Goal: Task Accomplishment & Management: Complete application form

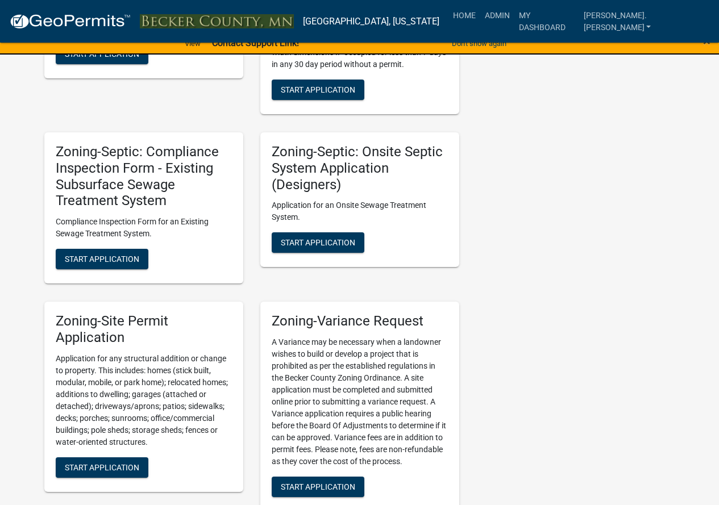
scroll to position [1193, 0]
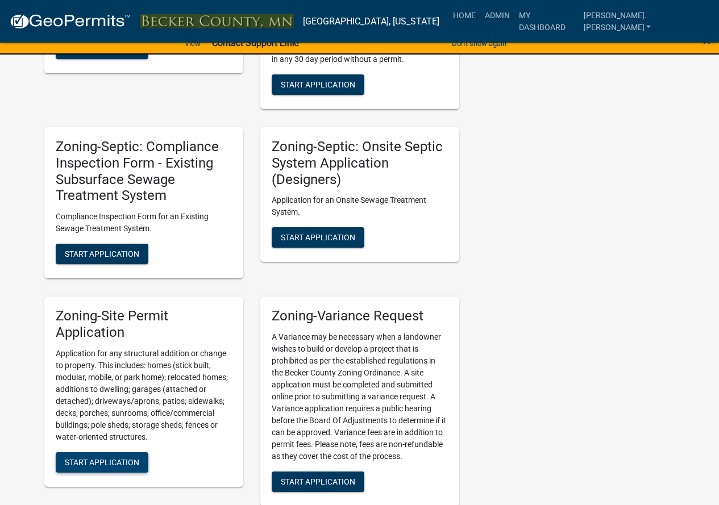
click at [125, 456] on button "Start Application" at bounding box center [102, 462] width 93 height 20
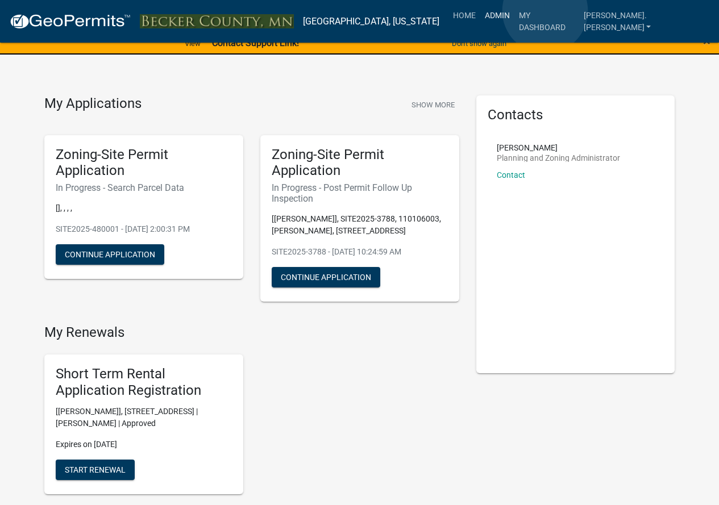
click at [514, 11] on link "Admin" at bounding box center [497, 16] width 34 height 22
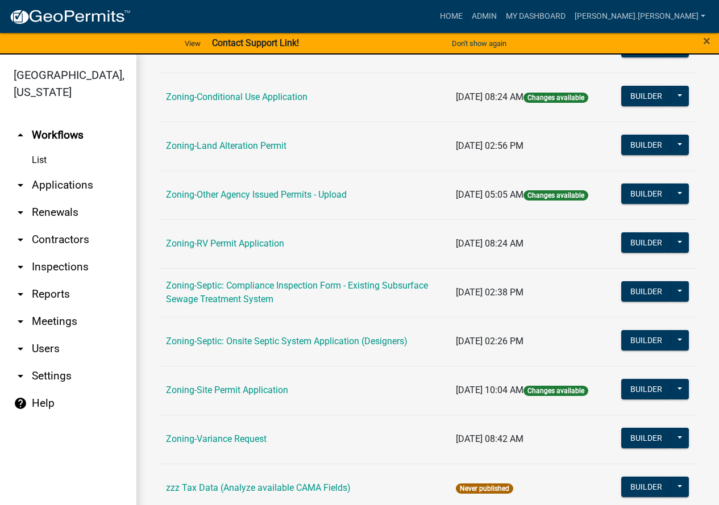
scroll to position [367, 0]
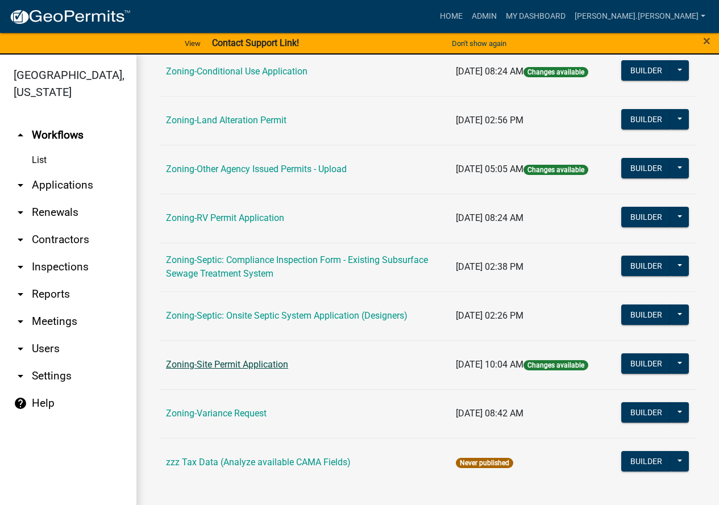
click at [258, 369] on link "Zoning-Site Permit Application" at bounding box center [227, 364] width 122 height 11
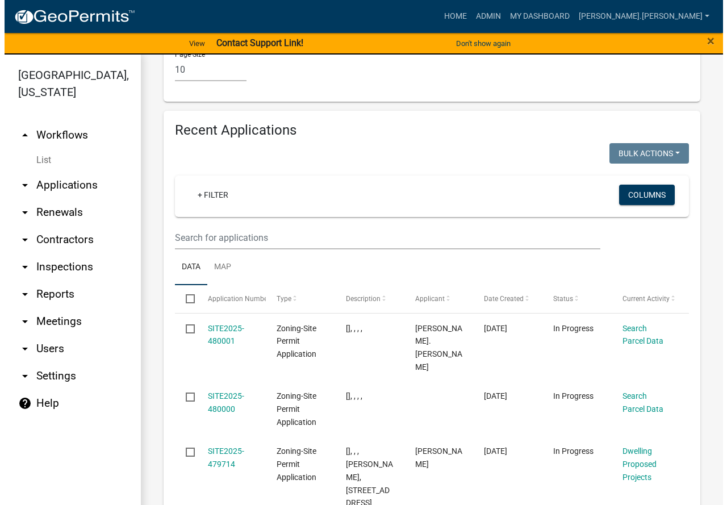
scroll to position [1727, 0]
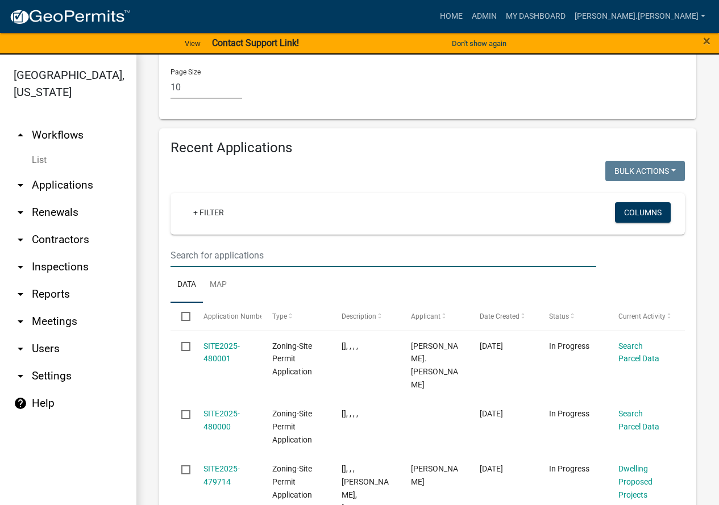
paste input "150025000"
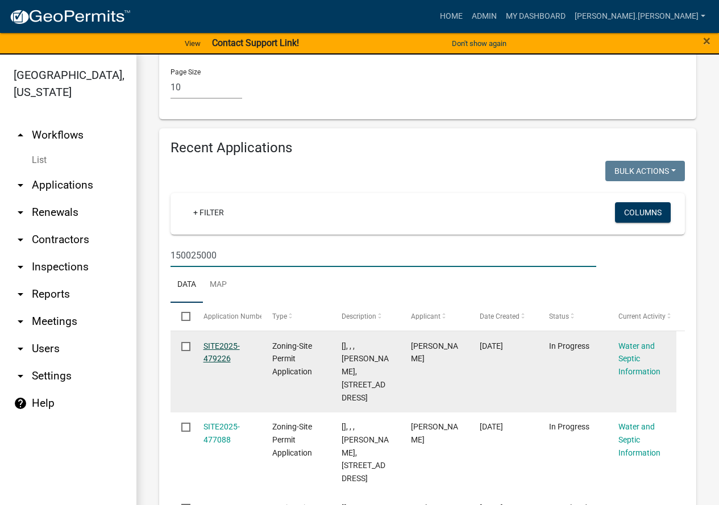
type input "150025000"
click at [222, 342] on link "SITE2025-479226" at bounding box center [221, 353] width 36 height 22
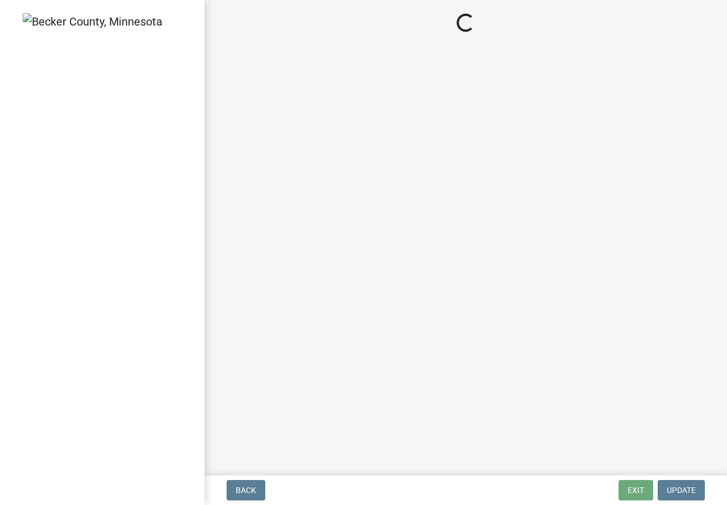
select select "9c51a48b-0bee-4836-8d5c-beab6e77ad2a"
select select "25b8aef2-9eed-4c0f-8836-08d4b8d082b1"
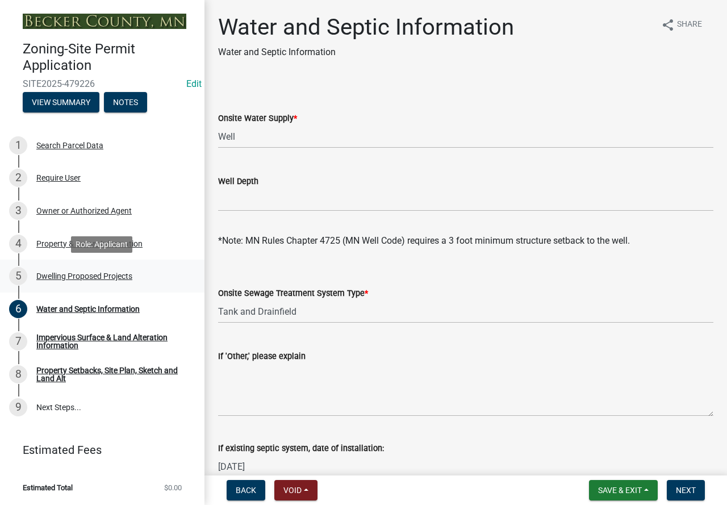
click at [114, 278] on div "Dwelling Proposed Projects" at bounding box center [84, 276] width 96 height 8
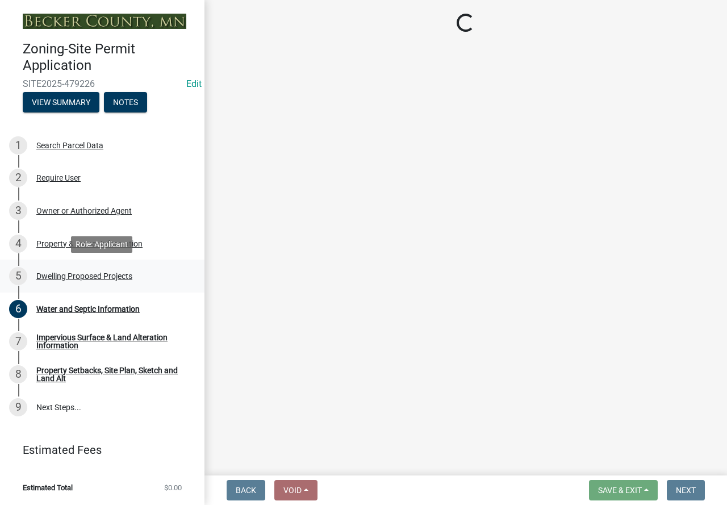
select select "a5b58647-72e6-4a45-9816-4b1990647a33"
select select "2dc577ba-aef6-4196-bc52-35577603d189"
select select "638dddef-31f4-4d73-b0b5-0ffc7b344434"
select select "43dc438e-12cf-4fa6-b4ef-a236ffc627d7"
select select "8786fdd2-7f96-462d-8069-e958fae6b9a0"
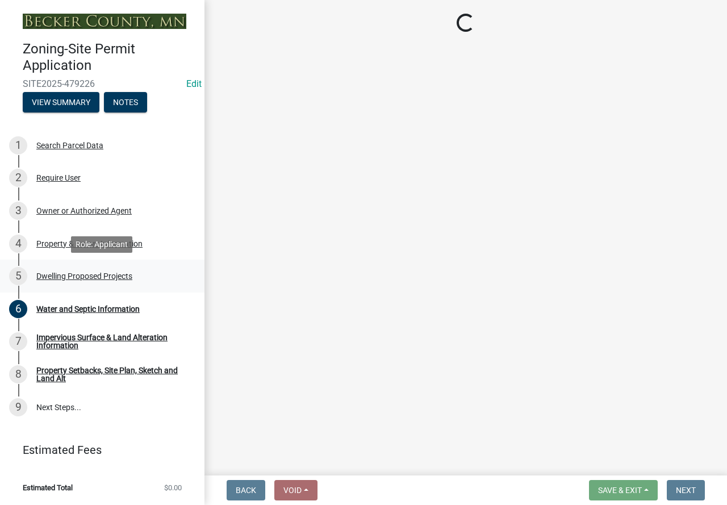
select select "59dc9cee-723e-448c-a454-fe3238b55aba"
select select "95a588f5-1928-44cb-95cb-f3dde79564ff"
select select "0ceb8b90-6e92-4b1f-be25-acba4c819eff"
select select "ab9119d1-7da9-49c4-9fac-8c142204c89d"
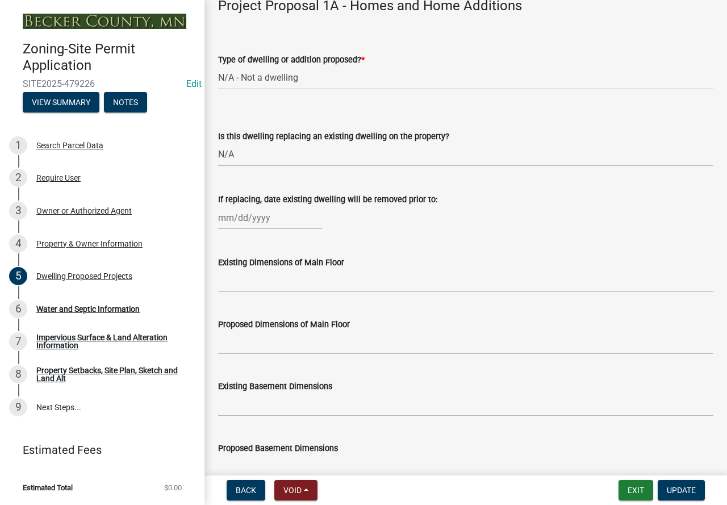
scroll to position [341, 0]
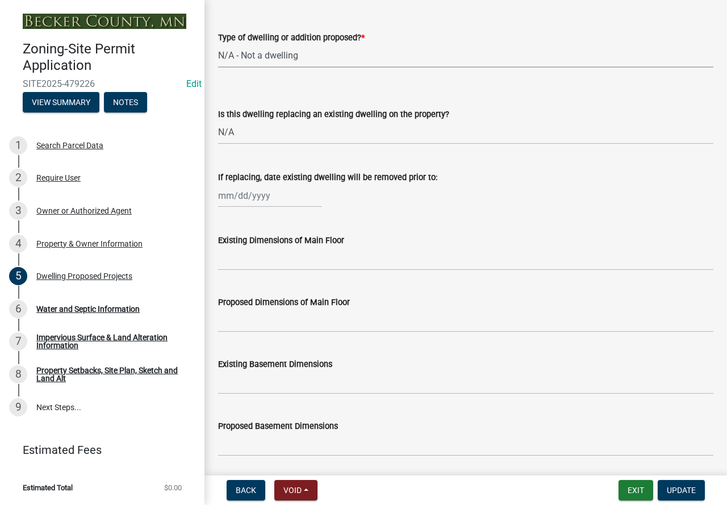
click at [299, 68] on select "Select Item... N/A - Not a dwelling New Home-Onsite Construction New Modular (E…" at bounding box center [466, 55] width 496 height 23
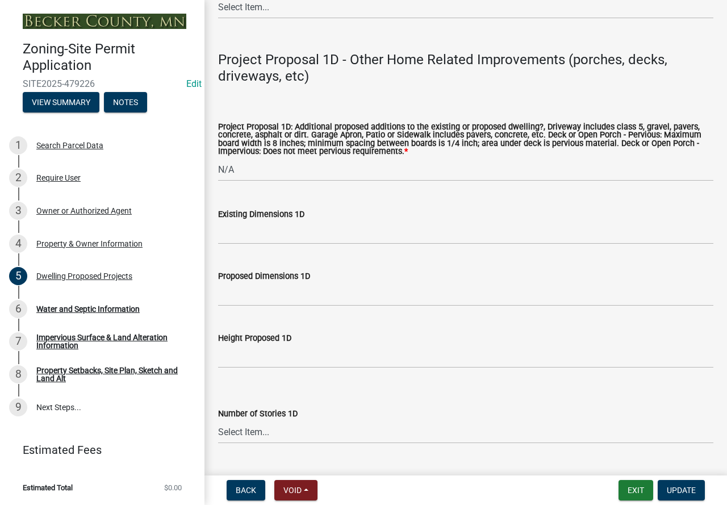
scroll to position [2671, 0]
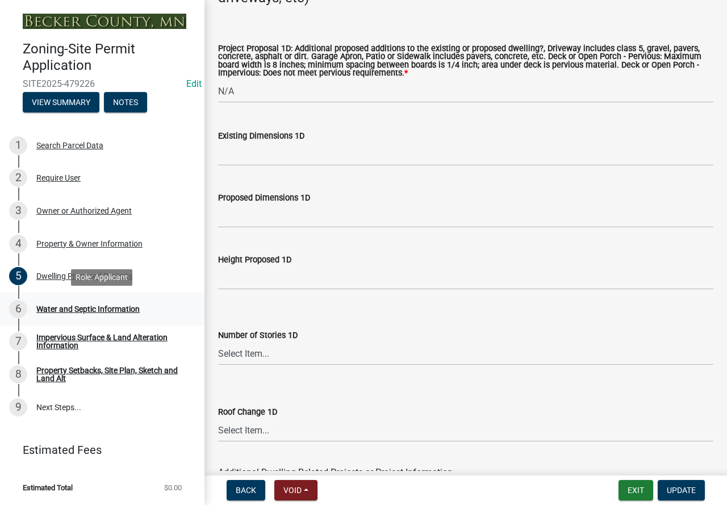
click at [114, 303] on div "6 Water and Septic Information" at bounding box center [97, 309] width 177 height 18
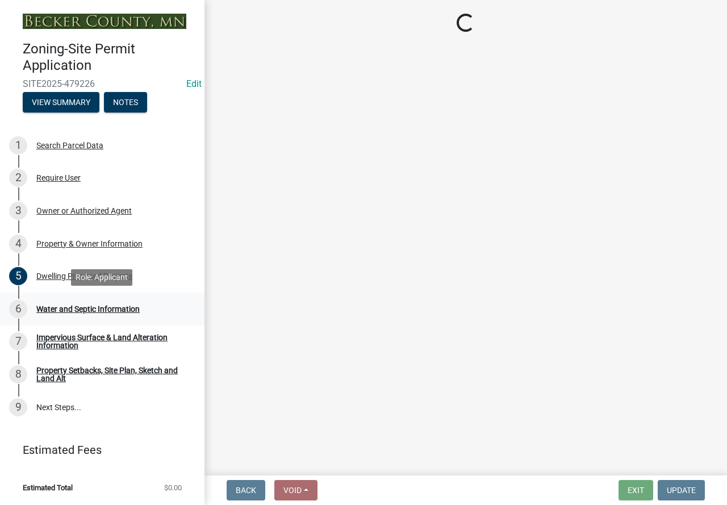
scroll to position [0, 0]
select select "9c51a48b-0bee-4836-8d5c-beab6e77ad2a"
select select "25b8aef2-9eed-4c0f-8836-08d4b8d082b1"
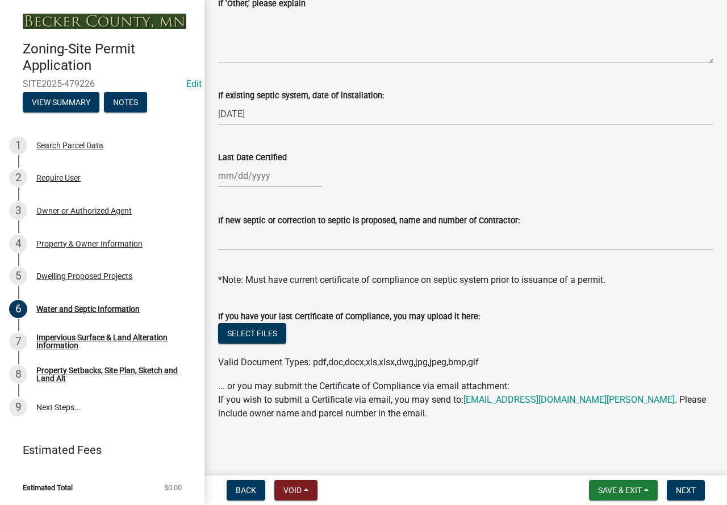
scroll to position [356, 0]
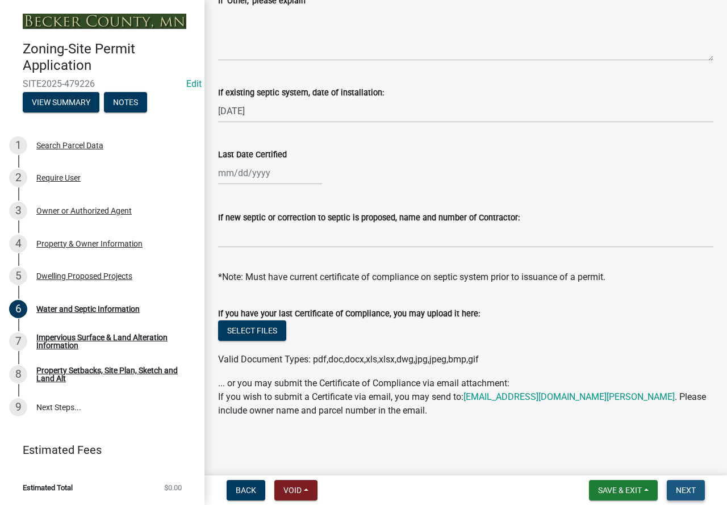
click at [689, 494] on span "Next" at bounding box center [686, 490] width 20 height 9
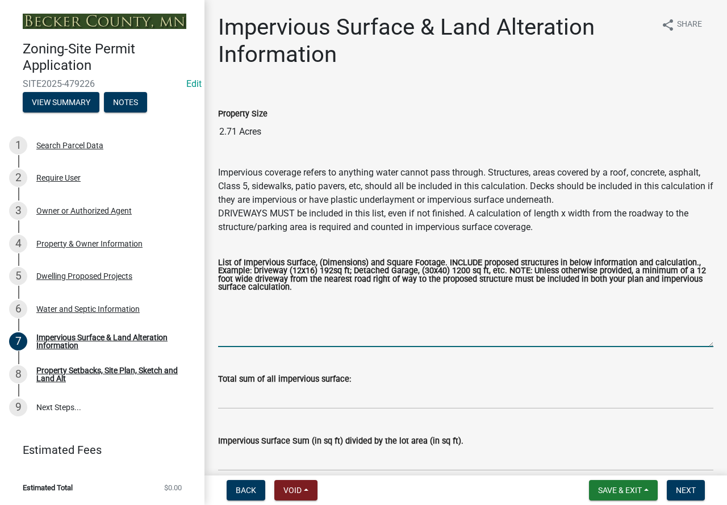
click at [269, 313] on textarea "List of Impervious Surface, (Dimensions) and Square Footage. INCLUDE proposed s…" at bounding box center [466, 320] width 496 height 53
click at [273, 305] on textarea "house shed driveway proposed attached garage" at bounding box center [466, 320] width 496 height 53
click at [278, 320] on textarea "house [STREET_ADDRESS] attached garage" at bounding box center [466, 320] width 496 height 53
click at [278, 319] on textarea "house [STREET_ADDRESS] attached garage" at bounding box center [466, 320] width 496 height 53
click at [336, 324] on textarea "house [STREET_ADDRESS] proposed attached garage" at bounding box center [466, 320] width 496 height 53
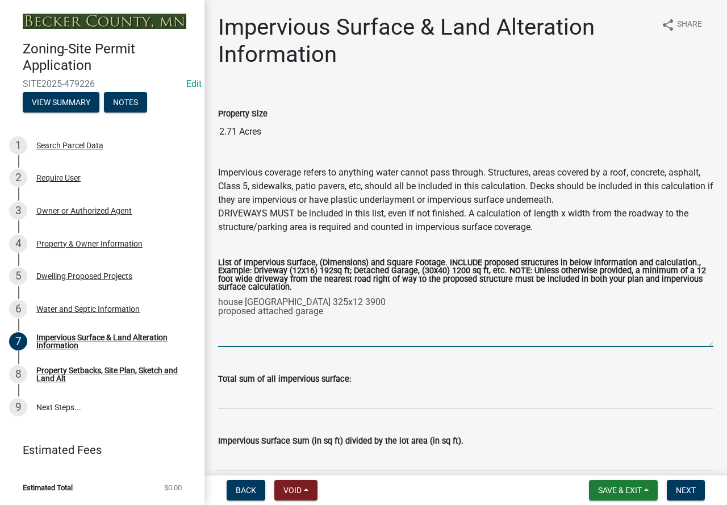
click at [365, 331] on textarea "house [GEOGRAPHIC_DATA] 325x12 3900 proposed attached garage" at bounding box center [466, 320] width 496 height 53
click at [362, 328] on textarea "house [STREET_ADDRESS]" at bounding box center [466, 320] width 496 height 53
click at [325, 314] on textarea "house [GEOGRAPHIC_DATA] 325x12 3900 proposed attached garage 28x56 1568" at bounding box center [466, 320] width 496 height 53
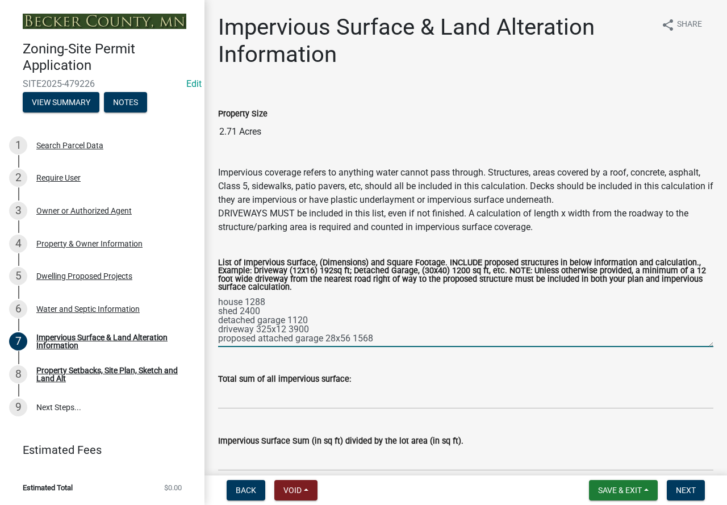
type textarea "house 1288 shed 2400 detached garage 1120 driveway 325x12 3900 proposed attache…"
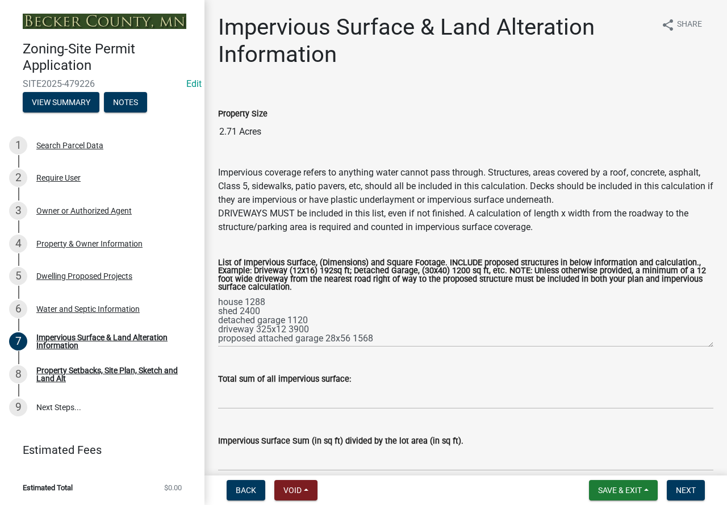
click at [303, 386] on div "Total sum of all impervious surface:" at bounding box center [466, 379] width 496 height 14
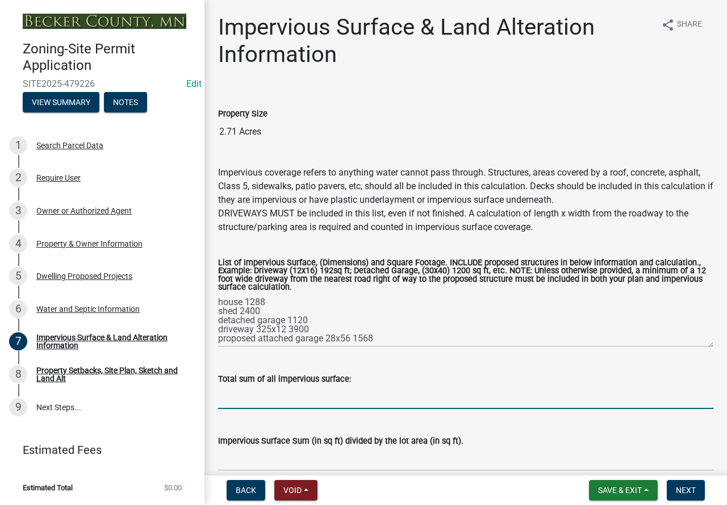
click at [278, 403] on input "Total sum of all impervious surface:" at bounding box center [466, 397] width 496 height 23
click at [293, 399] on input "10276/" at bounding box center [466, 397] width 496 height 23
paste input "118,047"
click at [361, 402] on input "10276/118,047=" at bounding box center [466, 397] width 496 height 23
type input "10276/118,047=0.087"
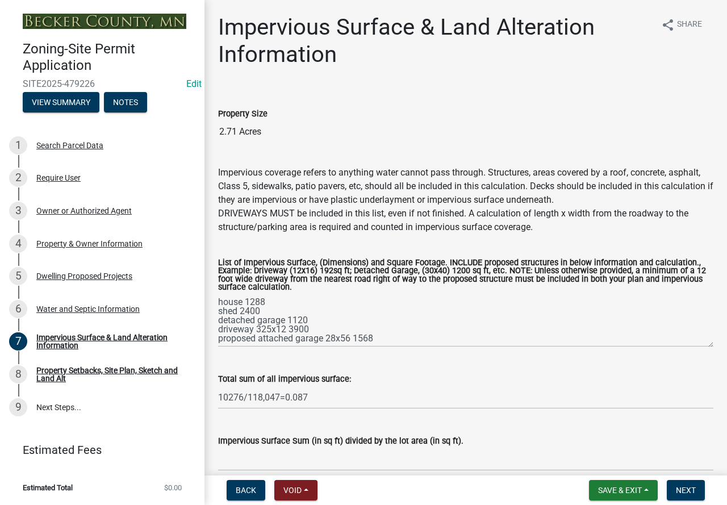
click at [284, 382] on label "Total sum of all impervious surface:" at bounding box center [284, 380] width 133 height 8
click at [284, 386] on input "10276/118,047=0.087" at bounding box center [466, 397] width 496 height 23
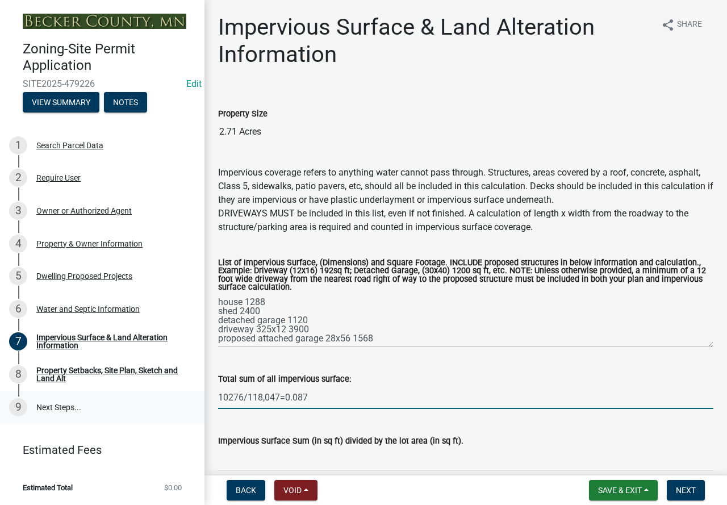
drag, startPoint x: 317, startPoint y: 396, endPoint x: 199, endPoint y: 402, distance: 118.4
click at [199, 402] on div "Zoning-Site Permit Application SITE2025-479226 Edit View Summary Notes 1 Search…" at bounding box center [363, 252] width 727 height 505
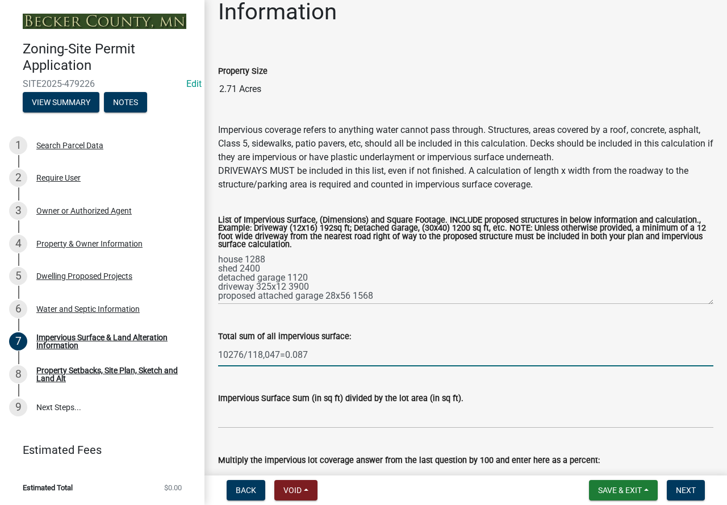
scroll to position [116, 0]
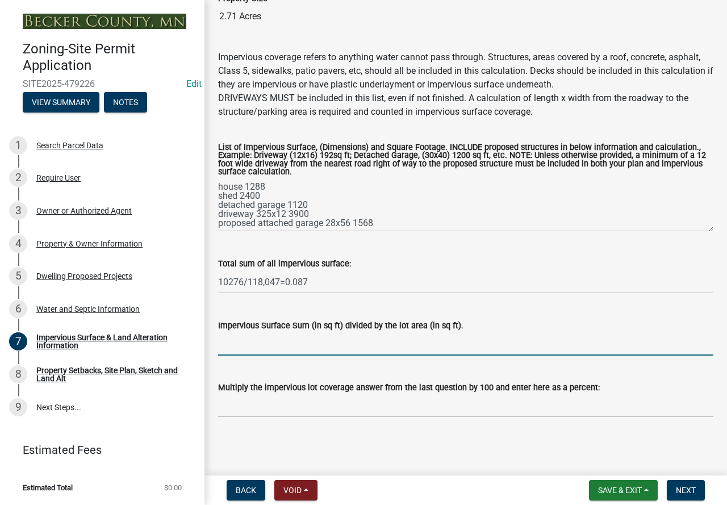
click at [267, 341] on input "Impervious Surface Sum (in sq ft) divided by the lot area (in sq ft)." at bounding box center [466, 343] width 496 height 23
paste input "10276/118,047=0.087"
type input "10276/118,047=0.087"
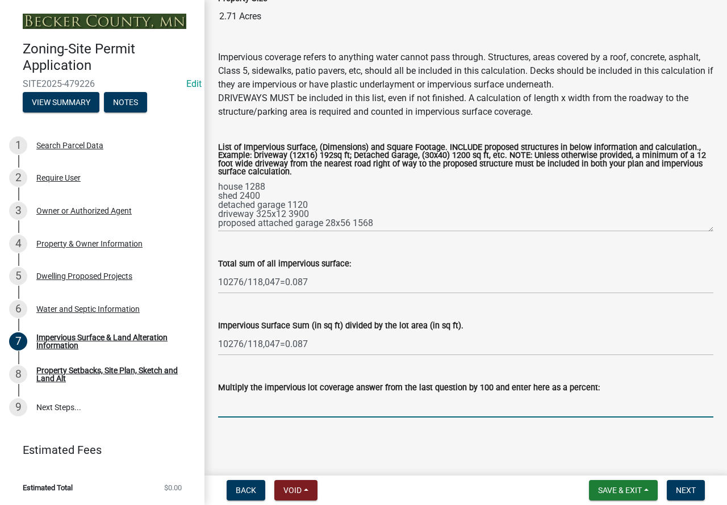
click at [256, 399] on input "Multiply the impervious lot coverage answer from the last question by 100 and e…" at bounding box center [466, 405] width 496 height 23
paste input "10276/118,047=0.087"
type input "10276/118,047=0.087"
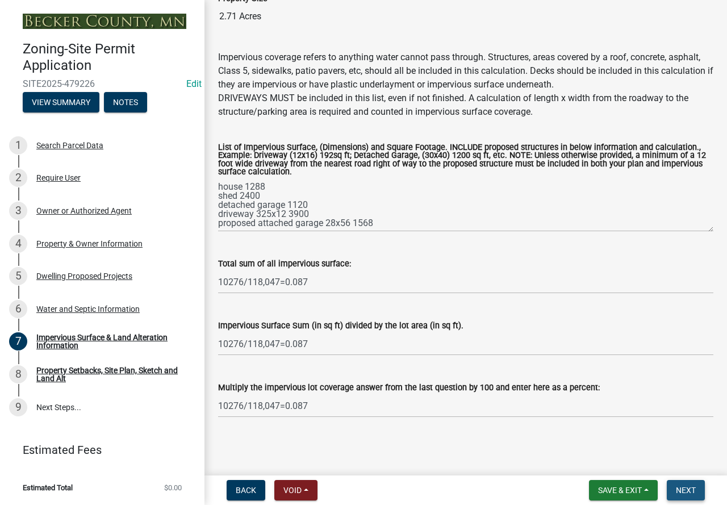
click at [685, 493] on span "Next" at bounding box center [686, 490] width 20 height 9
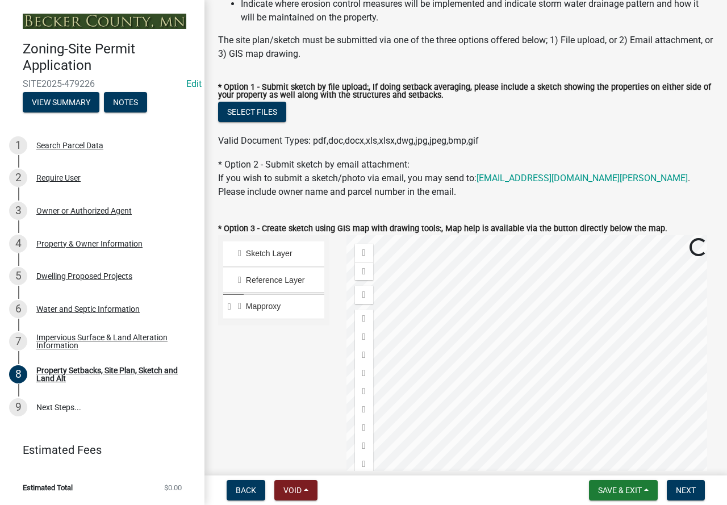
scroll to position [227, 0]
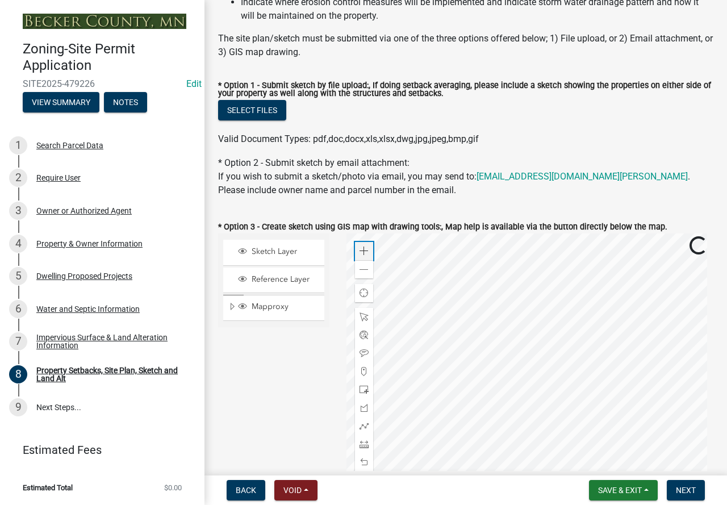
click at [355, 254] on div "Zoom in" at bounding box center [364, 251] width 18 height 18
click at [528, 381] on div at bounding box center [531, 376] width 368 height 284
click at [364, 407] on span at bounding box center [364, 407] width 9 height 9
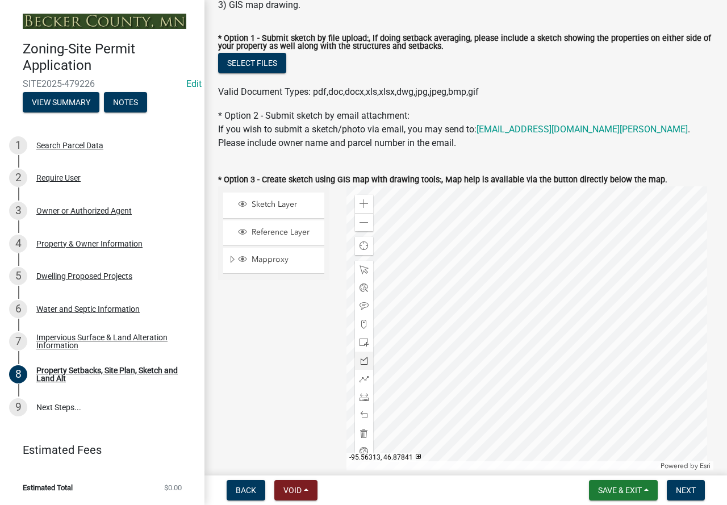
click at [499, 289] on div at bounding box center [531, 328] width 368 height 284
click at [512, 293] on div at bounding box center [531, 328] width 368 height 284
click at [484, 285] on div at bounding box center [531, 328] width 368 height 284
click at [480, 302] on div at bounding box center [531, 328] width 368 height 284
click at [508, 309] on div at bounding box center [531, 328] width 368 height 284
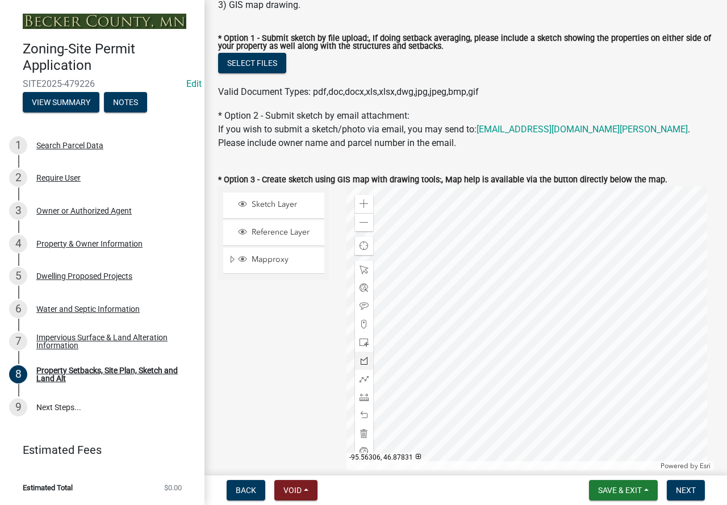
click at [508, 309] on div at bounding box center [531, 328] width 368 height 284
click at [361, 399] on span at bounding box center [364, 397] width 9 height 9
click at [514, 293] on div at bounding box center [531, 328] width 368 height 284
click at [555, 309] on div at bounding box center [531, 328] width 368 height 284
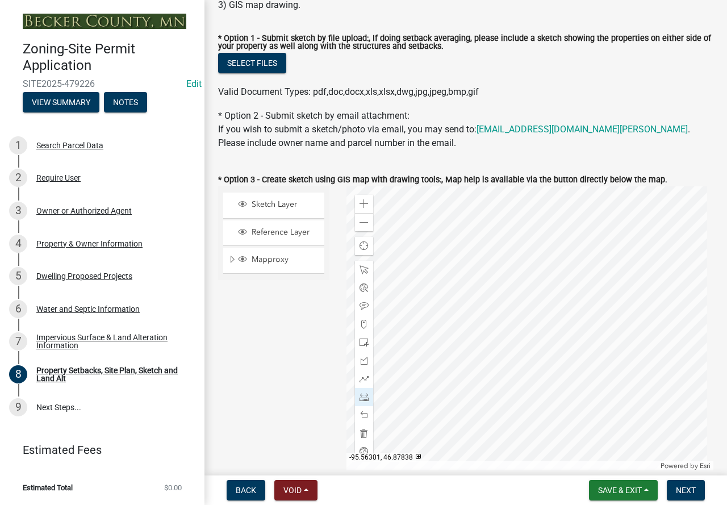
click at [515, 294] on div at bounding box center [531, 328] width 368 height 284
click at [617, 331] on div at bounding box center [531, 328] width 368 height 284
click at [363, 409] on div at bounding box center [364, 415] width 18 height 18
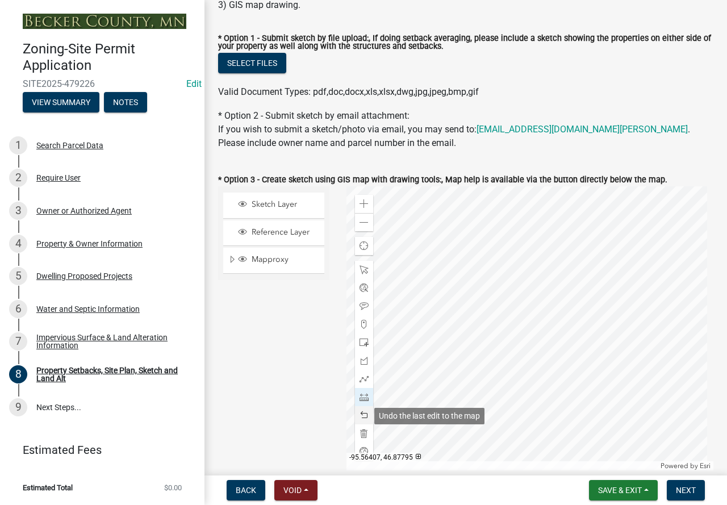
click at [363, 409] on div at bounding box center [364, 415] width 18 height 18
click at [509, 307] on div at bounding box center [531, 328] width 368 height 284
click at [548, 322] on div at bounding box center [531, 328] width 368 height 284
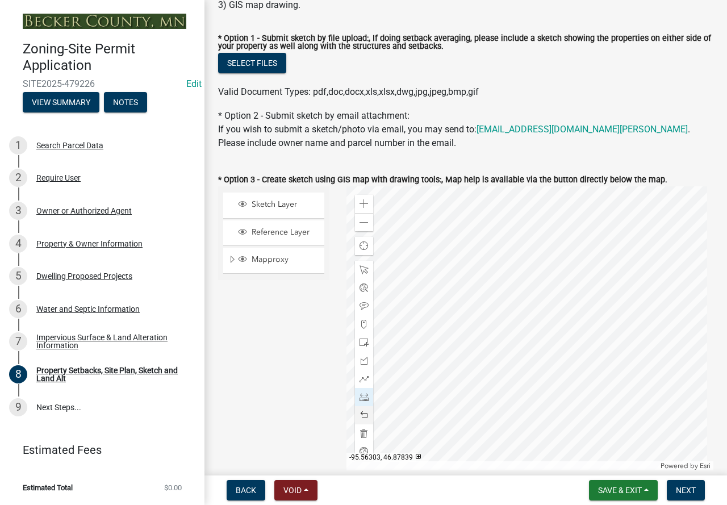
click at [513, 293] on div at bounding box center [531, 328] width 368 height 284
click at [618, 308] on div at bounding box center [531, 328] width 368 height 284
click at [531, 314] on div at bounding box center [531, 328] width 368 height 284
click at [492, 362] on div at bounding box center [531, 328] width 368 height 284
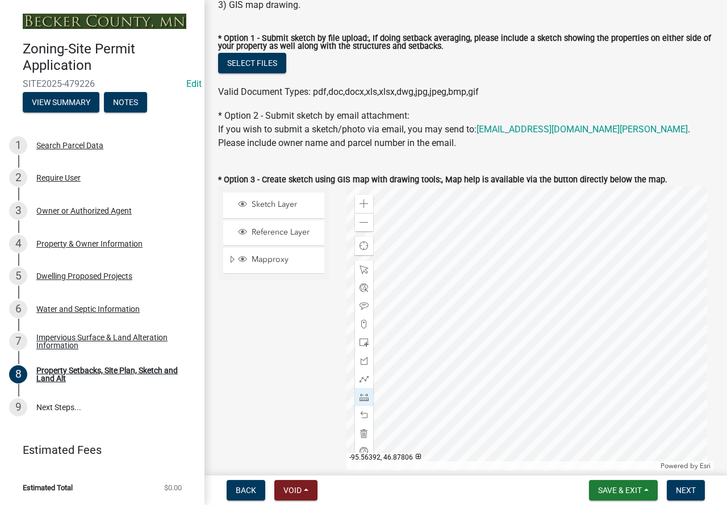
click at [406, 414] on div at bounding box center [531, 328] width 368 height 284
click at [561, 285] on div at bounding box center [531, 328] width 368 height 284
click at [518, 356] on div at bounding box center [531, 328] width 368 height 284
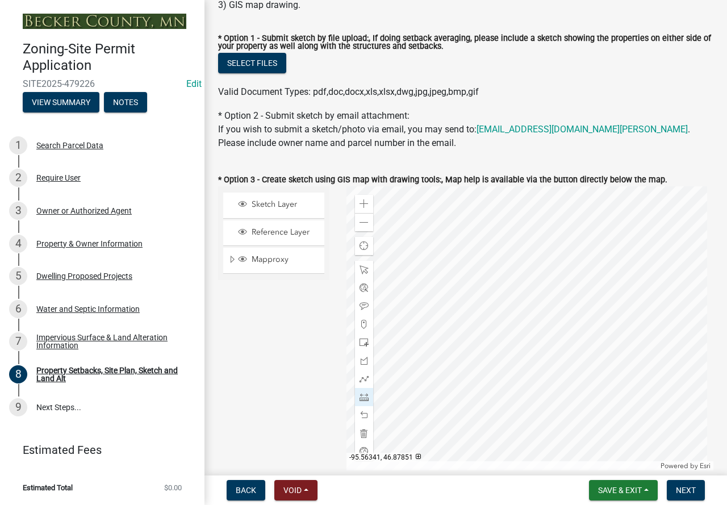
click at [472, 329] on div at bounding box center [531, 328] width 368 height 284
click at [493, 343] on div at bounding box center [531, 328] width 368 height 284
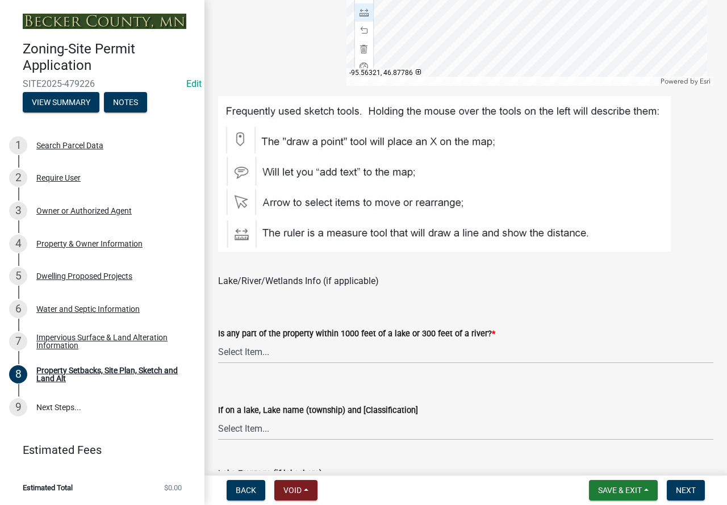
scroll to position [672, 0]
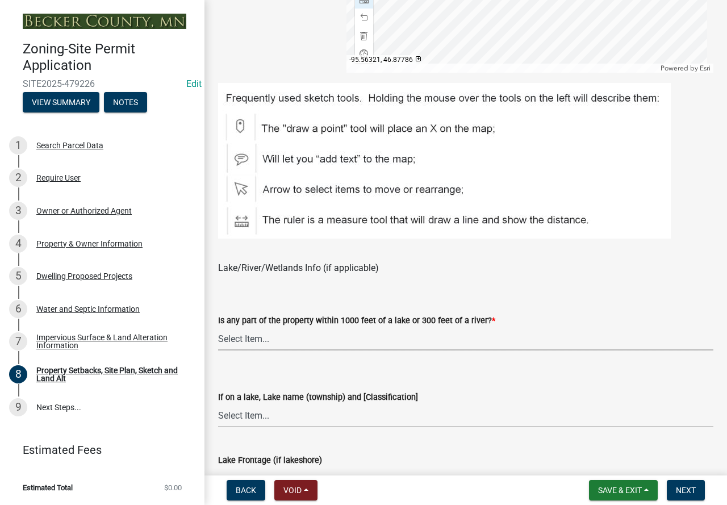
click at [374, 343] on select "Select Item... Shoreland-Riparian (Property is bordering a lake, river or strea…" at bounding box center [466, 338] width 496 height 23
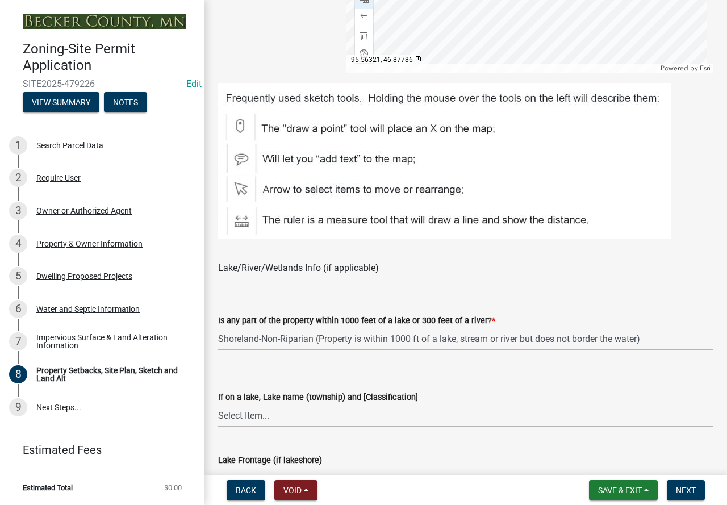
click at [218, 328] on select "Select Item... Shoreland-Riparian (Property is bordering a lake, river or strea…" at bounding box center [466, 338] width 496 height 23
select select "bc359128-44fe-43a6-b559-d4174f4d38cf"
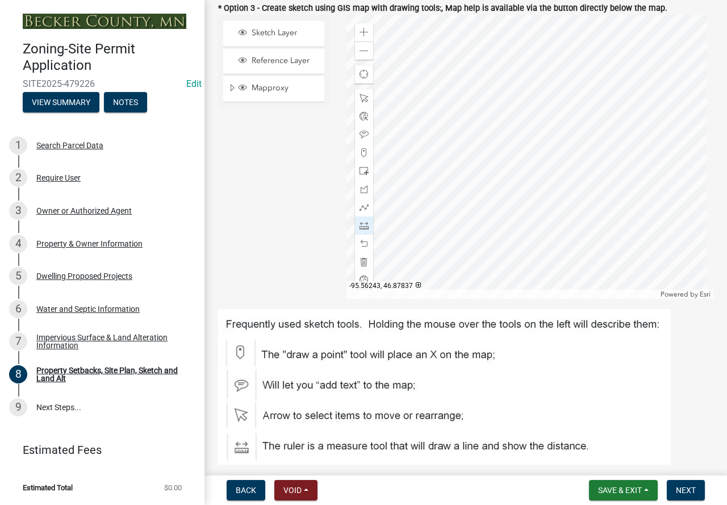
scroll to position [445, 0]
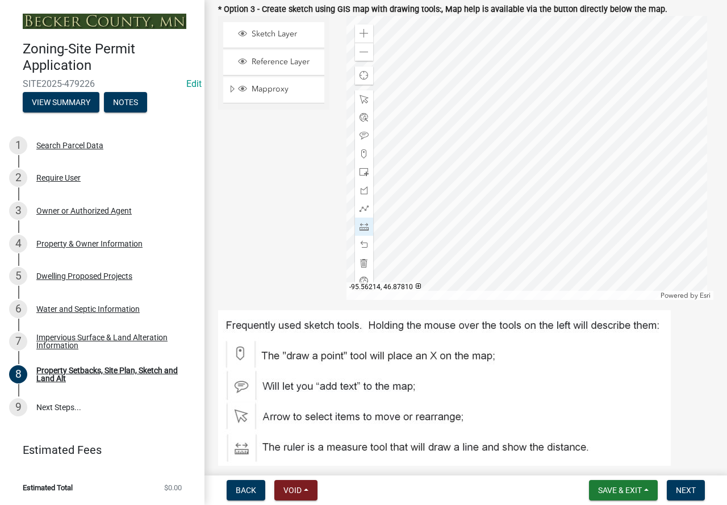
click at [428, 218] on div at bounding box center [531, 158] width 368 height 284
click at [714, 220] on div at bounding box center [531, 158] width 368 height 284
click at [360, 136] on span at bounding box center [364, 135] width 9 height 9
click at [471, 135] on div at bounding box center [531, 158] width 368 height 284
click at [560, 93] on div at bounding box center [531, 158] width 368 height 284
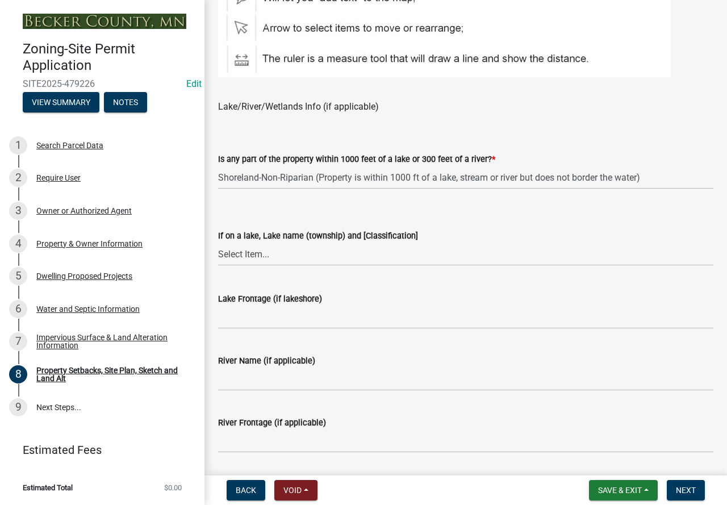
scroll to position [843, 0]
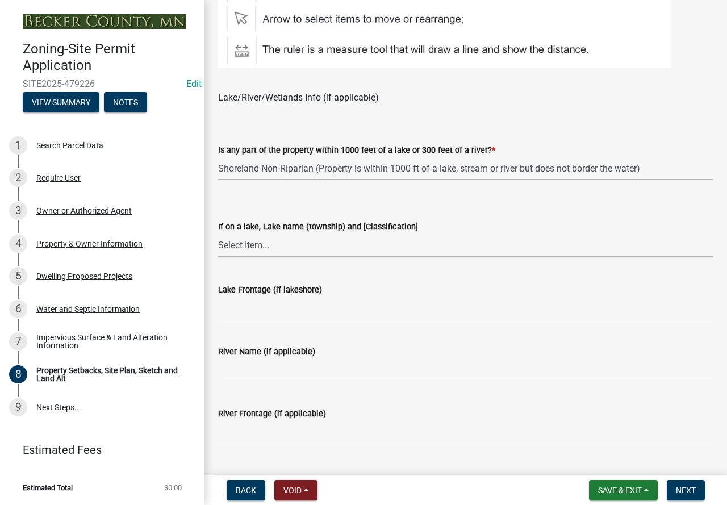
click at [274, 244] on select "Select Item... [GEOGRAPHIC_DATA] is not listed below [GEOGRAPHIC_DATA] ([GEOGRA…" at bounding box center [466, 245] width 496 height 23
click at [218, 234] on select "Select Item... [GEOGRAPHIC_DATA] is not listed below [GEOGRAPHIC_DATA] ([GEOGRA…" at bounding box center [466, 245] width 496 height 23
select select "1b108c74-7388-45a4-b924-e1116e66e0ab"
click at [285, 315] on input "Lake Frontage (if lakeshore)" at bounding box center [466, 308] width 496 height 23
type input "N/A"
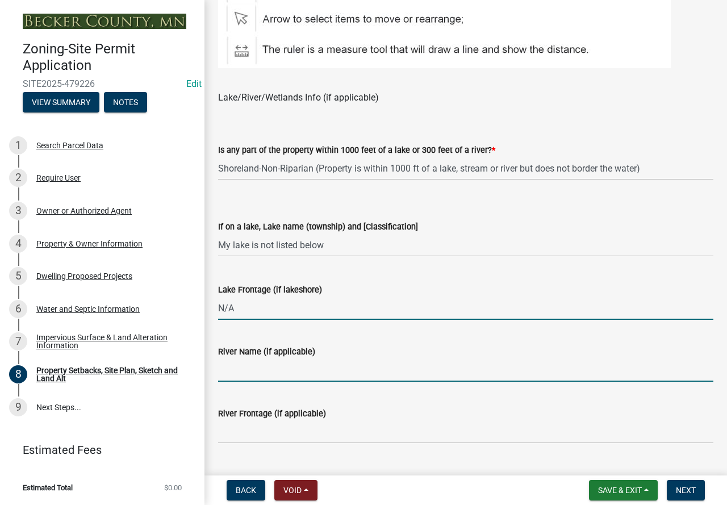
click at [281, 369] on input "River Name (if applicable)" at bounding box center [466, 370] width 496 height 23
type input "N/A"
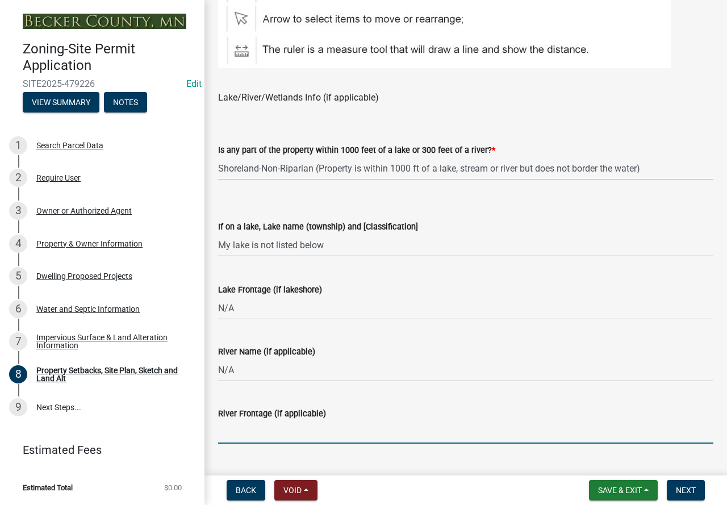
click at [277, 429] on input "River Frontage (if applicable)" at bounding box center [466, 432] width 496 height 23
type input "N/A"
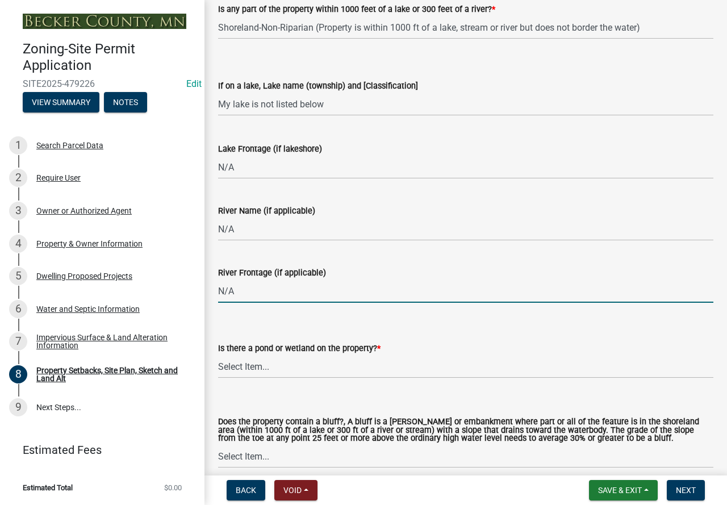
scroll to position [1013, 0]
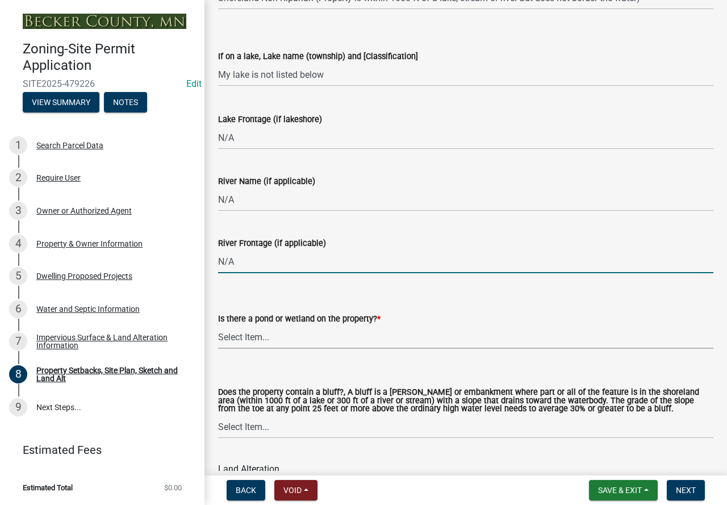
click at [260, 344] on select "Select Item... Yes No" at bounding box center [466, 337] width 496 height 23
click at [218, 326] on select "Select Item... Yes No" at bounding box center [466, 337] width 496 height 23
select select "b56a4575-9846-47cf-8067-c59a4853da22"
click at [269, 426] on select "Select Item... Yes No" at bounding box center [466, 426] width 496 height 23
click at [218, 417] on select "Select Item... Yes No" at bounding box center [466, 426] width 496 height 23
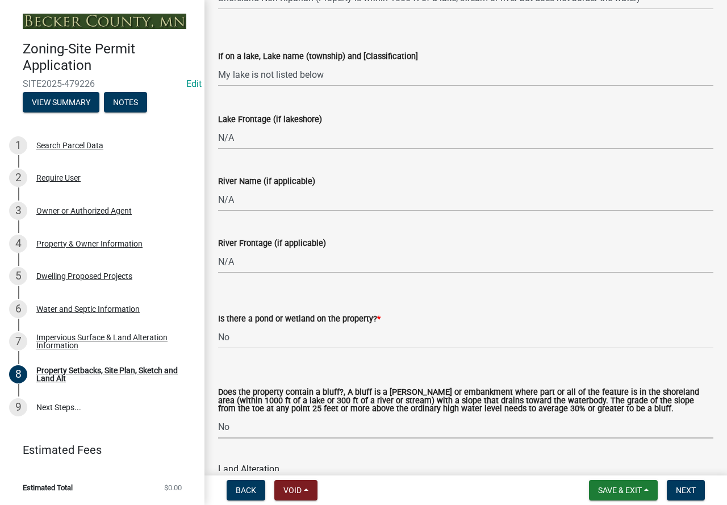
select select "12f785fb-c378-4b18-841c-21c73dc99083"
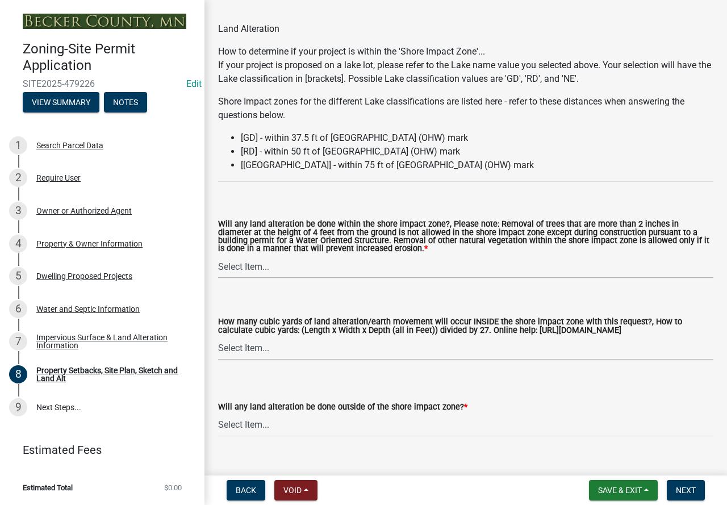
scroll to position [1468, 0]
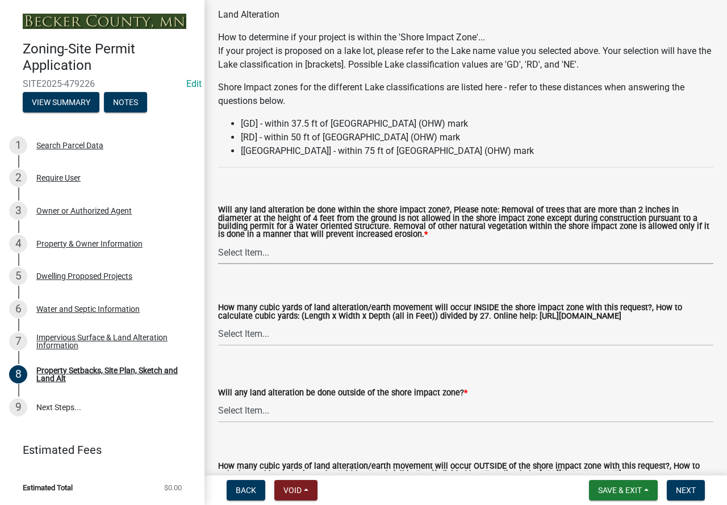
click at [306, 247] on select "Select Item... Yes No N/A" at bounding box center [466, 252] width 496 height 23
click at [218, 243] on select "Select Item... Yes No N/A" at bounding box center [466, 252] width 496 height 23
select select "12da6293-5841-4f5c-bd92-3658833964cd"
click at [296, 341] on select "Select Item... None 10 Cubic Yards or less 11-50 Cubic Yards Over 50 Cubic Yards" at bounding box center [466, 334] width 496 height 23
click at [218, 324] on select "Select Item... None 10 Cubic Yards or less 11-50 Cubic Yards Over 50 Cubic Yards" at bounding box center [466, 334] width 496 height 23
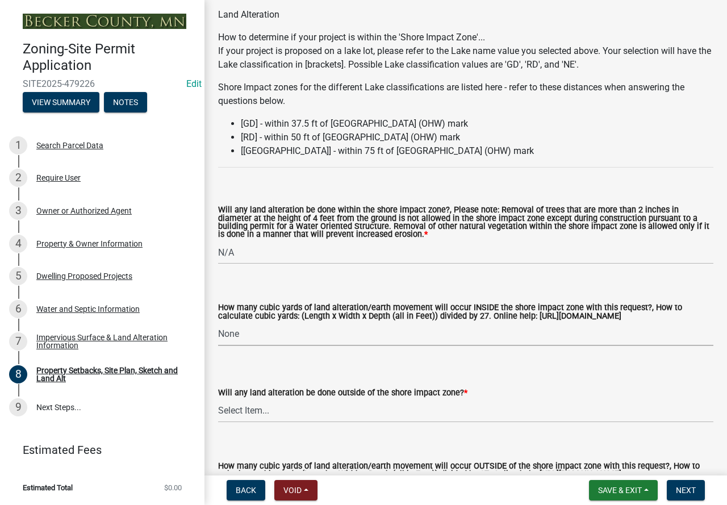
select select "27b2a8b4-abf6-463e-8c0c-7c5d2b4fe26f"
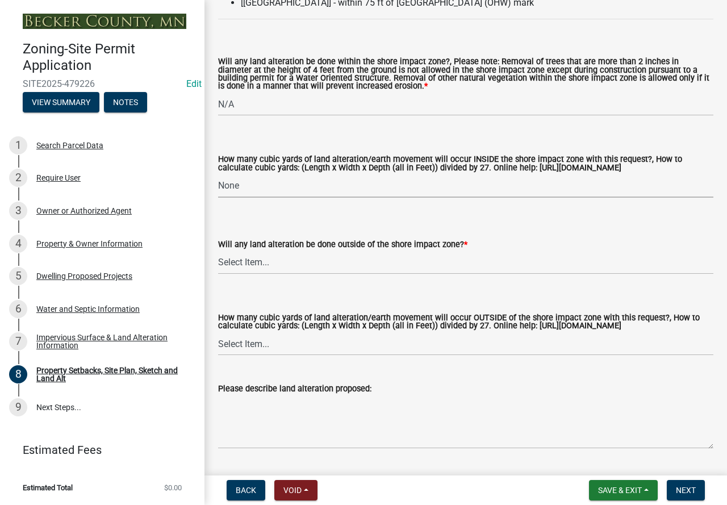
scroll to position [1638, 0]
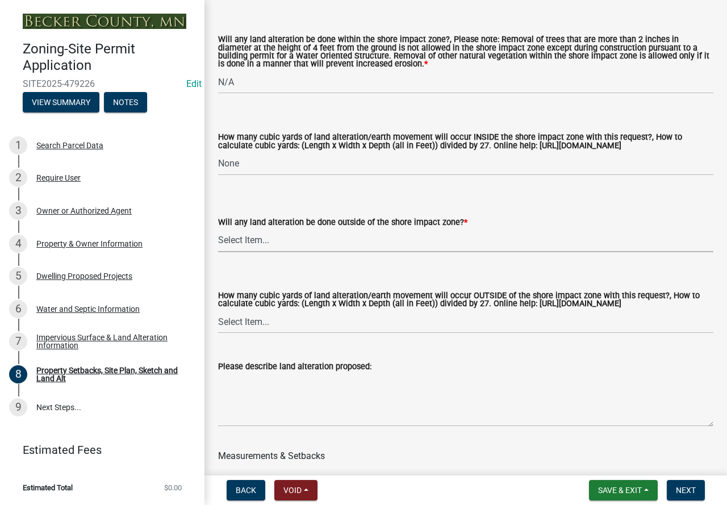
click at [311, 244] on select "Select Item... Yes No N/A" at bounding box center [466, 240] width 496 height 23
click at [218, 231] on select "Select Item... Yes No N/A" at bounding box center [466, 240] width 496 height 23
select select "b98836ba-4715-455d-97ab-be9a9df498a8"
click at [273, 245] on select "Select Item... Yes No N/A" at bounding box center [466, 240] width 496 height 23
click at [218, 231] on select "Select Item... Yes No N/A" at bounding box center [466, 240] width 496 height 23
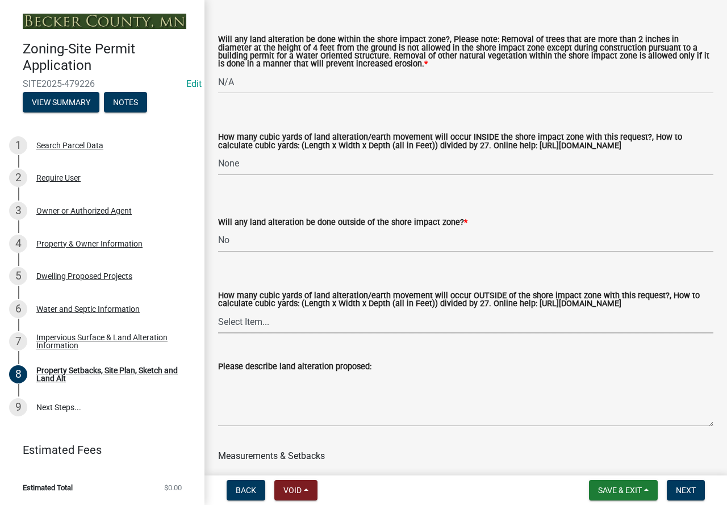
click at [279, 327] on select "Select Item... None 10 Cubic Yards or less 11-50 Cubic Yards Over 50 Cubic Yards" at bounding box center [466, 321] width 496 height 23
click at [218, 321] on select "Select Item... None 10 Cubic Yards or less 11-50 Cubic Yards Over 50 Cubic Yards" at bounding box center [466, 321] width 496 height 23
select select "d61e3758-d187-40af-a435-5e09c3f3d509"
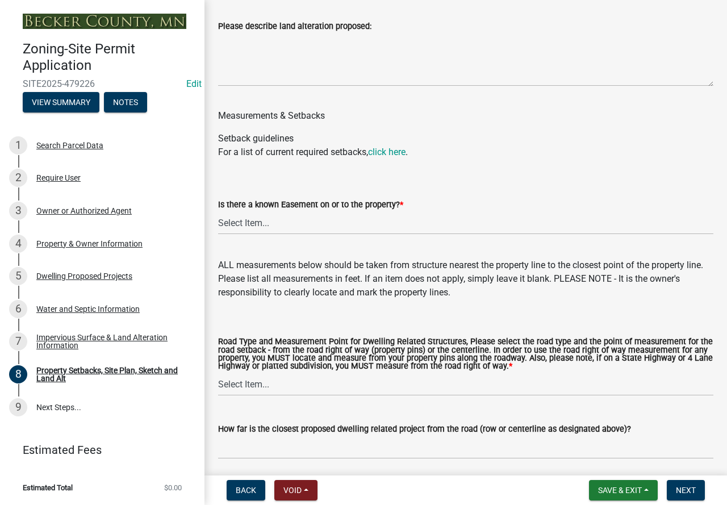
scroll to position [1979, 0]
click at [242, 234] on select "Select Item... Yes No" at bounding box center [466, 222] width 496 height 23
click at [218, 222] on select "Select Item... Yes No" at bounding box center [466, 222] width 496 height 23
select select "288143c3-cc30-40f5-bb2a-2522511345b2"
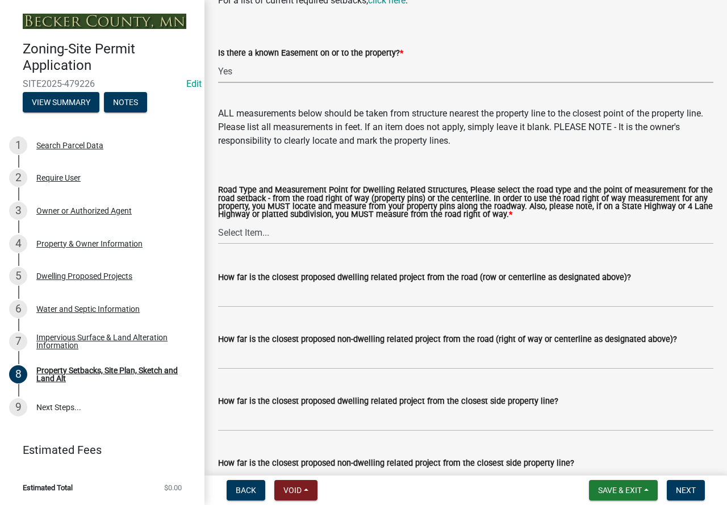
scroll to position [2150, 0]
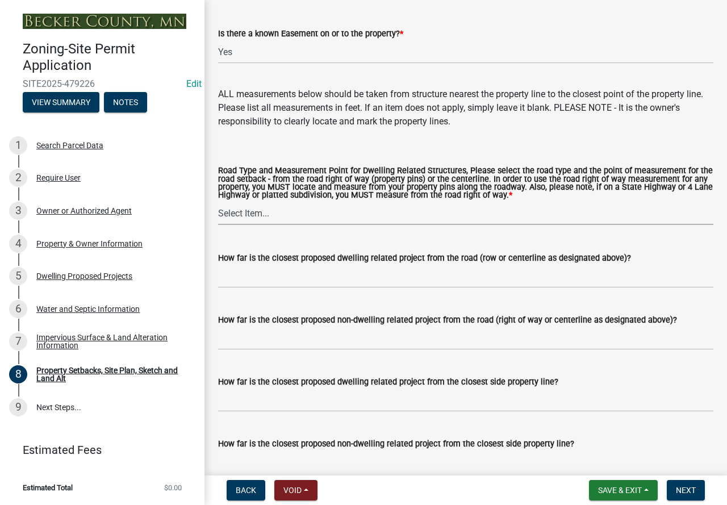
click at [283, 225] on select "Select Item... Private Easement - Right of Way Private Easement - Centerline Pu…" at bounding box center [466, 213] width 496 height 23
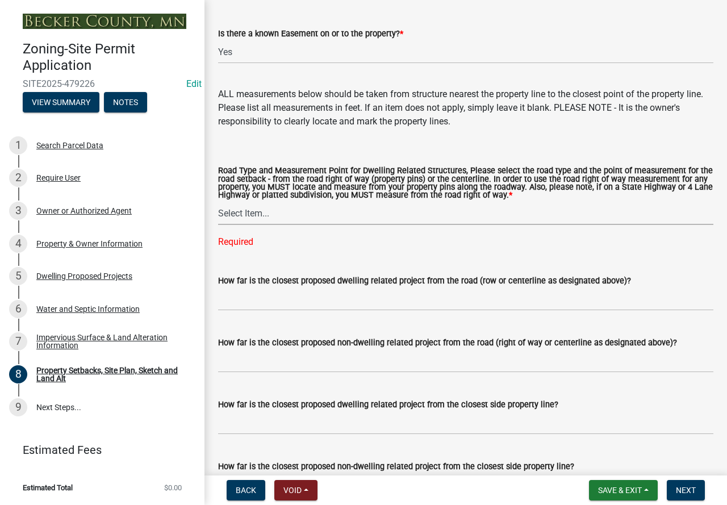
click at [278, 219] on select "Select Item... Private Easement - Right of Way Private Easement - Centerline Pu…" at bounding box center [466, 213] width 496 height 23
click at [218, 213] on select "Select Item... Private Easement - Right of Way Private Easement - Centerline Pu…" at bounding box center [466, 213] width 496 height 23
select select "133211ff-91ce-4a0a-9235-b48a7e2069a0"
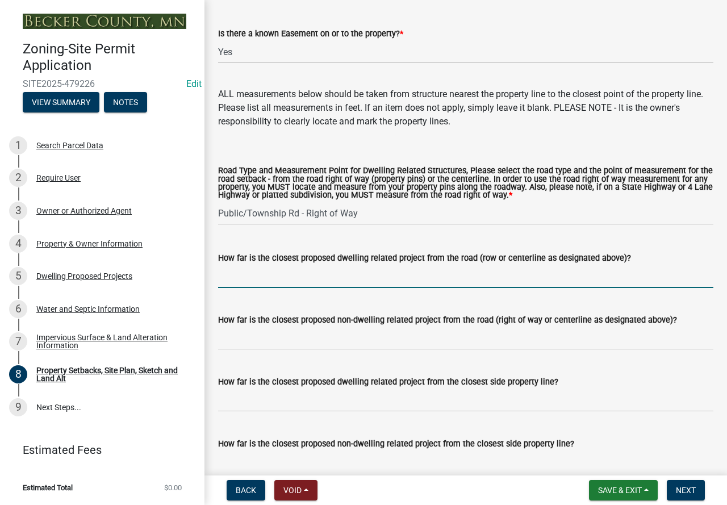
click at [284, 288] on input "How far is the closest proposed dwelling related project from the road (row or …" at bounding box center [466, 276] width 496 height 23
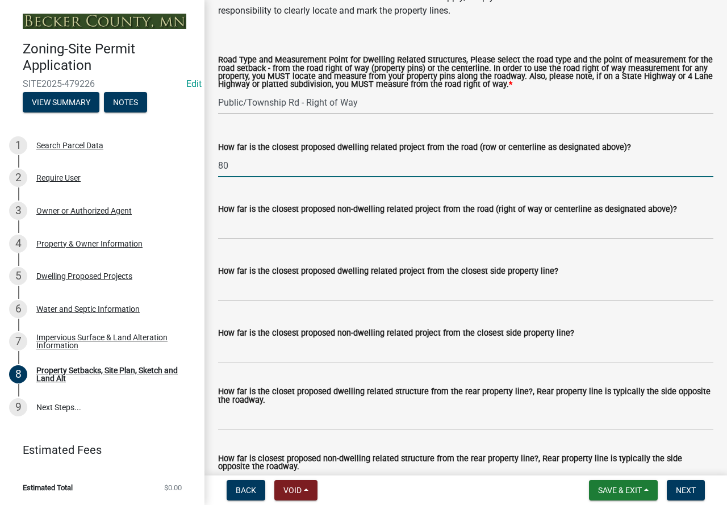
scroll to position [2263, 0]
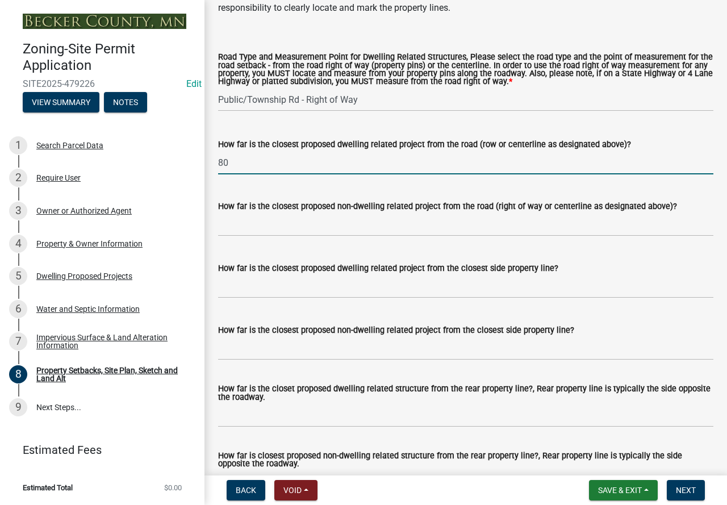
type input "80"
click at [275, 296] on input "How far is the closest proposed dwelling related project from the closest side …" at bounding box center [466, 286] width 496 height 23
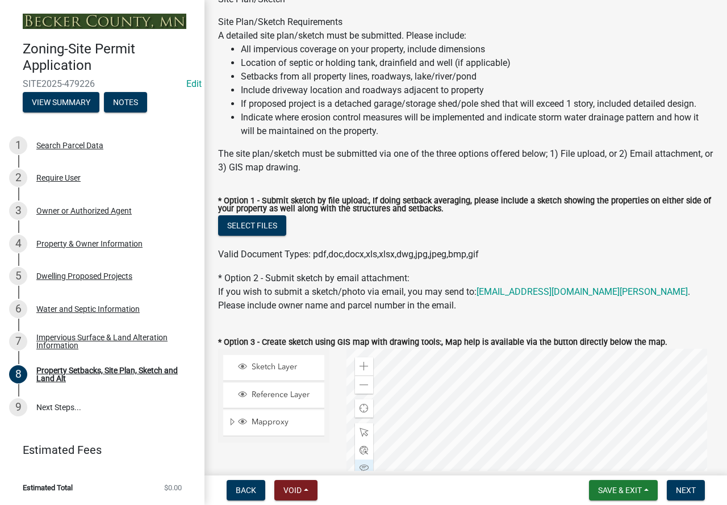
scroll to position [358, 0]
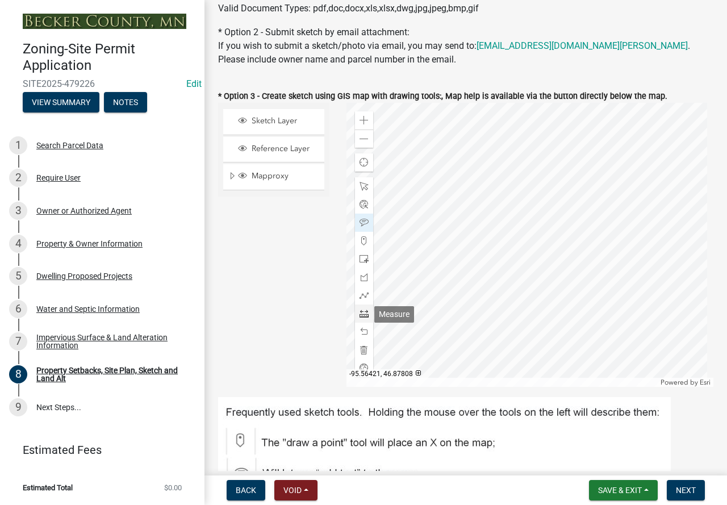
click at [364, 314] on span at bounding box center [364, 313] width 9 height 9
click at [493, 251] on div at bounding box center [531, 245] width 368 height 284
click at [443, 204] on div at bounding box center [531, 245] width 368 height 284
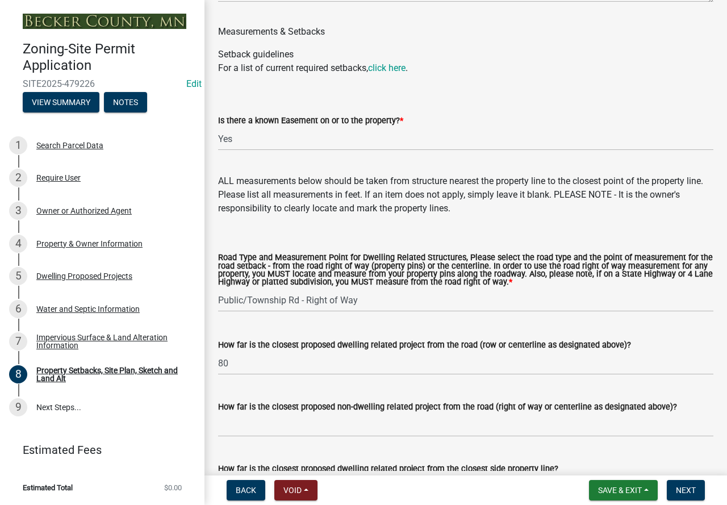
scroll to position [2290, 0]
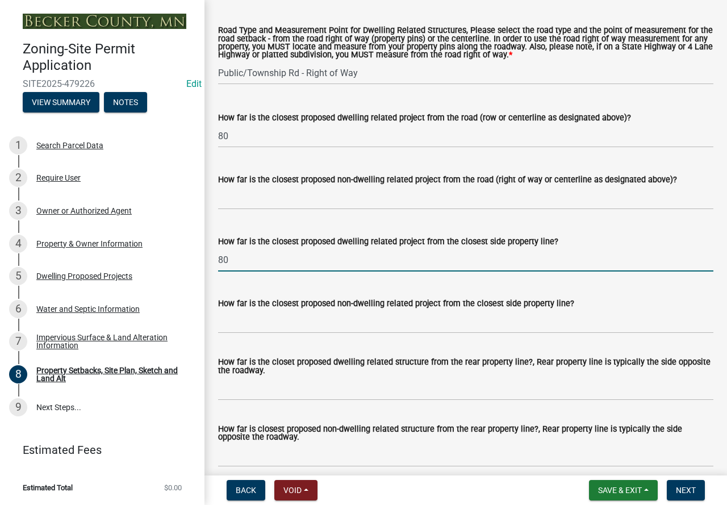
click at [273, 270] on input "80" at bounding box center [466, 259] width 496 height 23
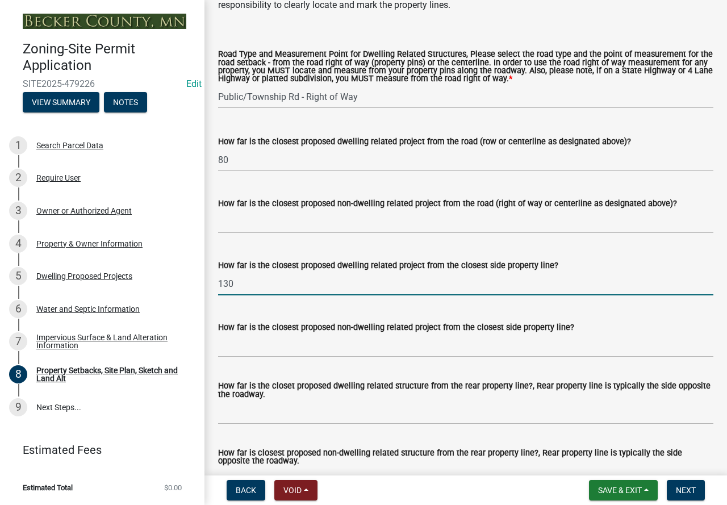
scroll to position [2305, 0]
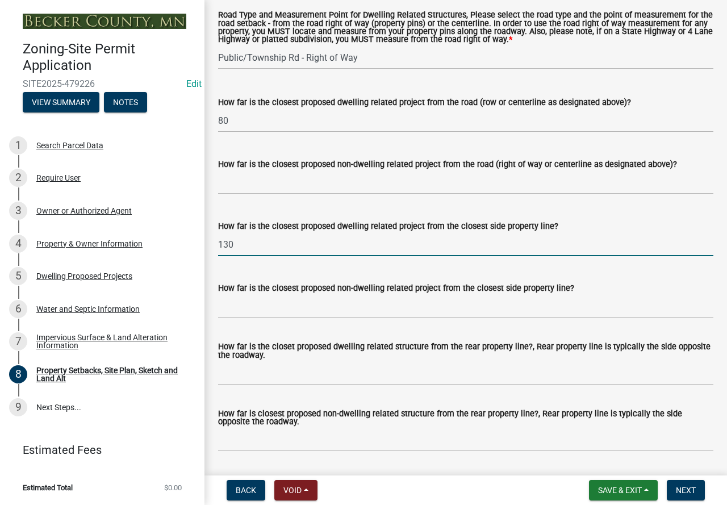
type input "130"
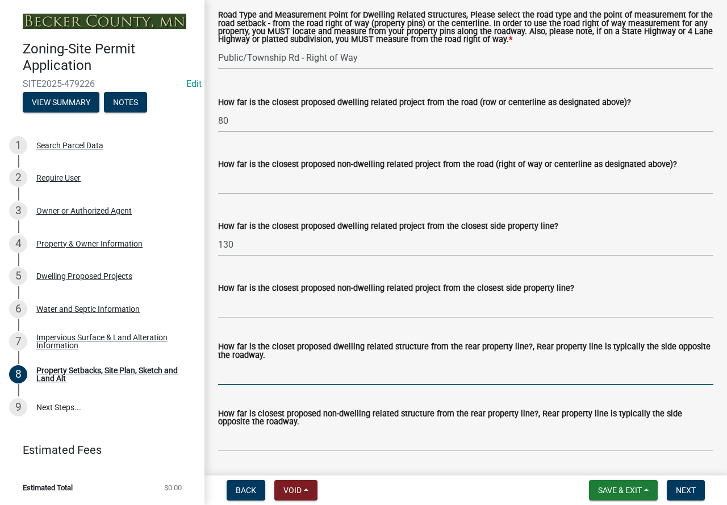
click at [343, 385] on input "How far is the closet proposed dwelling related structure from the rear propert…" at bounding box center [466, 373] width 496 height 23
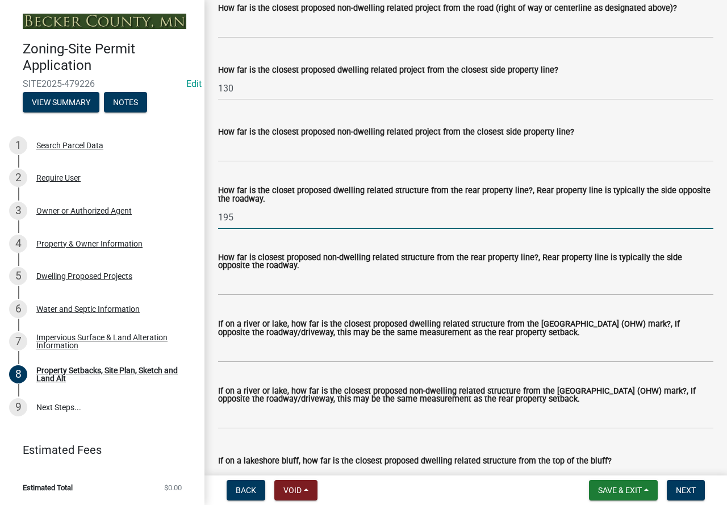
scroll to position [2476, 0]
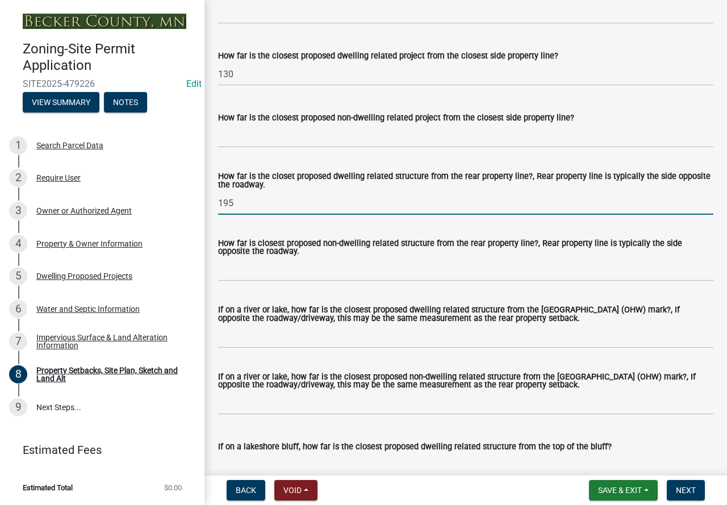
type input "195"
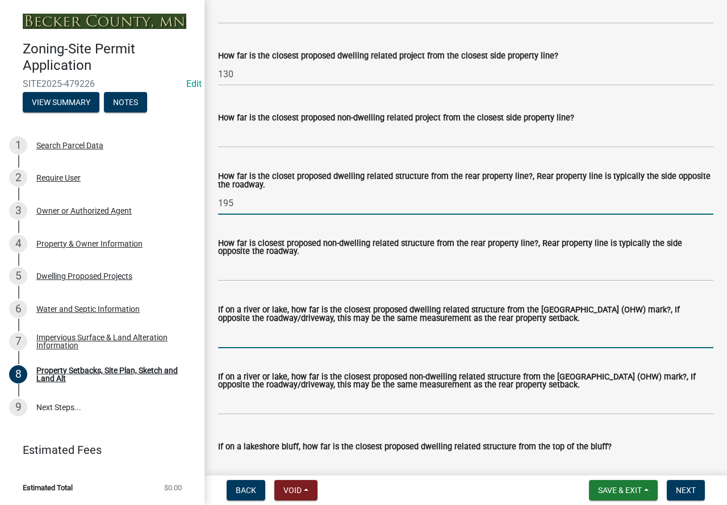
click at [323, 348] on input "If on a river or lake, how far is the closest proposed dwelling related structu…" at bounding box center [466, 336] width 496 height 23
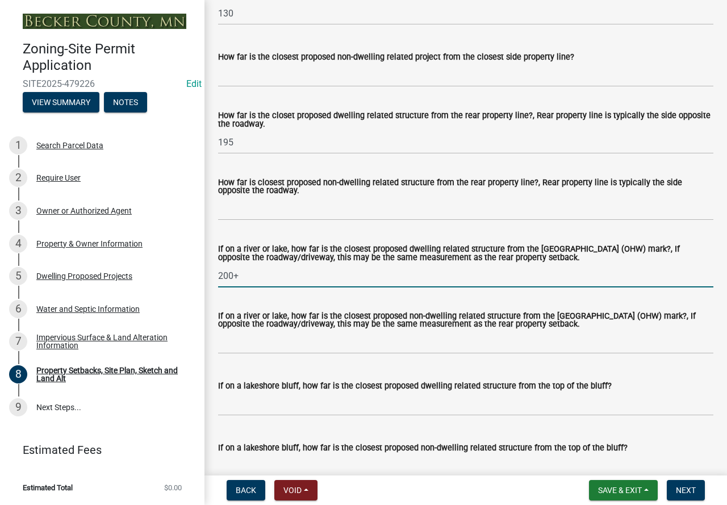
scroll to position [2646, 0]
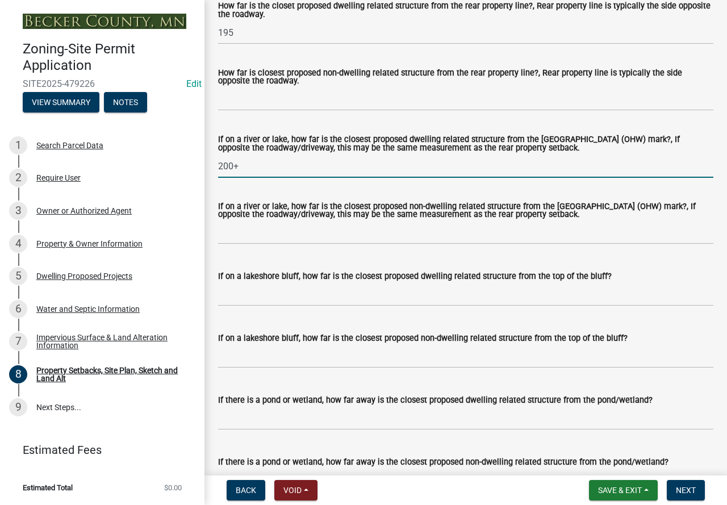
type input "200+"
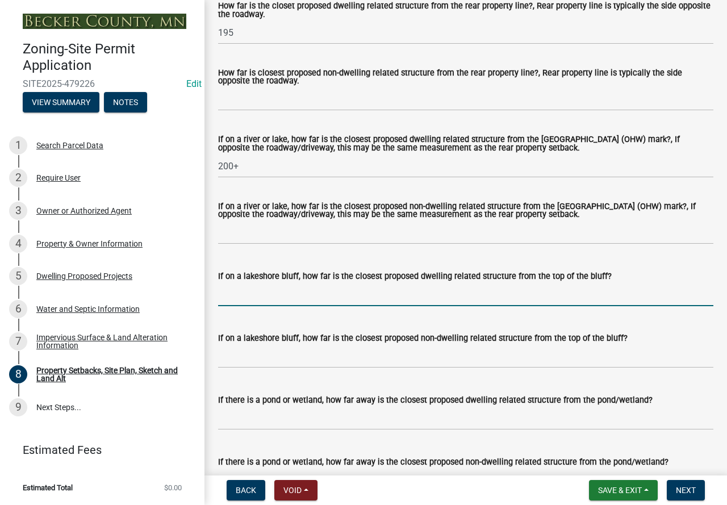
click at [286, 301] on input "If on a lakeshore bluff, how far is the closest proposed dwelling related struc…" at bounding box center [466, 294] width 496 height 23
type input "N/A"
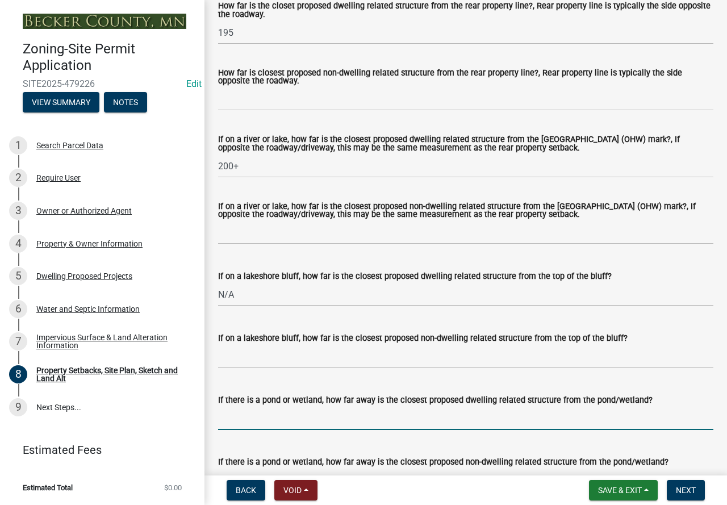
click at [298, 426] on input "If there is a pond or wetland, how far away is the closest proposed dwelling re…" at bounding box center [466, 418] width 496 height 23
type input "N/A"
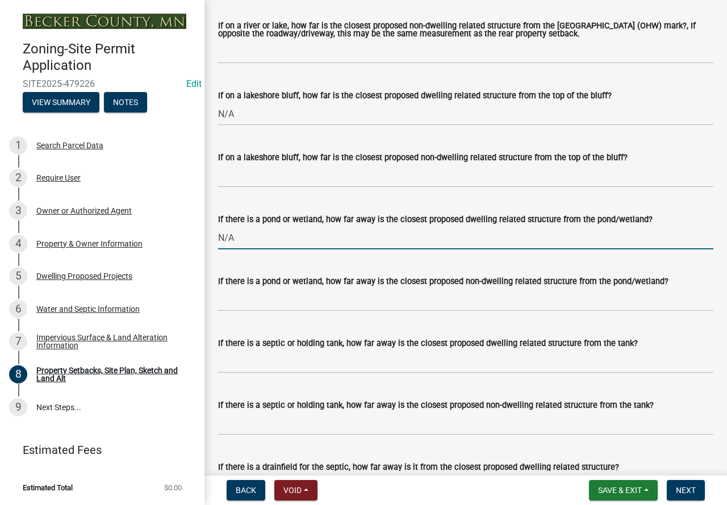
scroll to position [2874, 0]
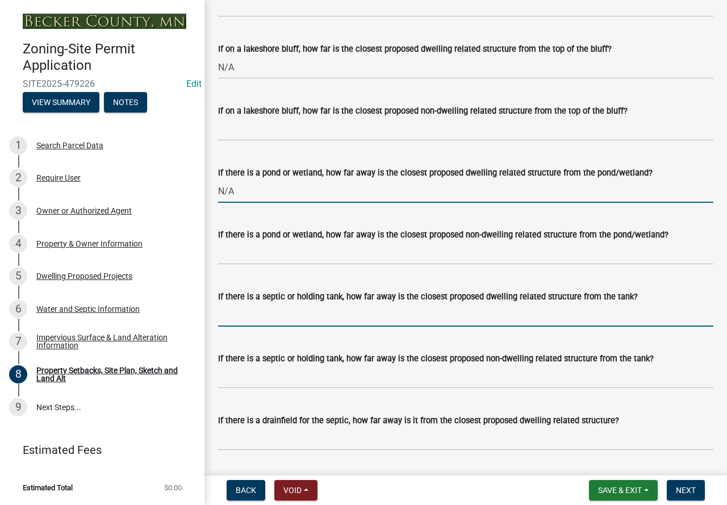
click at [322, 327] on input "If there is a septic or holding tank, how far away is the closest proposed dwel…" at bounding box center [466, 314] width 496 height 23
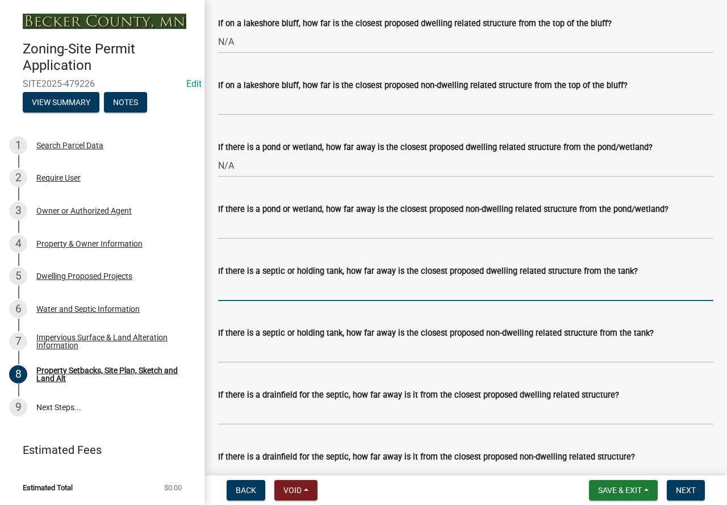
scroll to position [2932, 0]
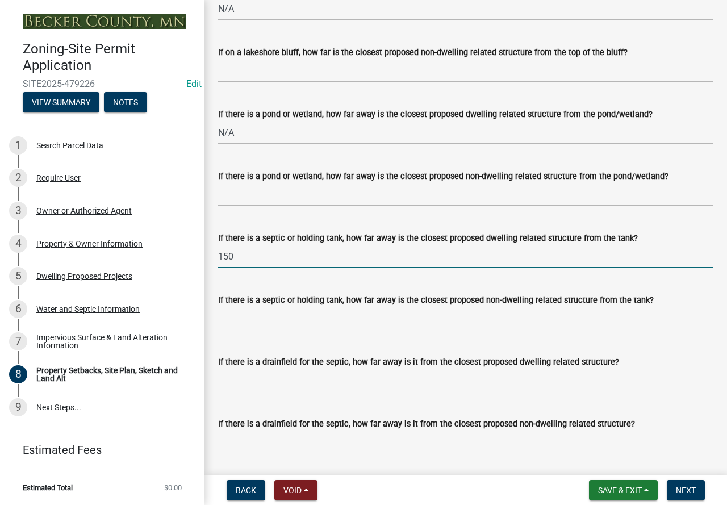
type input "150"
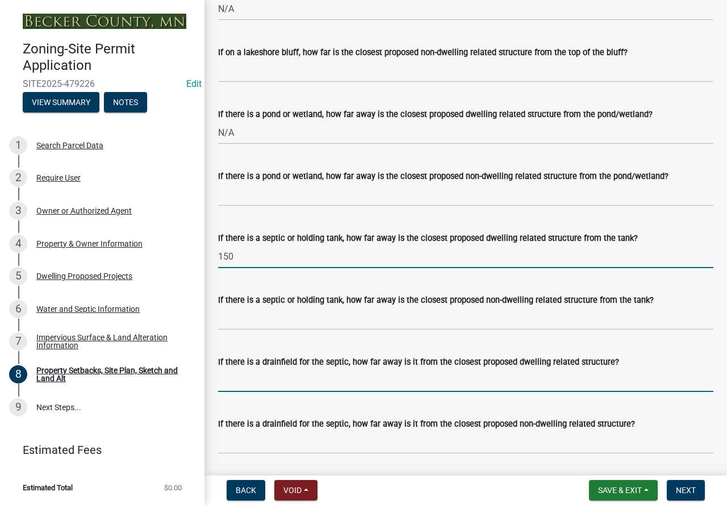
click at [265, 392] on input "If there is a drainfield for the septic, how far away is it from the closest pr…" at bounding box center [466, 380] width 496 height 23
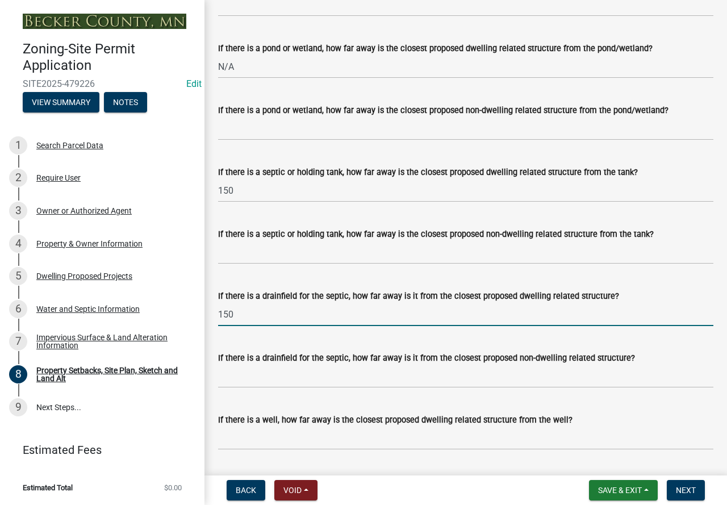
scroll to position [3103, 0]
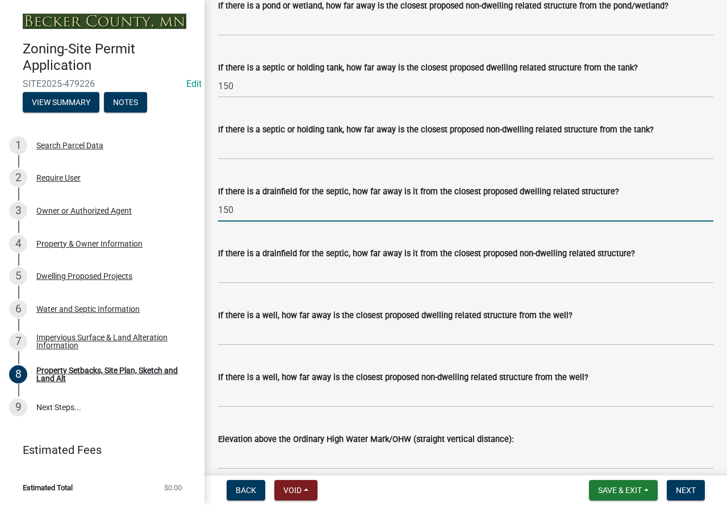
type input "150"
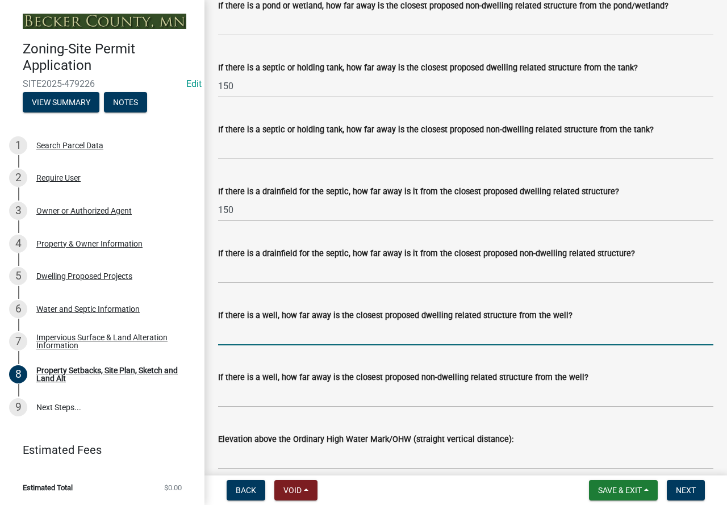
click at [290, 345] on input "If there is a well, how far away is the closest proposed dwelling related struc…" at bounding box center [466, 333] width 496 height 23
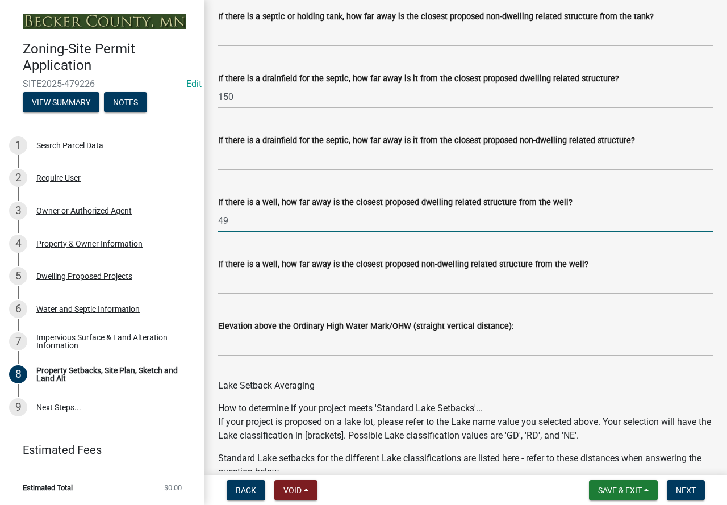
scroll to position [3216, 0]
type input "49"
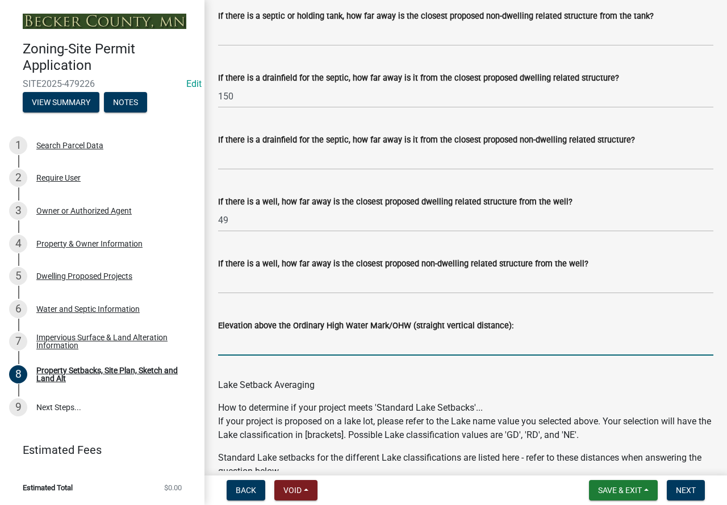
click at [304, 356] on input "Elevation above the Ordinary High Water Mark/OHW (straight vertical distance):" at bounding box center [466, 343] width 496 height 23
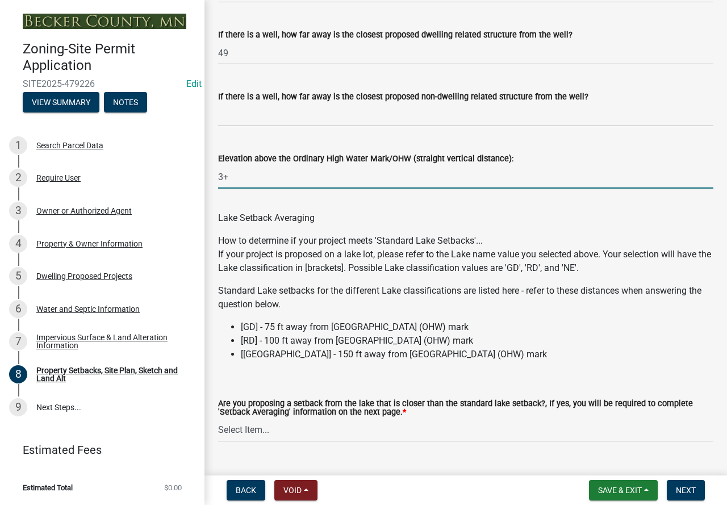
scroll to position [3423, 0]
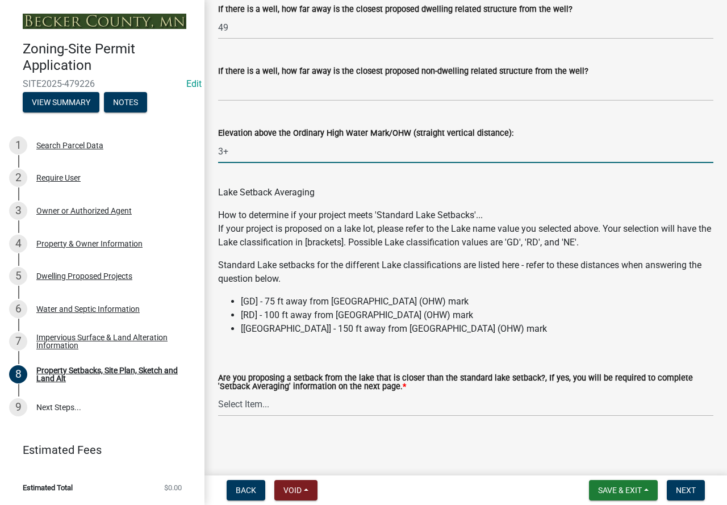
type input "3+"
click at [323, 397] on select "Select Item... Yes No N/A" at bounding box center [466, 404] width 496 height 23
click at [218, 393] on select "Select Item... Yes No N/A" at bounding box center [466, 404] width 496 height 23
select select "4421853d-5e11-4b64-95ec-6c47066881cc"
click at [688, 488] on span "Next" at bounding box center [686, 490] width 20 height 9
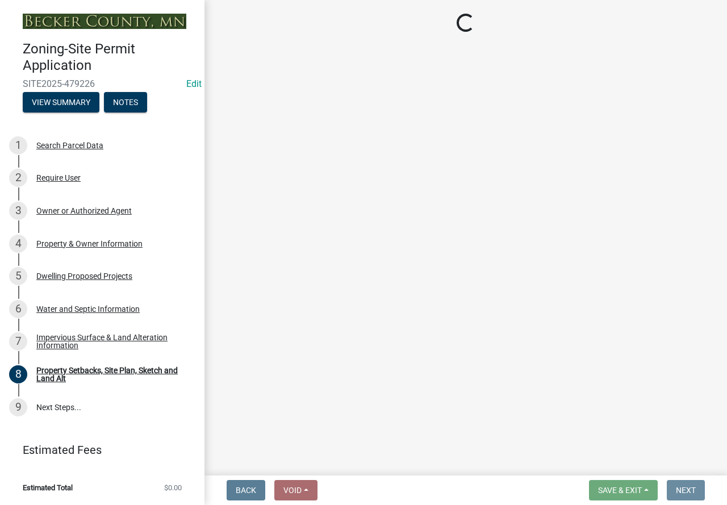
scroll to position [0, 0]
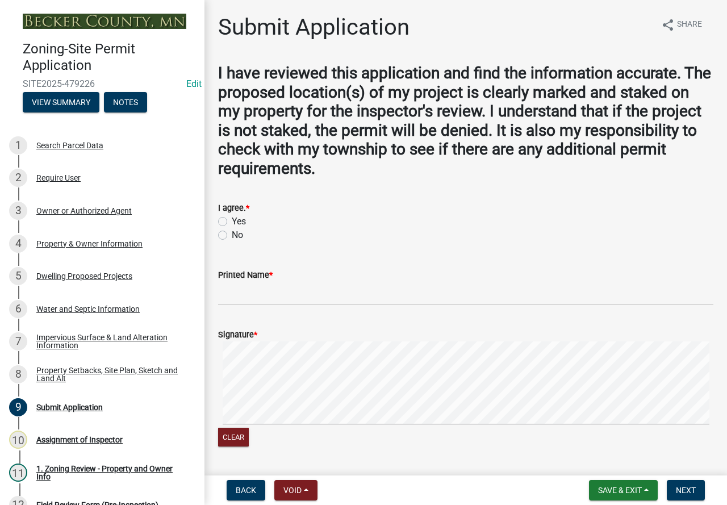
click at [222, 226] on div "Yes" at bounding box center [466, 222] width 496 height 14
click at [232, 223] on label "Yes" at bounding box center [239, 222] width 14 height 14
click at [232, 222] on input "Yes" at bounding box center [235, 218] width 7 height 7
radio input "true"
click at [240, 293] on input "Printed Name *" at bounding box center [466, 293] width 496 height 23
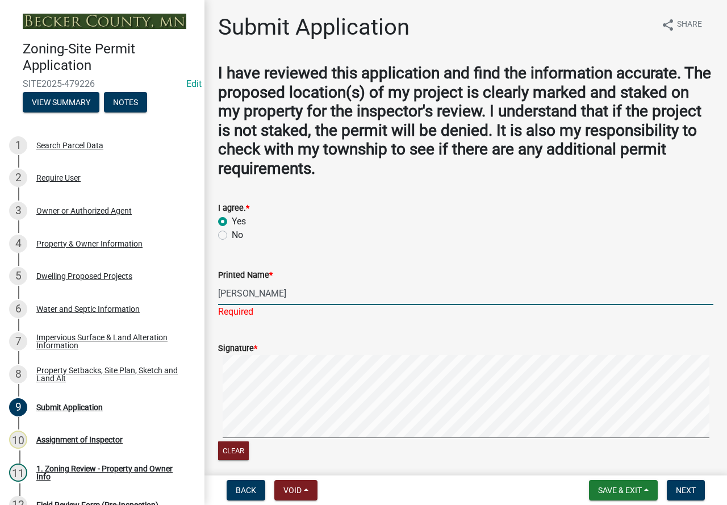
click at [316, 351] on form "Signature * Clear" at bounding box center [466, 395] width 496 height 135
type input "[PERSON_NAME]"
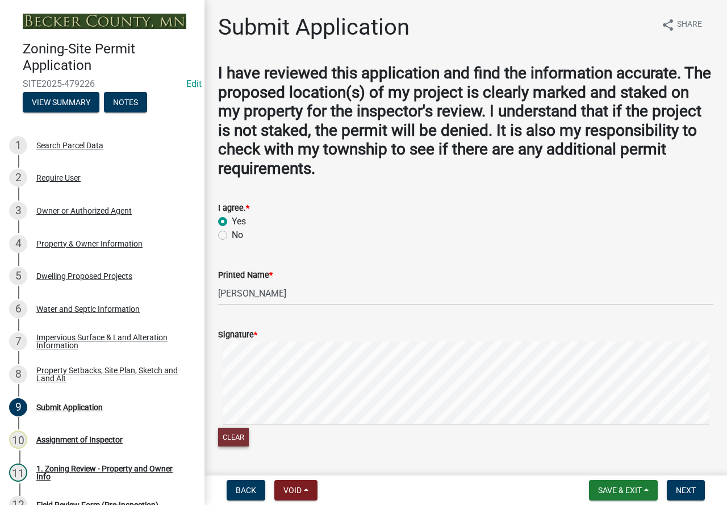
click at [244, 445] on button "Clear" at bounding box center [233, 437] width 31 height 19
click at [679, 486] on span "Next" at bounding box center [686, 490] width 20 height 9
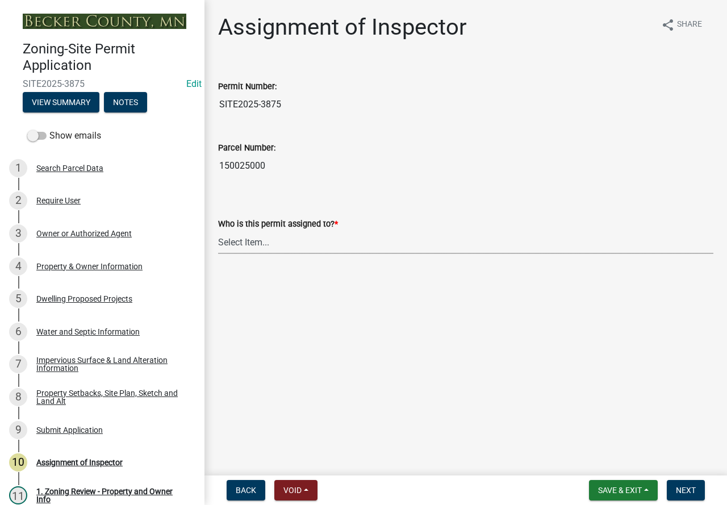
click at [268, 234] on select "Select Item... [PERSON_NAME] [PERSON_NAME] [PERSON_NAME] [PERSON_NAME] [PERSON_…" at bounding box center [466, 242] width 496 height 23
click at [218, 231] on select "Select Item... [PERSON_NAME] [PERSON_NAME] [PERSON_NAME] [PERSON_NAME] [PERSON_…" at bounding box center [466, 242] width 496 height 23
select select "c0b6e50c-983d-48c1-a910-e8bd43c13b77"
click at [678, 483] on button "Next" at bounding box center [686, 490] width 38 height 20
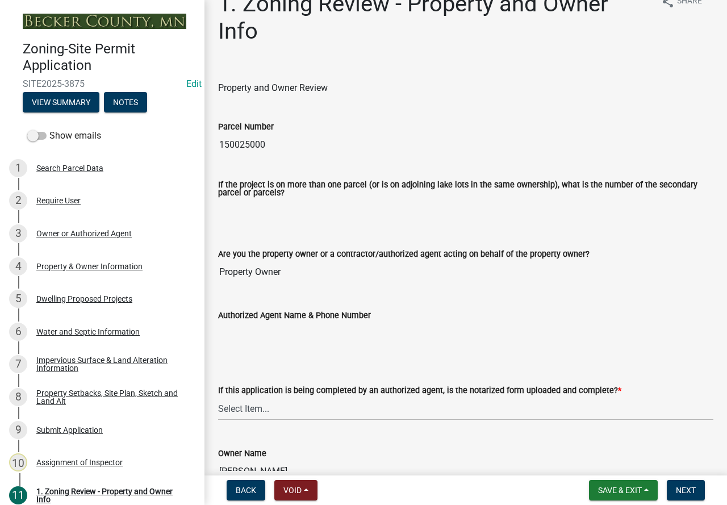
scroll to position [57, 0]
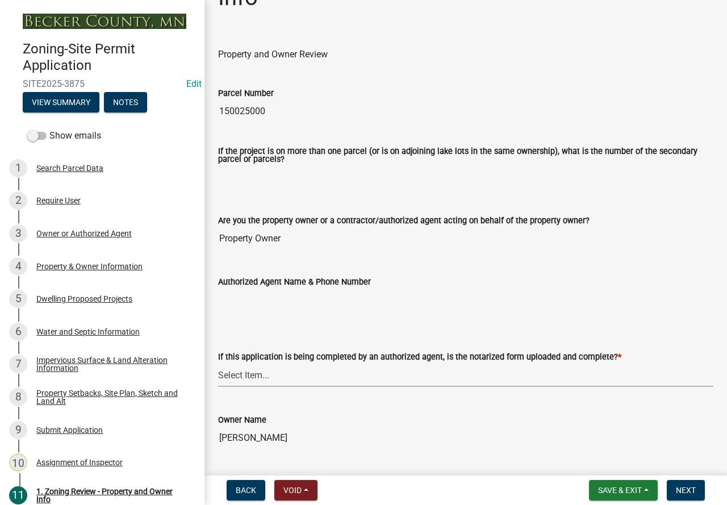
click at [327, 378] on select "Select Item... Yes No N/A" at bounding box center [466, 375] width 496 height 23
click at [218, 364] on select "Select Item... Yes No N/A" at bounding box center [466, 375] width 496 height 23
select select "b279cdb4-a9c7-4e65-a8bd-797316f5be14"
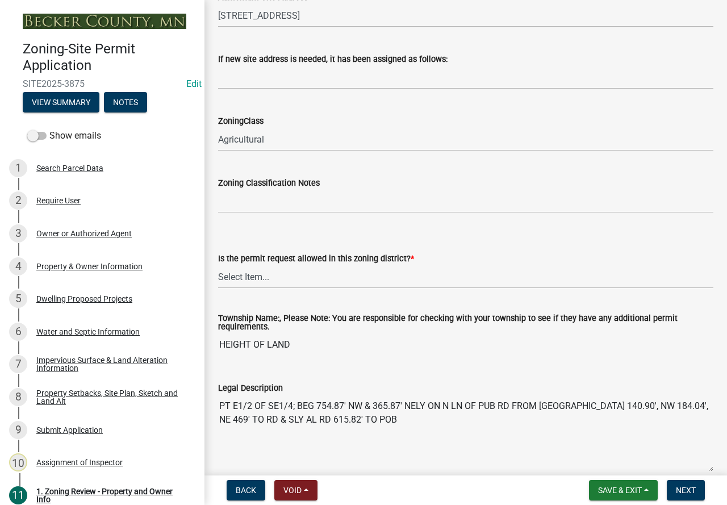
scroll to position [739, 0]
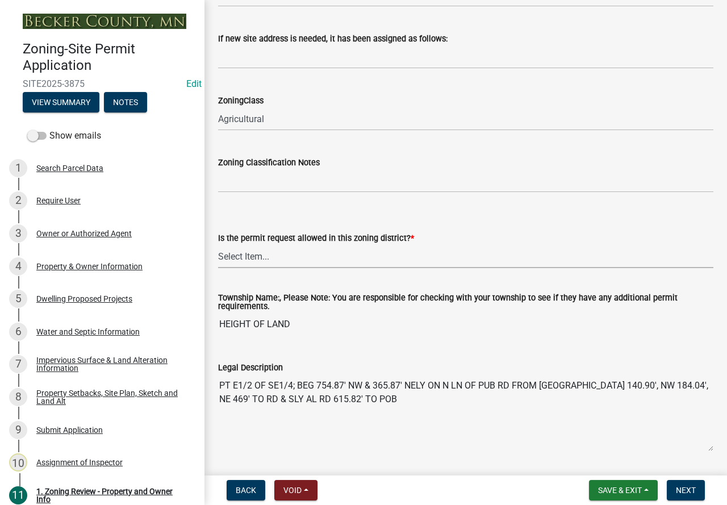
click at [287, 255] on select "Select Item... Yes No" at bounding box center [466, 256] width 496 height 23
click at [218, 245] on select "Select Item... Yes No" at bounding box center [466, 256] width 496 height 23
select select "b4f32c46-6248-4748-b47c-fa4933858724"
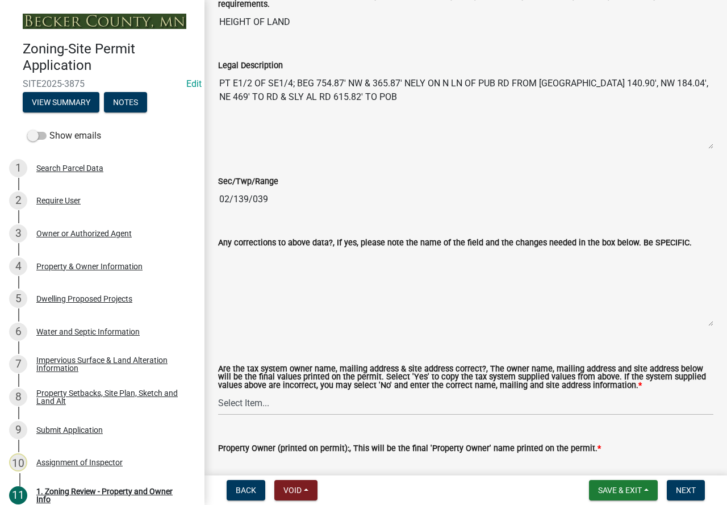
scroll to position [1137, 0]
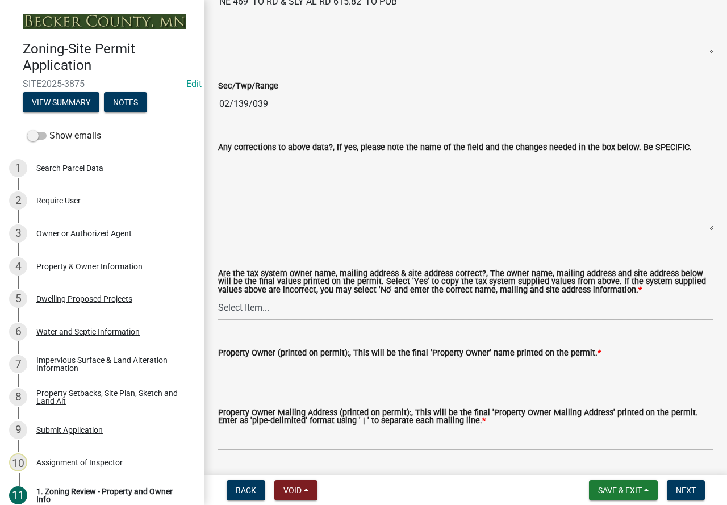
click at [279, 315] on select "Select Item... Yes No" at bounding box center [466, 308] width 496 height 23
click at [218, 298] on select "Select Item... Yes No" at bounding box center [466, 308] width 496 height 23
select select "ab6c2257-4786-48e5-86d0-1194833f57c8"
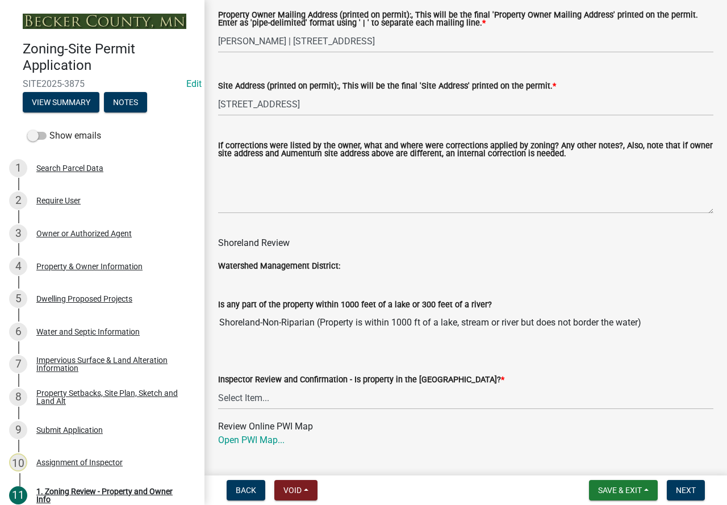
scroll to position [1591, 0]
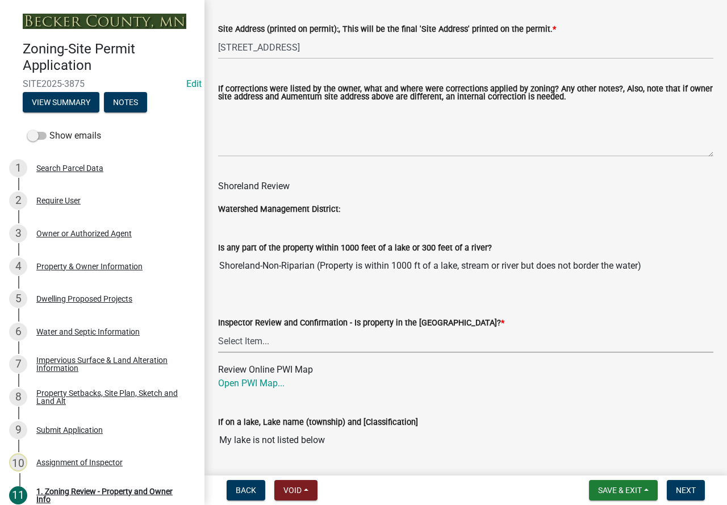
click at [305, 342] on select "Select Item... Within [GEOGRAPHIC_DATA] (SD) Not in [GEOGRAPHIC_DATA] (NOTSL)" at bounding box center [466, 341] width 496 height 23
click at [218, 332] on select "Select Item... Within [GEOGRAPHIC_DATA] (SD) Not in [GEOGRAPHIC_DATA] (NOTSL)" at bounding box center [466, 341] width 496 height 23
select select "de99b201-fb85-4000-88f5-6f49f4ff2101"
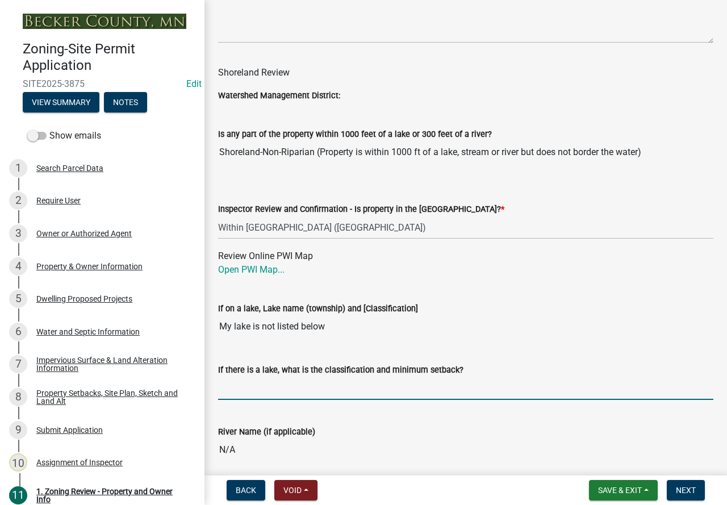
click at [285, 387] on input "If there is a lake, what is the classification and minimum setback?" at bounding box center [466, 388] width 496 height 23
type input "NE150"
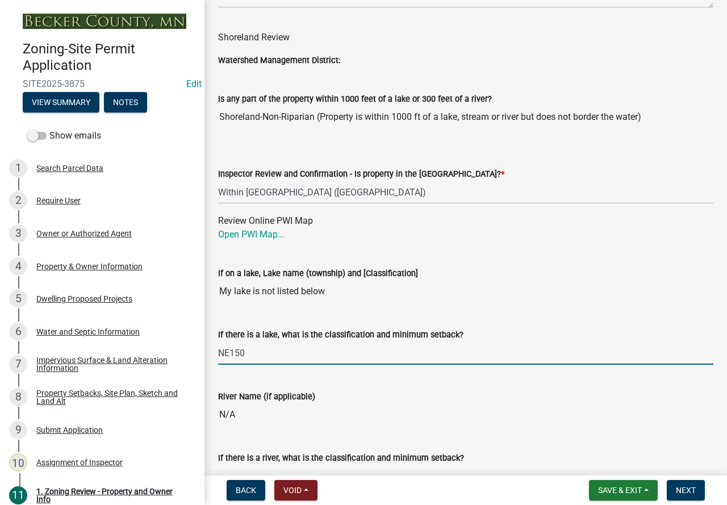
scroll to position [1932, 0]
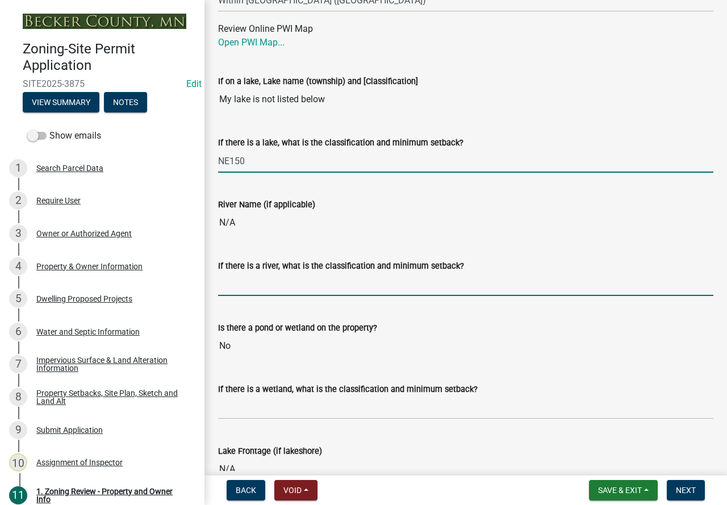
click at [263, 294] on input "If there is a river, what is the classification and minimum setback?" at bounding box center [466, 284] width 496 height 23
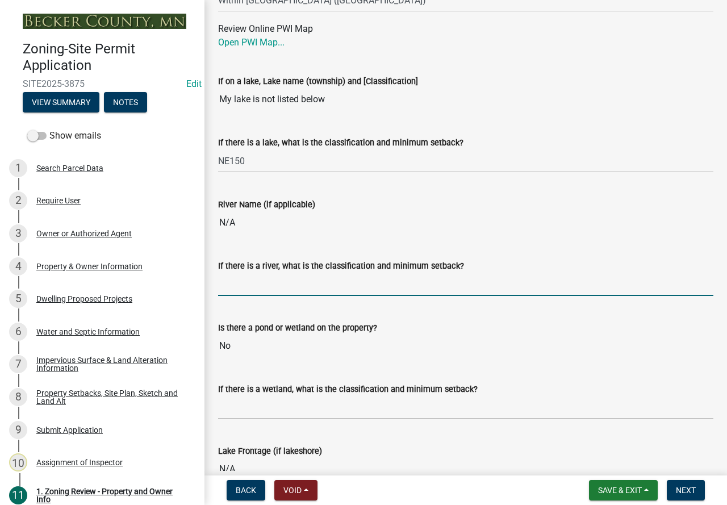
type input "N/A"
click at [268, 413] on input "If there is a wetland, what is the classification and minimum setback?" at bounding box center [466, 407] width 496 height 23
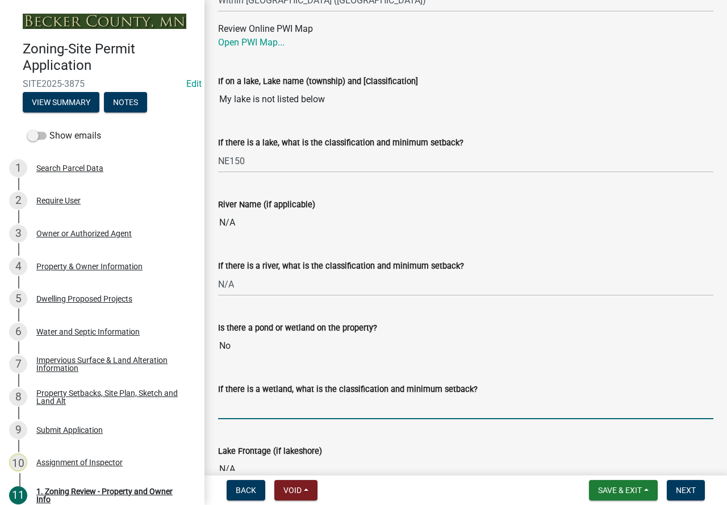
type input "N/A"
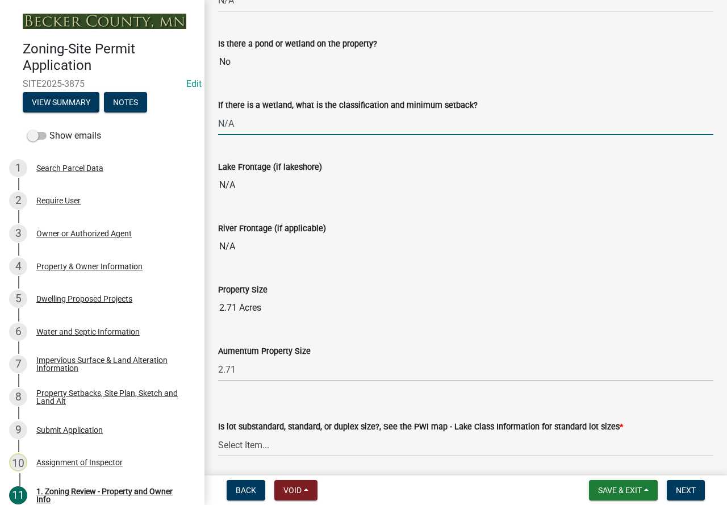
scroll to position [2330, 0]
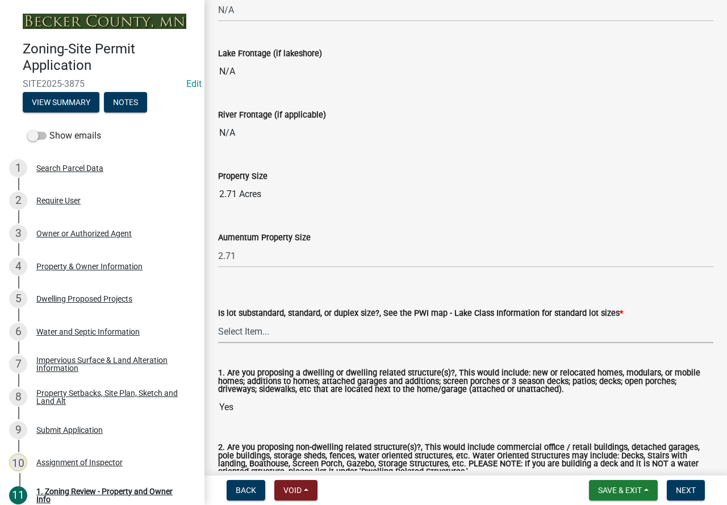
click at [273, 328] on select "Select Item... Non-Riparian and not back lot Substandard Non-Riparian Backlot S…" at bounding box center [466, 331] width 496 height 23
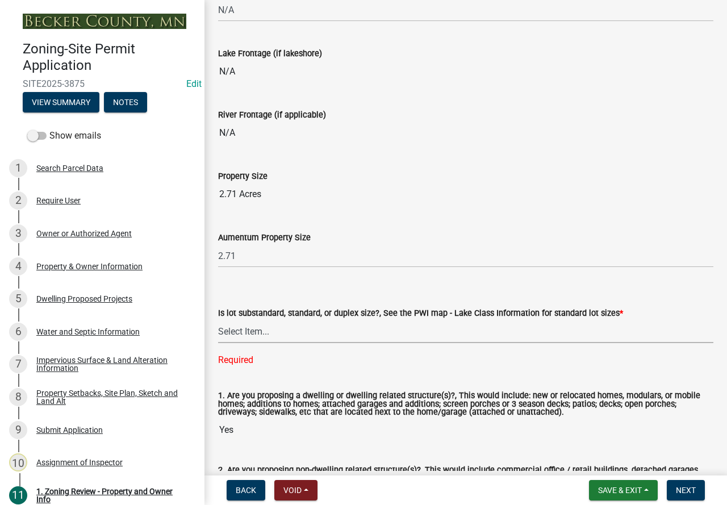
click at [317, 335] on select "Select Item... Non-Riparian and not back lot Substandard Non-Riparian Backlot S…" at bounding box center [466, 331] width 496 height 23
click at [218, 323] on select "Select Item... Non-Riparian and not back lot Substandard Non-Riparian Backlot S…" at bounding box center [466, 331] width 496 height 23
select select "44b2ccf6-9e5f-4fd8-b0f7-29a2d02534ae"
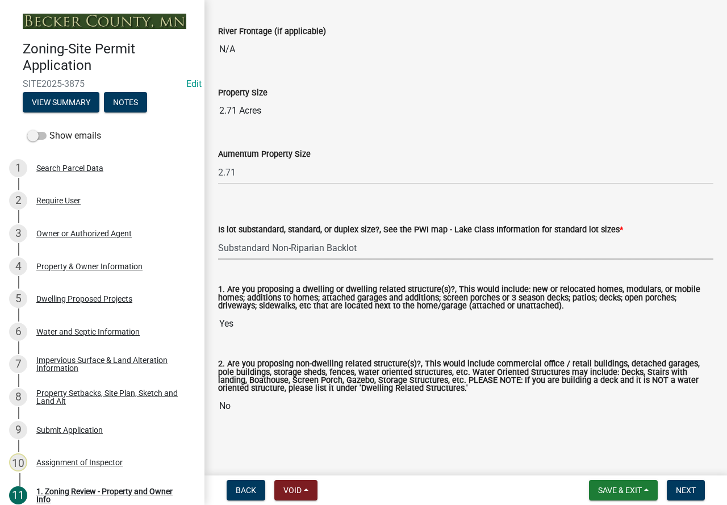
scroll to position [2417, 0]
click at [684, 491] on span "Next" at bounding box center [686, 490] width 20 height 9
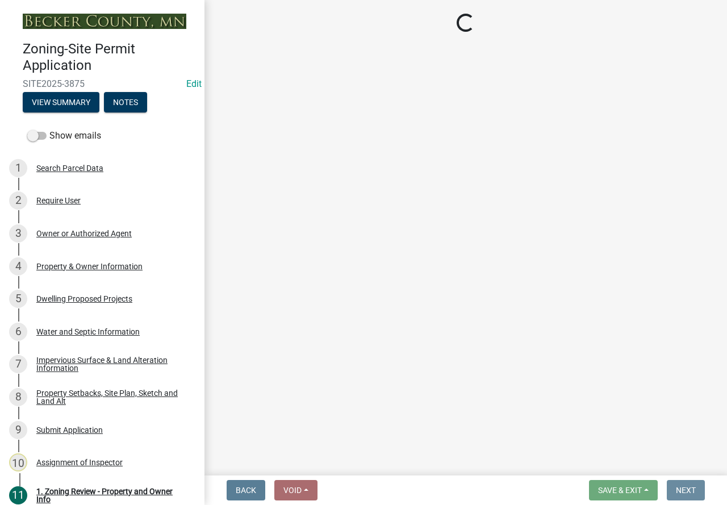
scroll to position [0, 0]
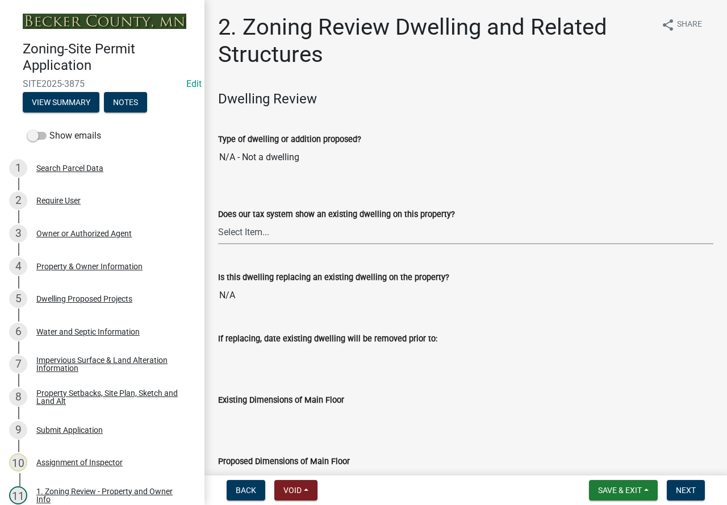
click at [268, 231] on select "Select Item... Yes No" at bounding box center [466, 232] width 496 height 23
click at [218, 221] on select "Select Item... Yes No" at bounding box center [466, 232] width 496 height 23
select select "f2f95036-4389-4179-8147-4ee015bbd016"
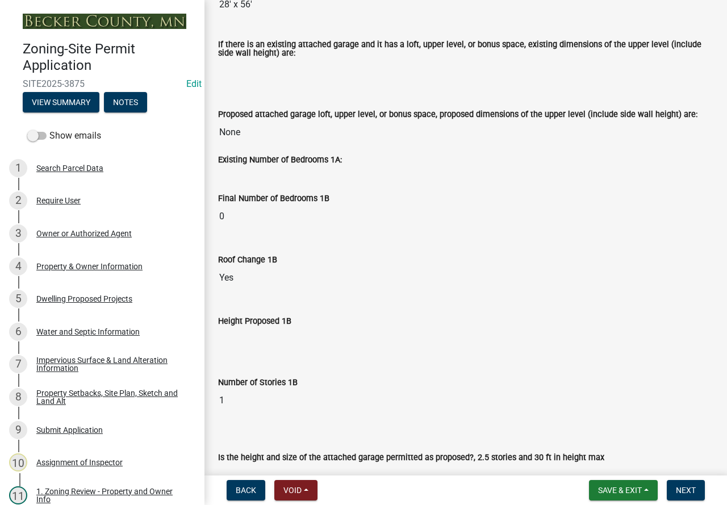
scroll to position [1364, 0]
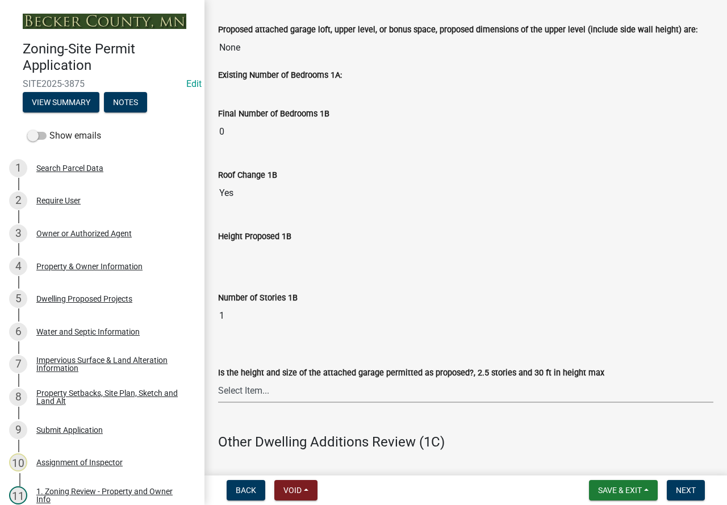
click at [355, 390] on select "Select Item... Yes No (explain in next field)" at bounding box center [466, 391] width 496 height 23
click at [63, 298] on div "Dwelling Proposed Projects" at bounding box center [84, 299] width 96 height 8
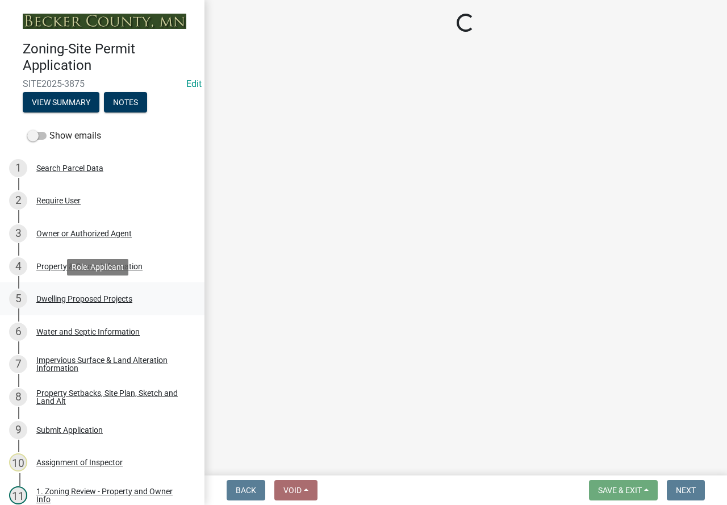
scroll to position [0, 0]
select select "a5b58647-72e6-4a45-9816-4b1990647a33"
select select "2dc577ba-aef6-4196-bc52-35577603d189"
select select "638dddef-31f4-4d73-b0b5-0ffc7b344434"
select select "43dc438e-12cf-4fa6-b4ef-a236ffc627d7"
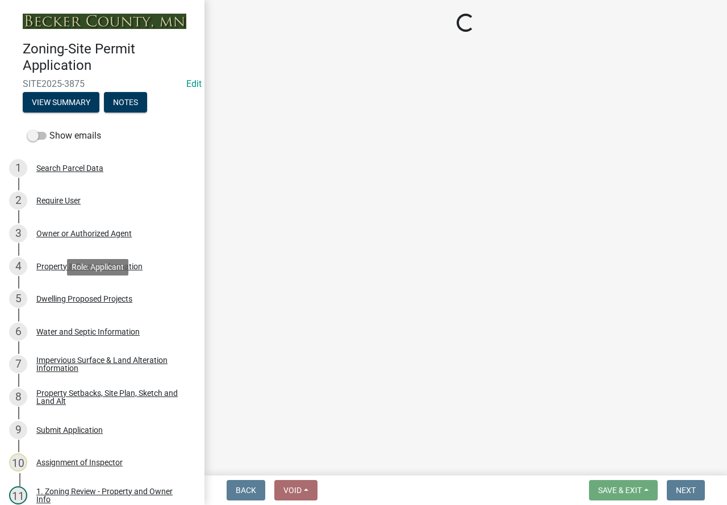
select select "8786fdd2-7f96-462d-8069-e958fae6b9a0"
select select "59dc9cee-723e-448c-a454-fe3238b55aba"
select select "95a588f5-1928-44cb-95cb-f3dde79564ff"
select select "0ceb8b90-6e92-4b1f-be25-acba4c819eff"
select select "ab9119d1-7da9-49c4-9fac-8c142204c89d"
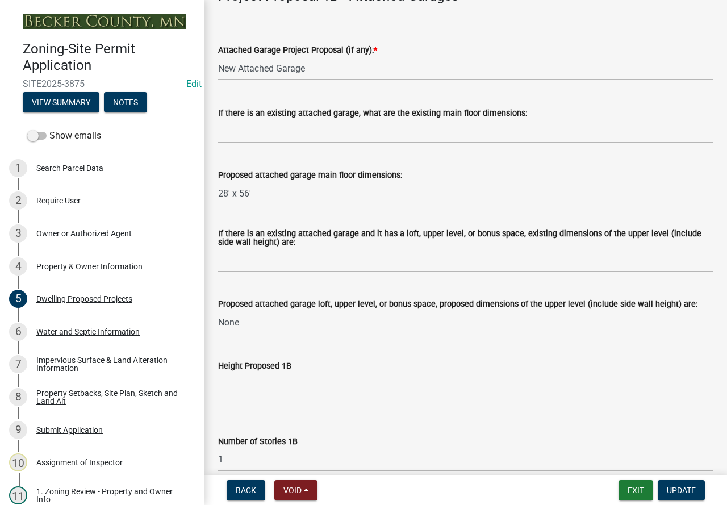
scroll to position [1477, 0]
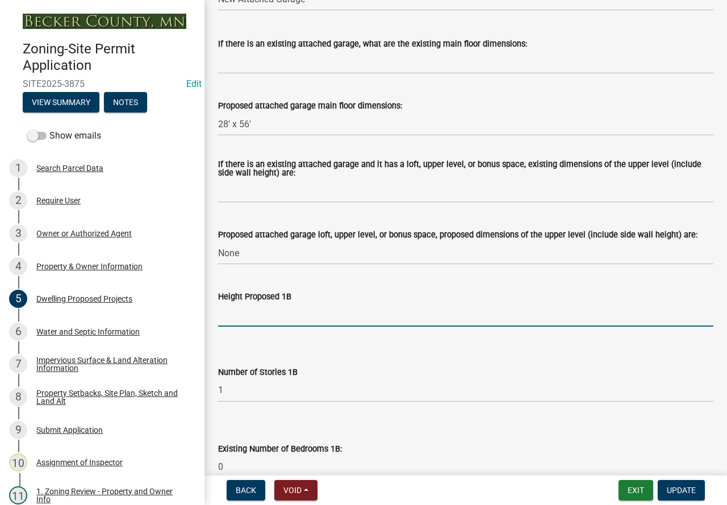
click at [242, 327] on input "Height Proposed 1B" at bounding box center [466, 314] width 496 height 23
type input "15"
click at [675, 486] on span "Update" at bounding box center [681, 490] width 29 height 9
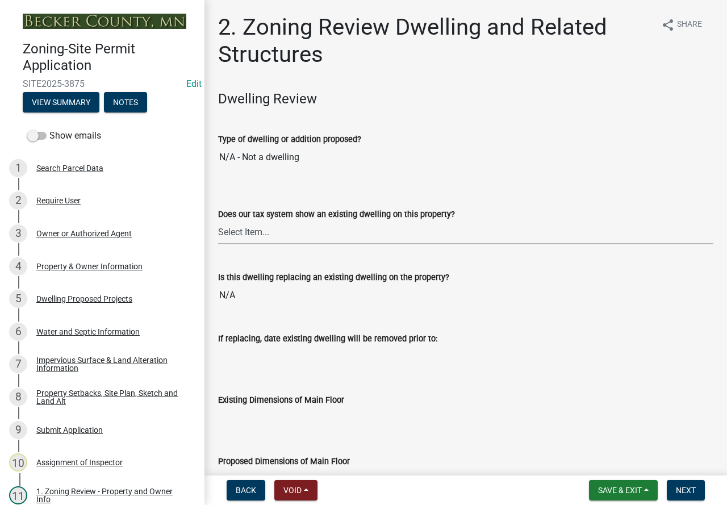
click at [295, 228] on select "Select Item... Yes No" at bounding box center [466, 232] width 496 height 23
click at [218, 221] on select "Select Item... Yes No" at bounding box center [466, 232] width 496 height 23
select select "f2f95036-4389-4179-8147-4ee015bbd016"
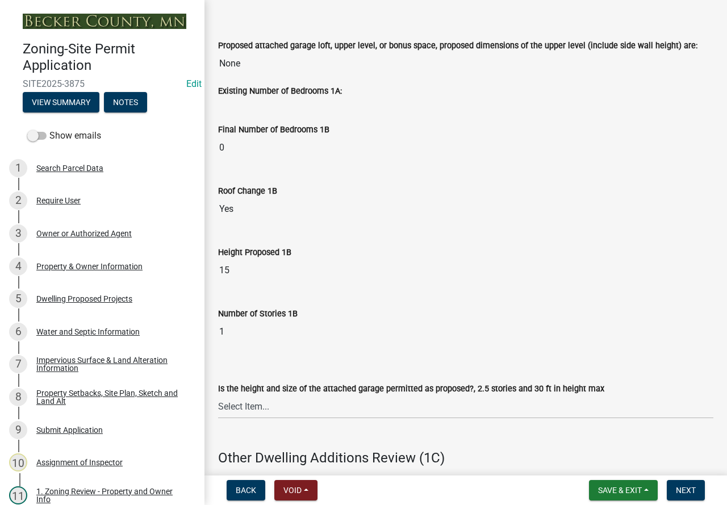
scroll to position [1421, 0]
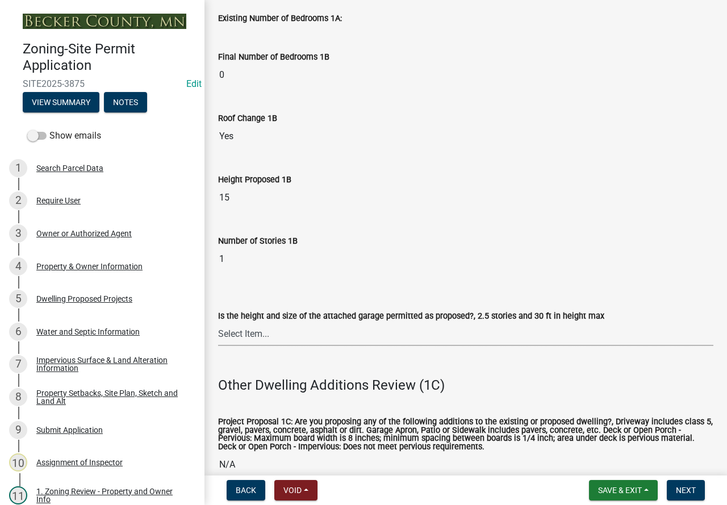
click at [257, 331] on select "Select Item... Yes No (explain in next field)" at bounding box center [466, 334] width 496 height 23
click at [218, 323] on select "Select Item... Yes No (explain in next field)" at bounding box center [466, 334] width 496 height 23
select select "133fc5ec-afea-46d5-9774-7a90c7b95151"
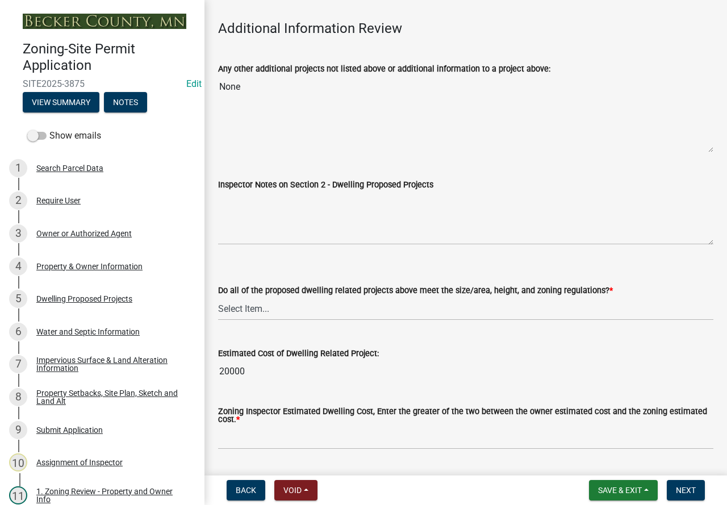
scroll to position [2683, 0]
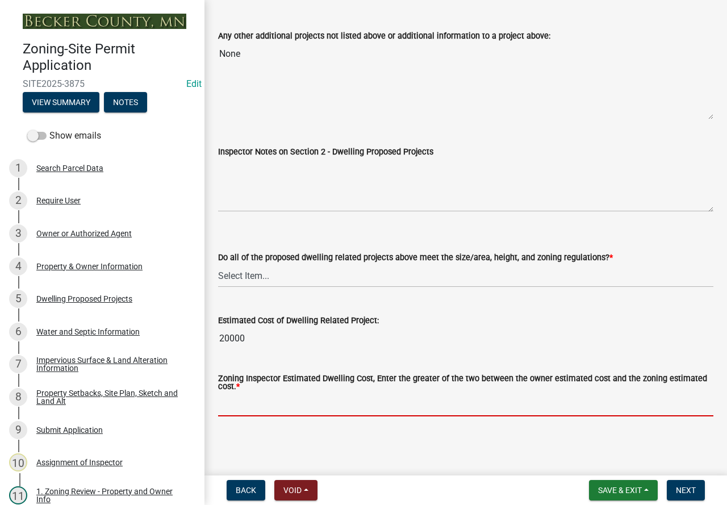
click at [247, 406] on input "text" at bounding box center [466, 404] width 496 height 23
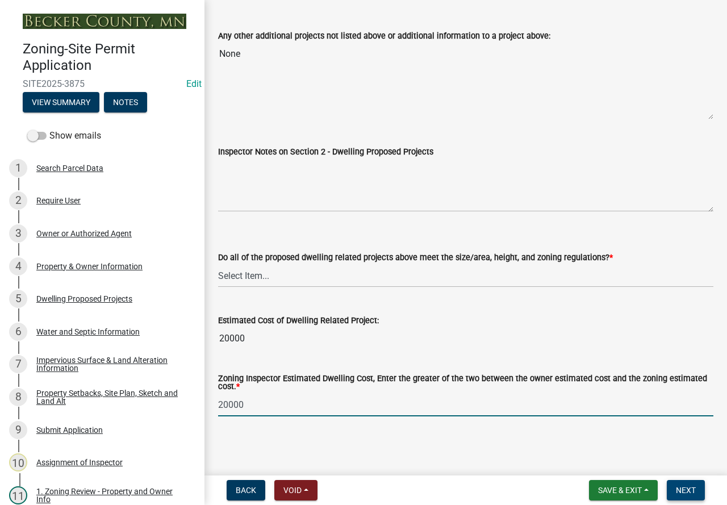
type input "20000"
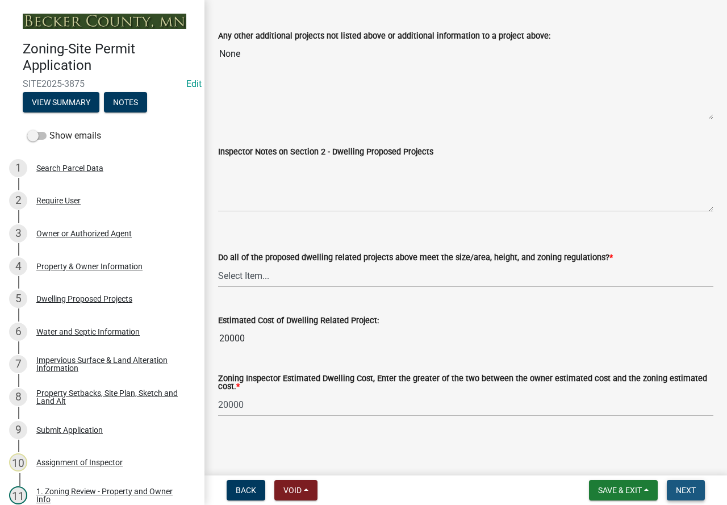
click at [686, 486] on span "Next" at bounding box center [686, 490] width 20 height 9
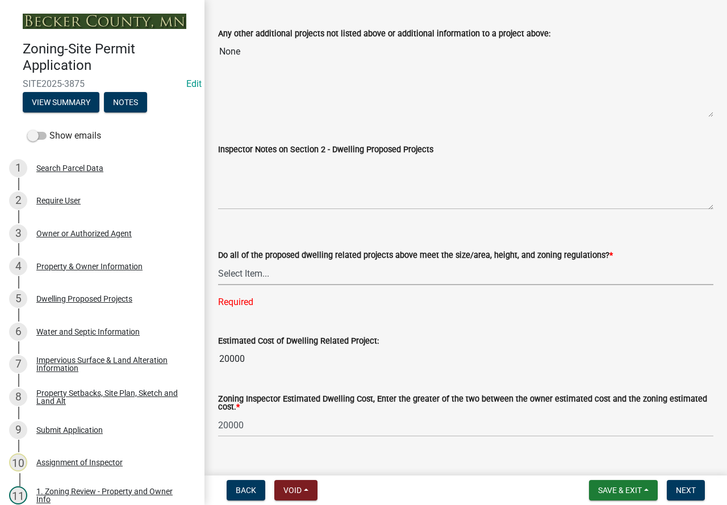
click at [403, 274] on select "Select Item... Yes No" at bounding box center [466, 273] width 496 height 23
click at [218, 264] on select "Select Item... Yes No" at bounding box center [466, 273] width 496 height 23
select select "583413f8-e9f7-4a70-8fe6-066f5b429c7e"
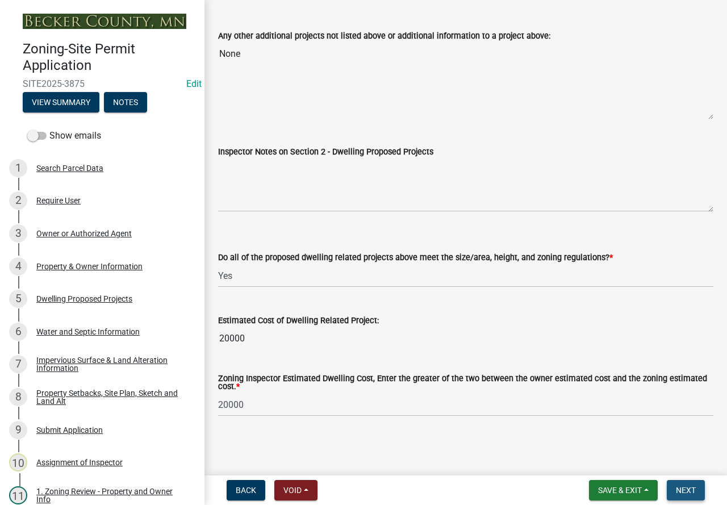
click at [677, 485] on button "Next" at bounding box center [686, 490] width 38 height 20
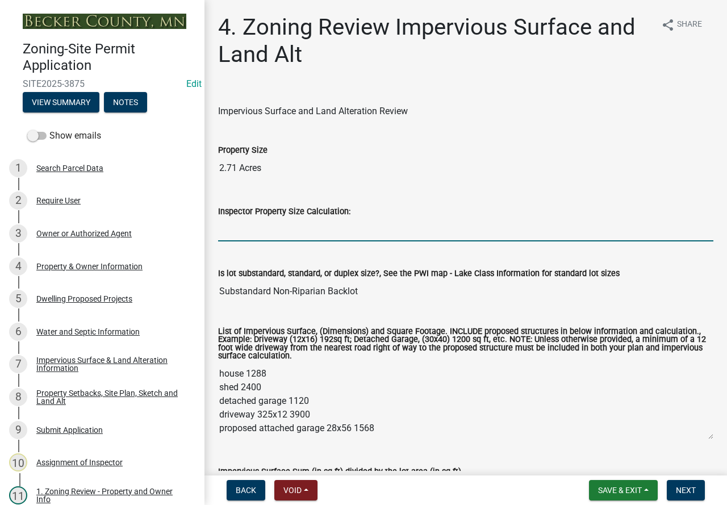
click at [264, 234] on input "Inspector Property Size Calculation:" at bounding box center [466, 229] width 496 height 23
click at [284, 235] on input "Inspector Property Size Calculation:" at bounding box center [466, 229] width 496 height 23
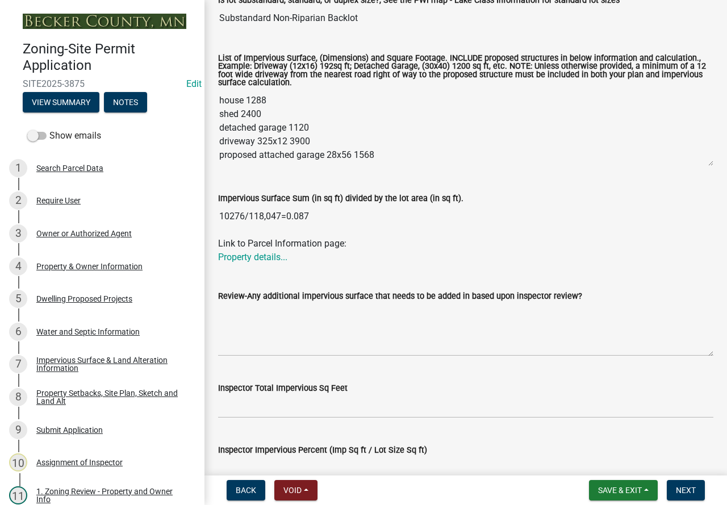
scroll to position [284, 0]
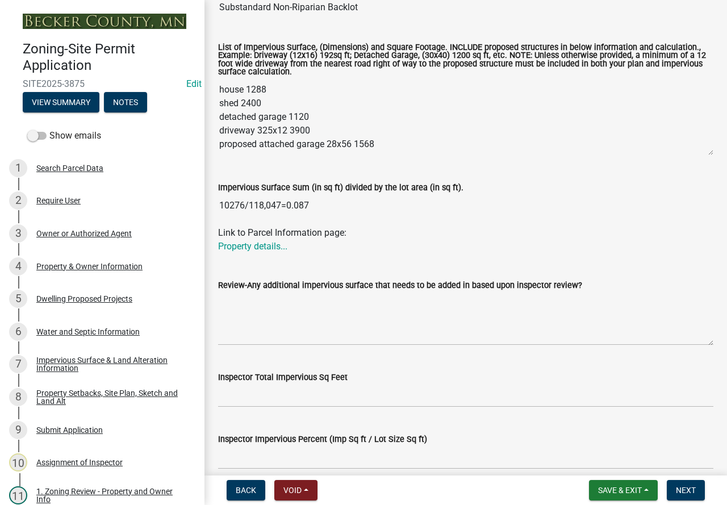
type input "118047"
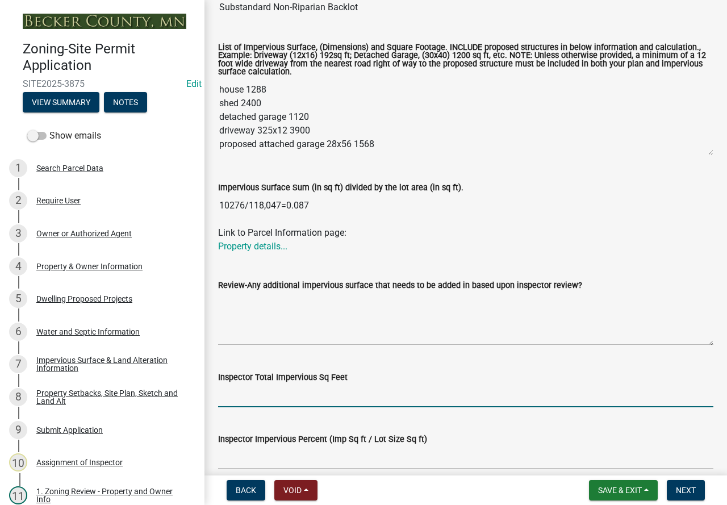
click at [262, 398] on input "Inspector Total Impervious Sq Feet" at bounding box center [466, 395] width 496 height 23
type input "10276"
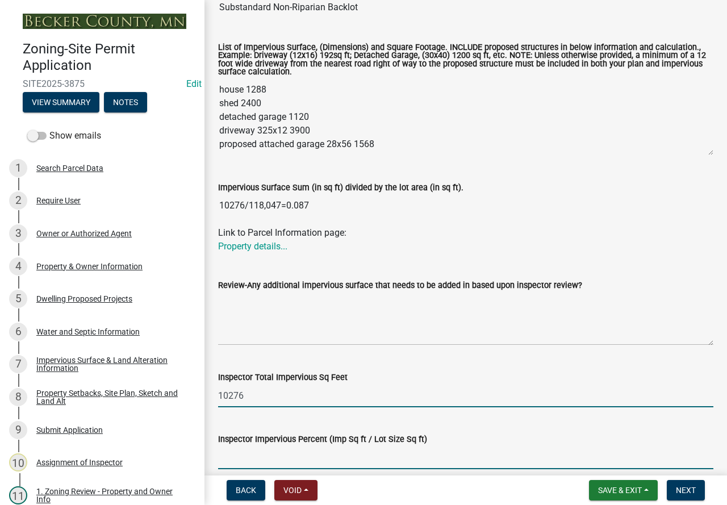
click at [282, 457] on input "Inspector Impervious Percent (Imp Sq ft / Lot Size Sq ft)" at bounding box center [466, 457] width 496 height 23
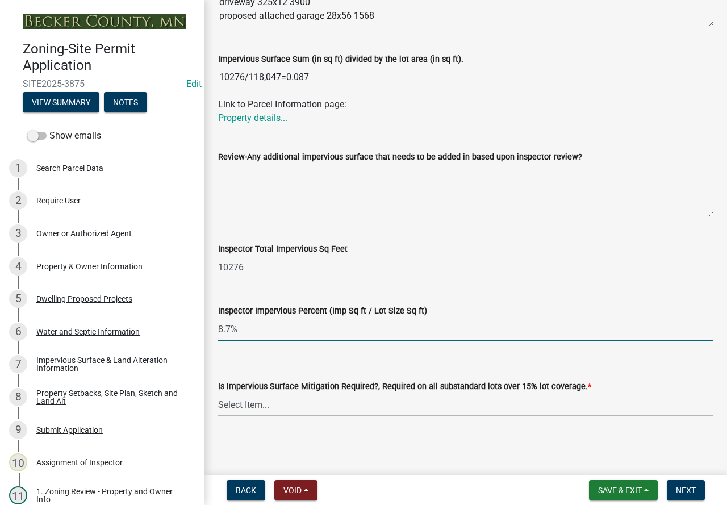
scroll to position [413, 0]
type input "8.7%"
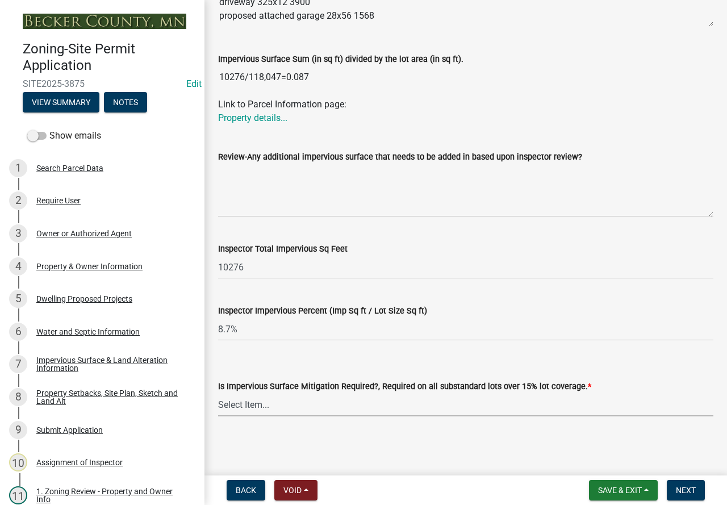
click at [251, 397] on select "Select Item... Yes- Over 15% substandard lot coverage No N/A" at bounding box center [466, 404] width 496 height 23
click at [218, 393] on select "Select Item... Yes- Over 15% substandard lot coverage No N/A" at bounding box center [466, 404] width 496 height 23
select select "e01e6f83-540c-4684-94c6-de0fe38ded07"
click at [688, 489] on span "Next" at bounding box center [686, 490] width 20 height 9
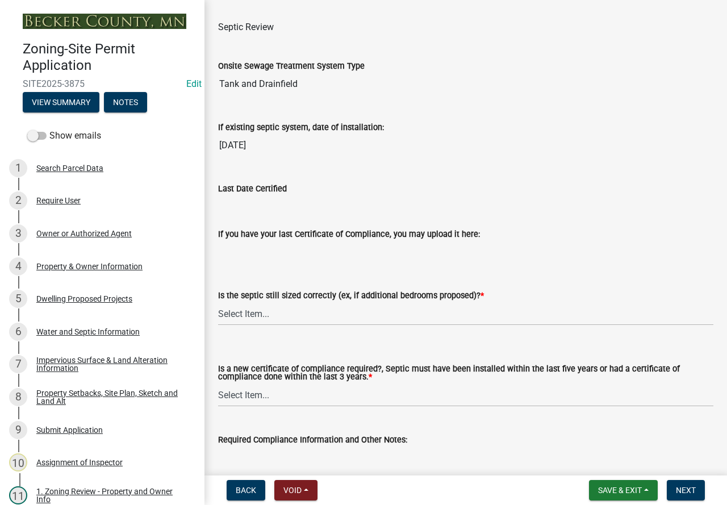
scroll to position [114, 0]
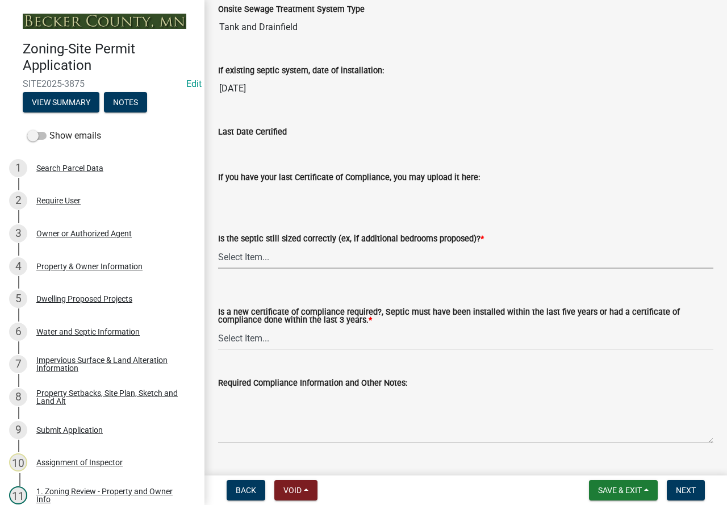
click at [269, 261] on select "Select Item... Yes No N/A" at bounding box center [466, 256] width 496 height 23
click at [218, 245] on select "Select Item... Yes No N/A" at bounding box center [466, 256] width 496 height 23
select select "b57b8896-1cf2-4a3f-b657-168f49e5b2e0"
click at [249, 341] on select "Select Item... Yes No" at bounding box center [466, 338] width 496 height 23
click at [218, 327] on select "Select Item... Yes No" at bounding box center [466, 338] width 496 height 23
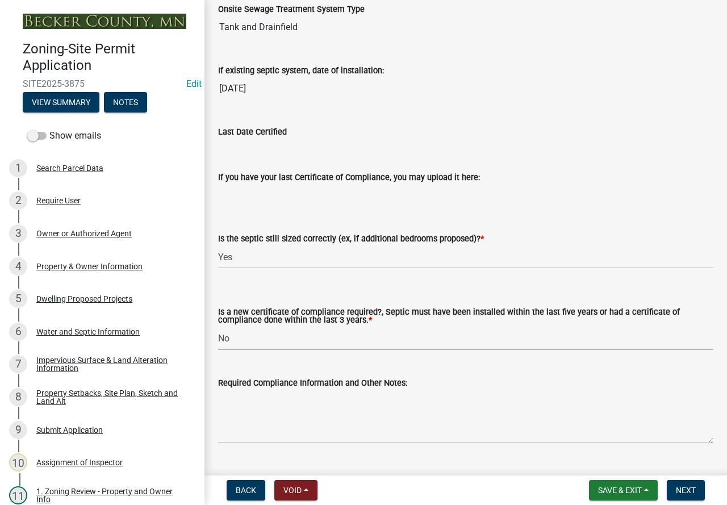
select select "2fd537d7-74b1-4ff9-a84c-837cf5598f43"
click at [688, 490] on span "Next" at bounding box center [686, 490] width 20 height 9
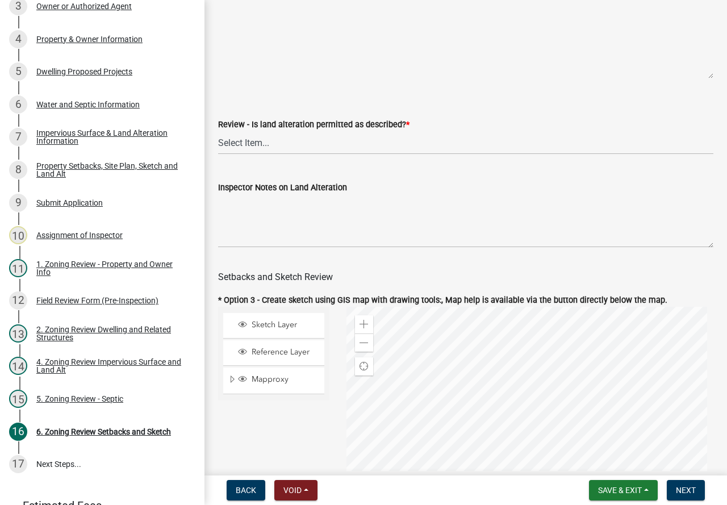
scroll to position [398, 0]
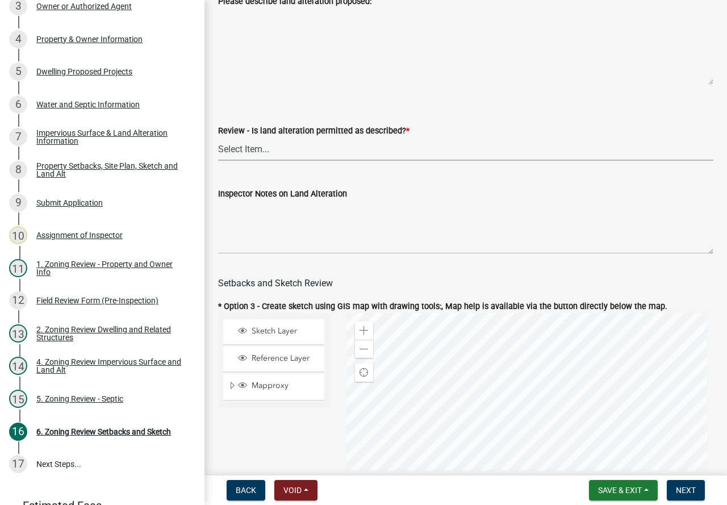
click at [266, 161] on select "Select Item... Yes No N/A" at bounding box center [466, 149] width 496 height 23
click at [218, 147] on select "Select Item... Yes No N/A" at bounding box center [466, 149] width 496 height 23
select select "67532522-cdd9-4b58-8c28-493a46ddf41b"
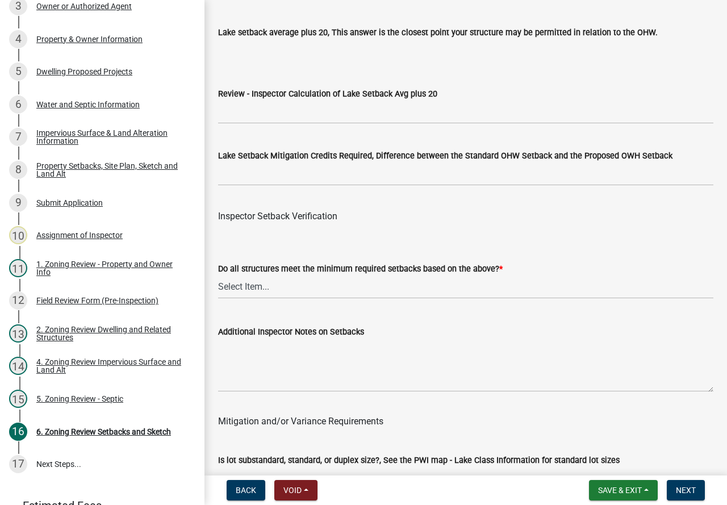
scroll to position [3637, 0]
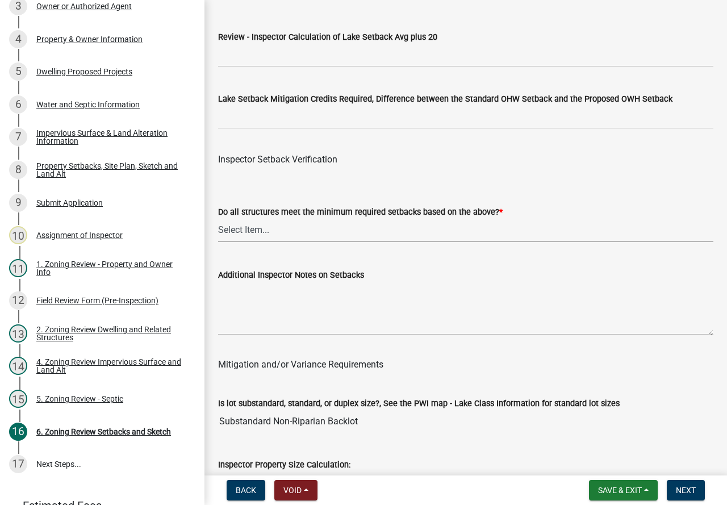
click at [254, 242] on select "Select Item... Yes No" at bounding box center [466, 230] width 496 height 23
click at [218, 234] on select "Select Item... Yes No" at bounding box center [466, 230] width 496 height 23
select select "1355ee8a-8cf1-4796-8594-a9df27e9dfb0"
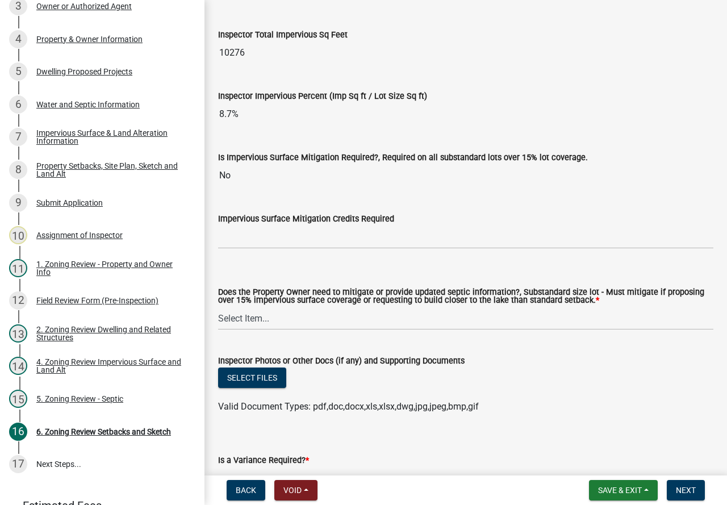
scroll to position [4148, 0]
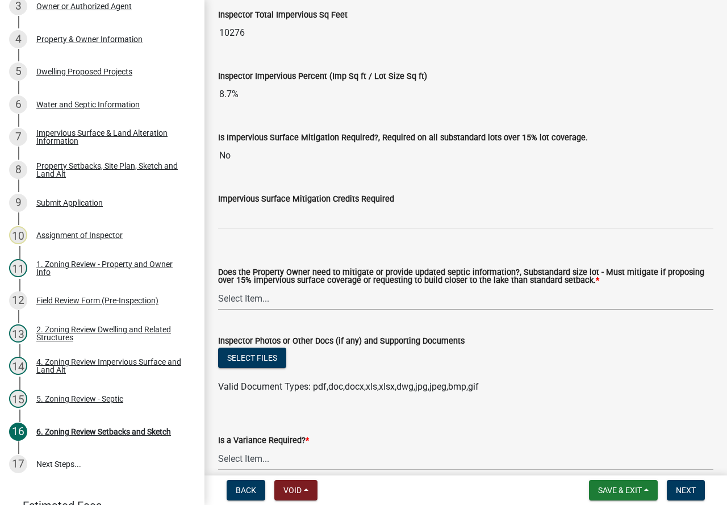
click at [229, 309] on select "Select Item... No Mitigation or additional Septic Information is required Septi…" at bounding box center [466, 298] width 496 height 23
click at [218, 303] on select "Select Item... No Mitigation or additional Septic Information is required Septi…" at bounding box center [466, 298] width 496 height 23
select select "90ee664a-1dc2-440e-be2c-90a87c157e77"
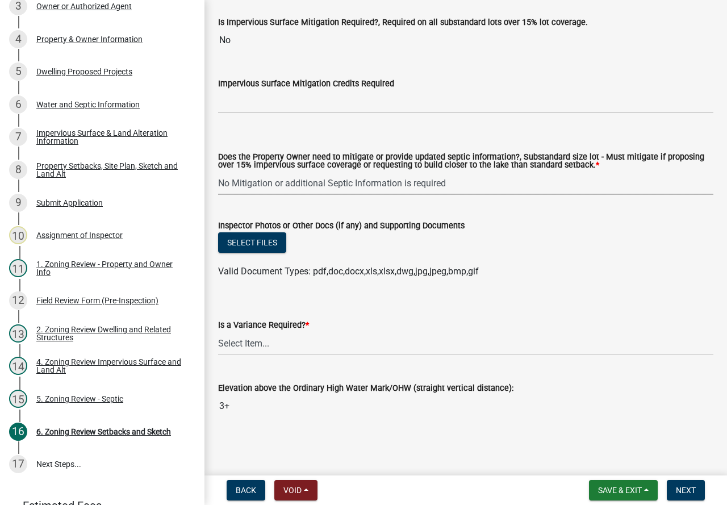
scroll to position [4280, 0]
click at [235, 342] on select "Select Item... Yes No" at bounding box center [466, 343] width 496 height 23
click at [218, 332] on select "Select Item... Yes No" at bounding box center [466, 343] width 496 height 23
select select "f2187563-aefa-492e-adce-9c256a51e9d2"
drag, startPoint x: 691, startPoint y: 491, endPoint x: 680, endPoint y: 499, distance: 13.4
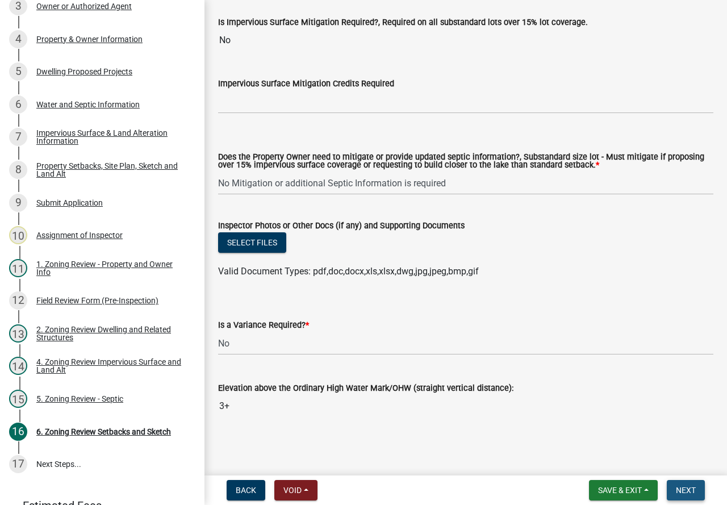
click at [691, 492] on span "Next" at bounding box center [686, 490] width 20 height 9
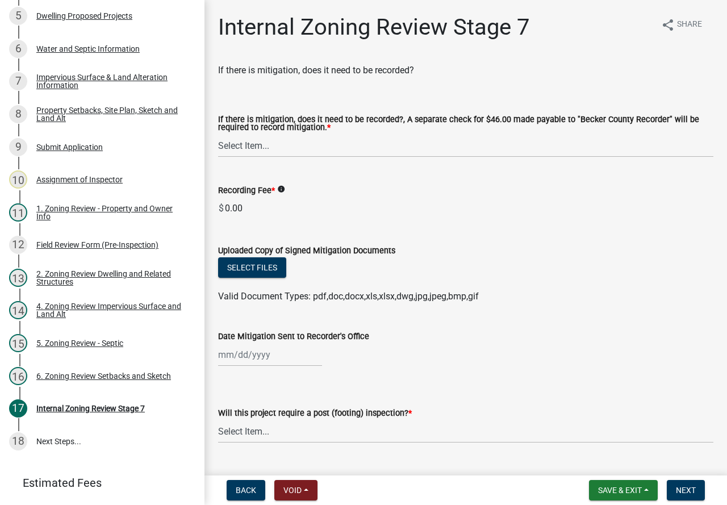
scroll to position [315, 0]
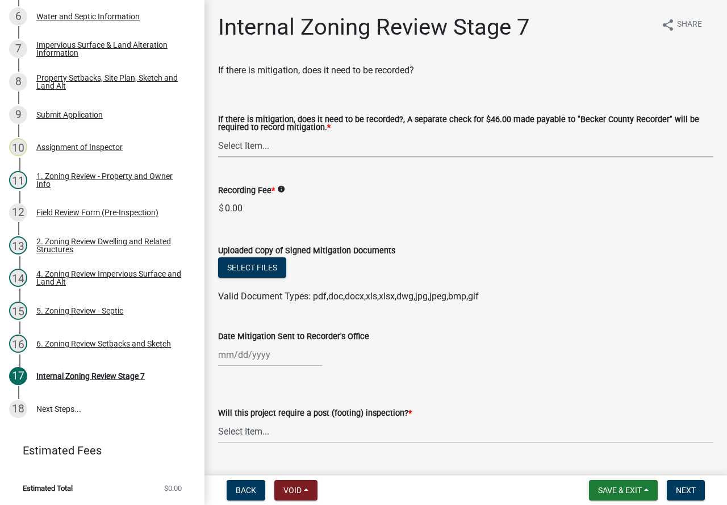
click at [303, 143] on select "Select Item... Yes No N/A" at bounding box center [466, 145] width 496 height 23
click at [218, 135] on select "Select Item... Yes No N/A" at bounding box center [466, 145] width 496 height 23
select select "e59fcb53-d9ed-466f-8c3e-33bb35216820"
click at [260, 432] on select "Select Item... No Yes" at bounding box center [466, 431] width 496 height 23
click at [218, 421] on select "Select Item... No Yes" at bounding box center [466, 431] width 496 height 23
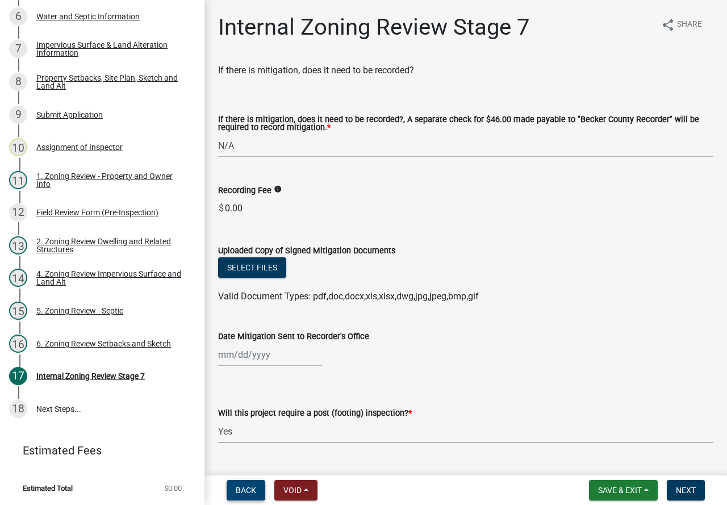
select select "74b00539-a6f1-4ef6-a890-a22a5fa5fedf"
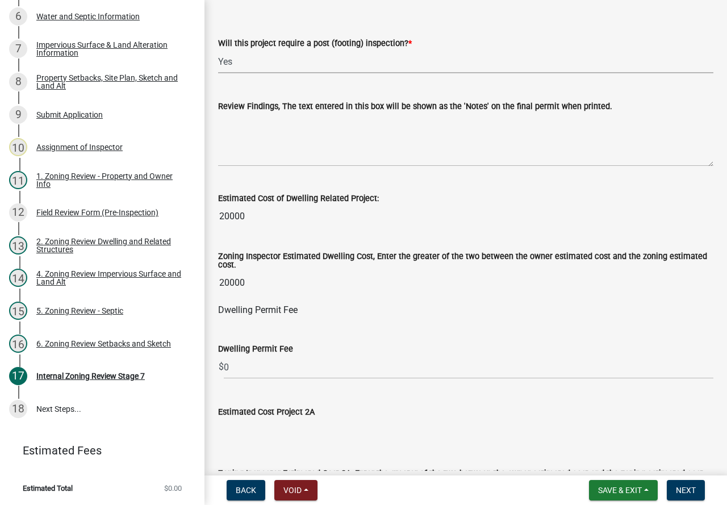
scroll to position [398, 0]
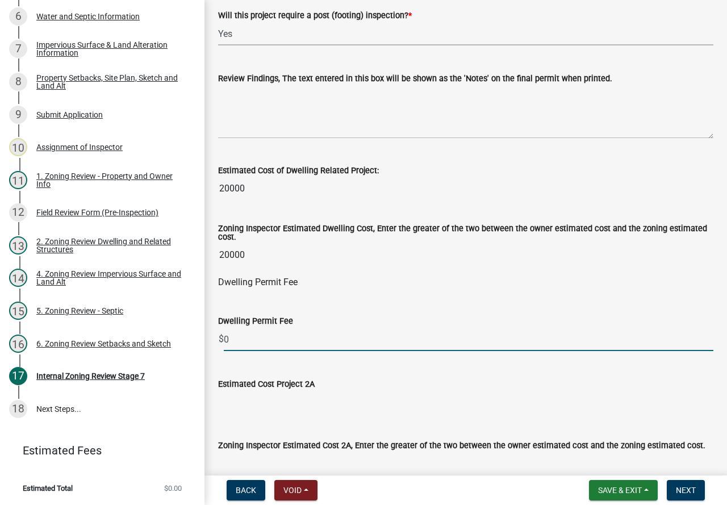
click at [255, 343] on input "0" at bounding box center [469, 339] width 490 height 23
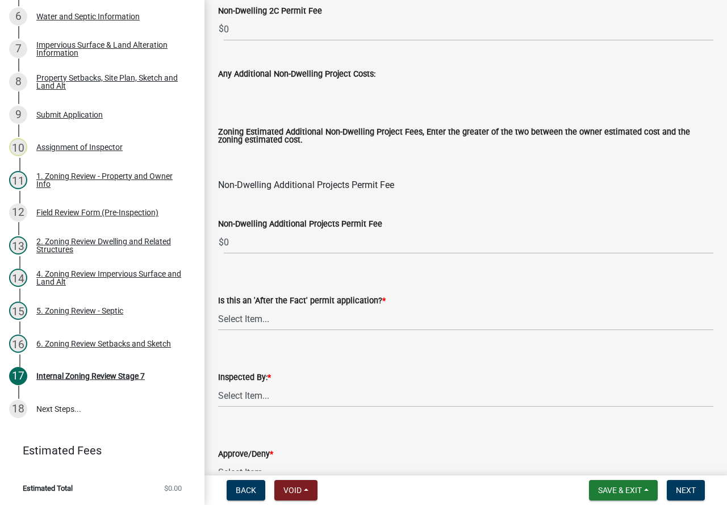
scroll to position [1364, 0]
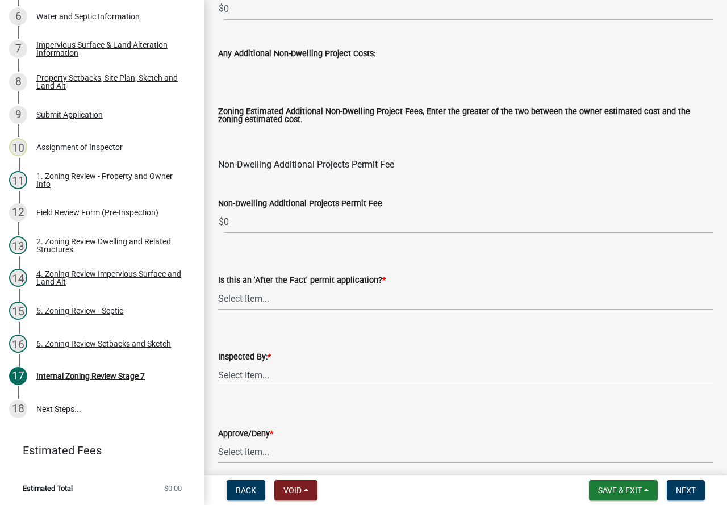
type input "120"
click at [316, 294] on select "Select Item... No Yes" at bounding box center [466, 298] width 496 height 23
click at [218, 290] on select "Select Item... No Yes" at bounding box center [466, 298] width 496 height 23
select select "bbe3a6c5-1893-4527-8578-ada07a3b8ea5"
click at [301, 374] on select "Select Item... [PERSON_NAME] [PERSON_NAME] [PERSON_NAME] [PERSON_NAME] [PERSON_…" at bounding box center [466, 375] width 496 height 23
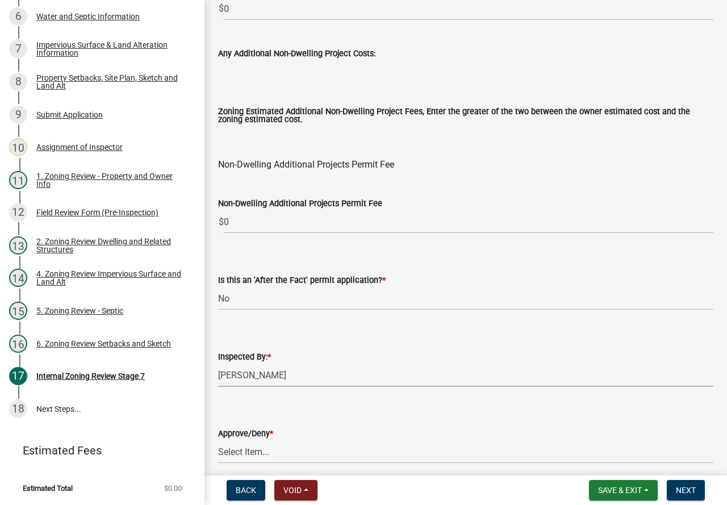
click at [218, 367] on select "Select Item... [PERSON_NAME] [PERSON_NAME] [PERSON_NAME] [PERSON_NAME] [PERSON_…" at bounding box center [466, 375] width 496 height 23
select select "c0b6e50c-983d-48c1-a910-e8bd43c13b77"
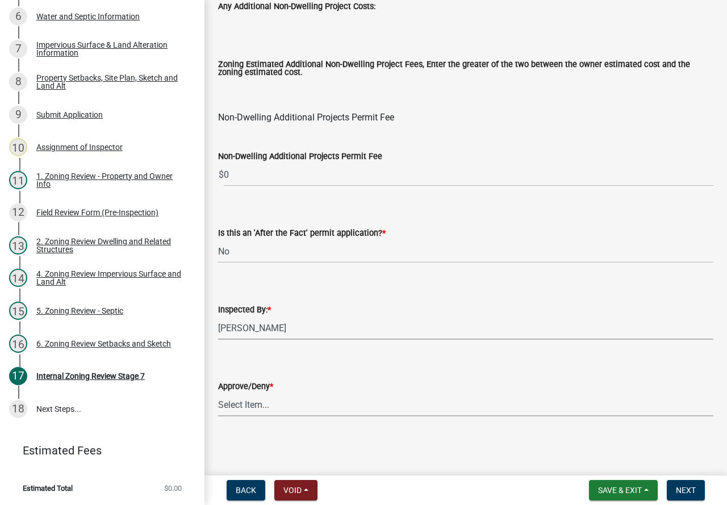
click at [300, 411] on select "Select Item... Approve Deny" at bounding box center [466, 404] width 496 height 23
click at [218, 393] on select "Select Item... Approve Deny" at bounding box center [466, 404] width 496 height 23
select select "97c9e5a4-d35f-4903-ad68-b764687ac9e9"
click at [681, 484] on button "Next" at bounding box center [686, 490] width 38 height 20
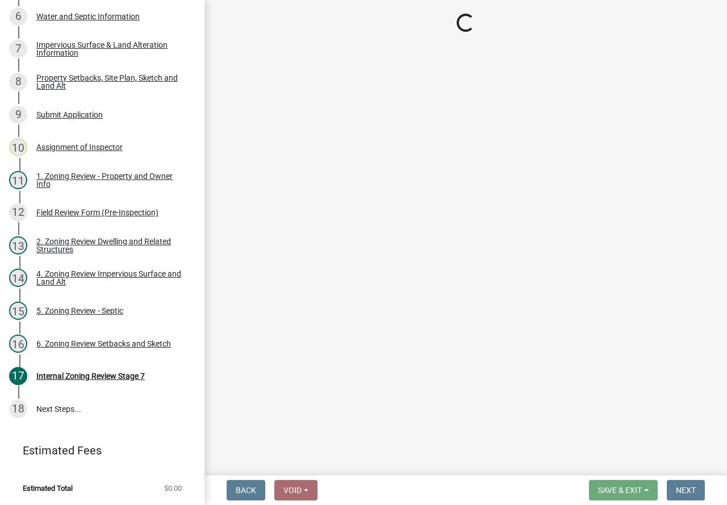
scroll to position [447, 0]
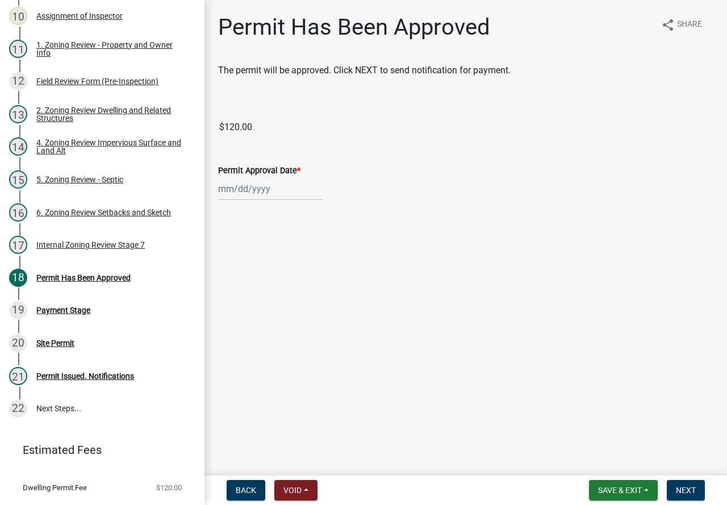
select select "9"
select select "2025"
click at [252, 189] on div "[PERSON_NAME] Feb Mar Apr [PERSON_NAME][DATE] Oct Nov [DATE] 1526 1527 1528 152…" at bounding box center [270, 188] width 104 height 23
click at [264, 284] on div "17" at bounding box center [266, 286] width 18 height 18
type input "[DATE]"
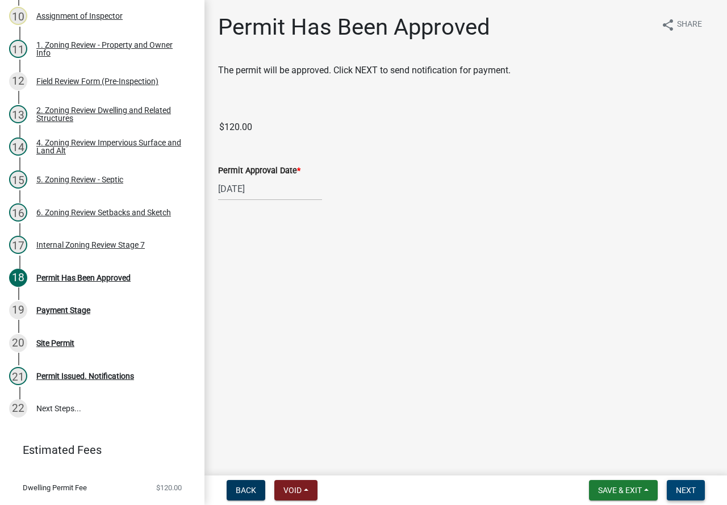
click at [684, 489] on span "Next" at bounding box center [686, 490] width 20 height 9
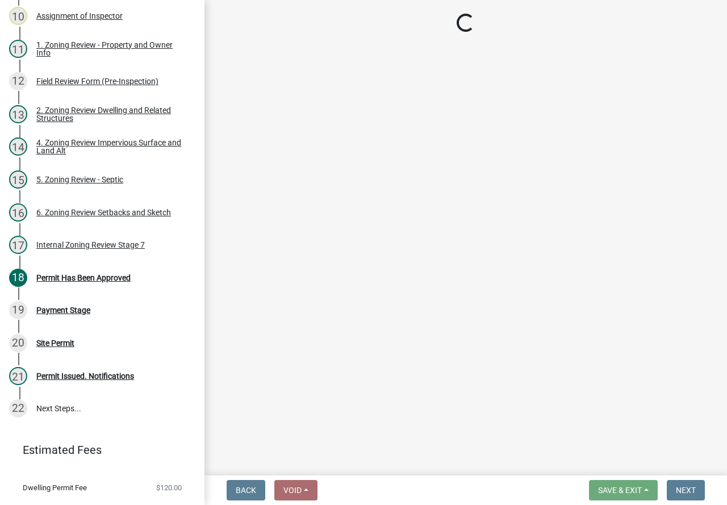
select select "3: 3"
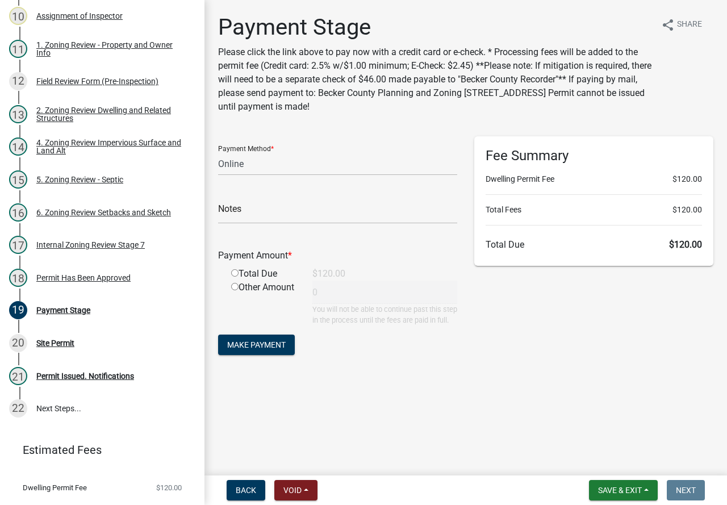
click at [235, 273] on input "radio" at bounding box center [234, 272] width 7 height 7
radio input "true"
type input "120"
click at [274, 349] on span "Make Payment" at bounding box center [256, 344] width 59 height 9
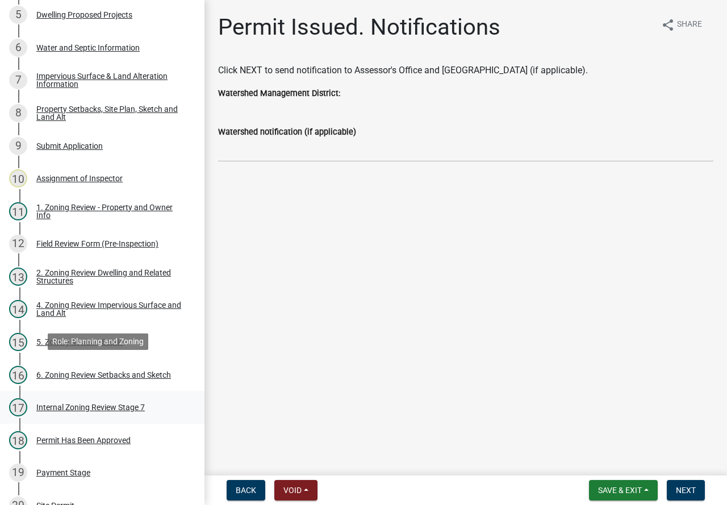
scroll to position [398, 0]
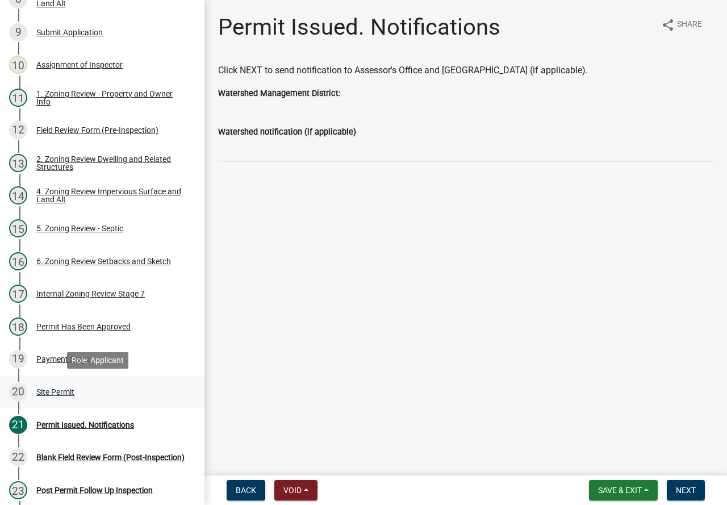
click at [70, 394] on div "Site Permit" at bounding box center [55, 392] width 38 height 8
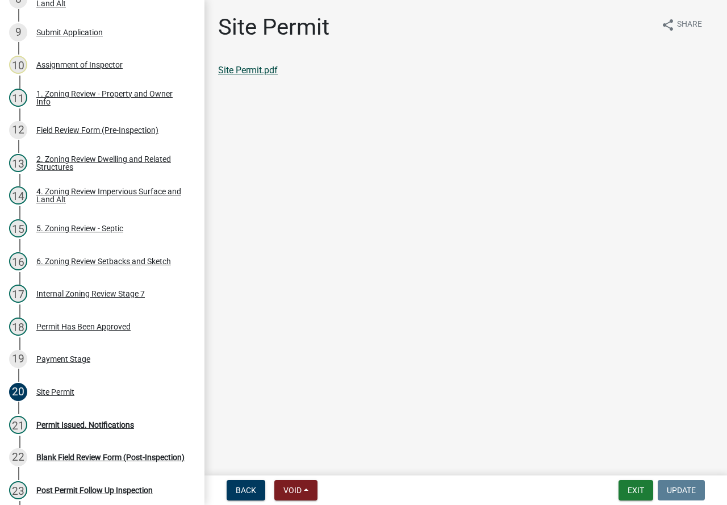
click at [274, 72] on link "Site Permit.pdf" at bounding box center [248, 70] width 60 height 11
